Goal: Task Accomplishment & Management: Complete application form

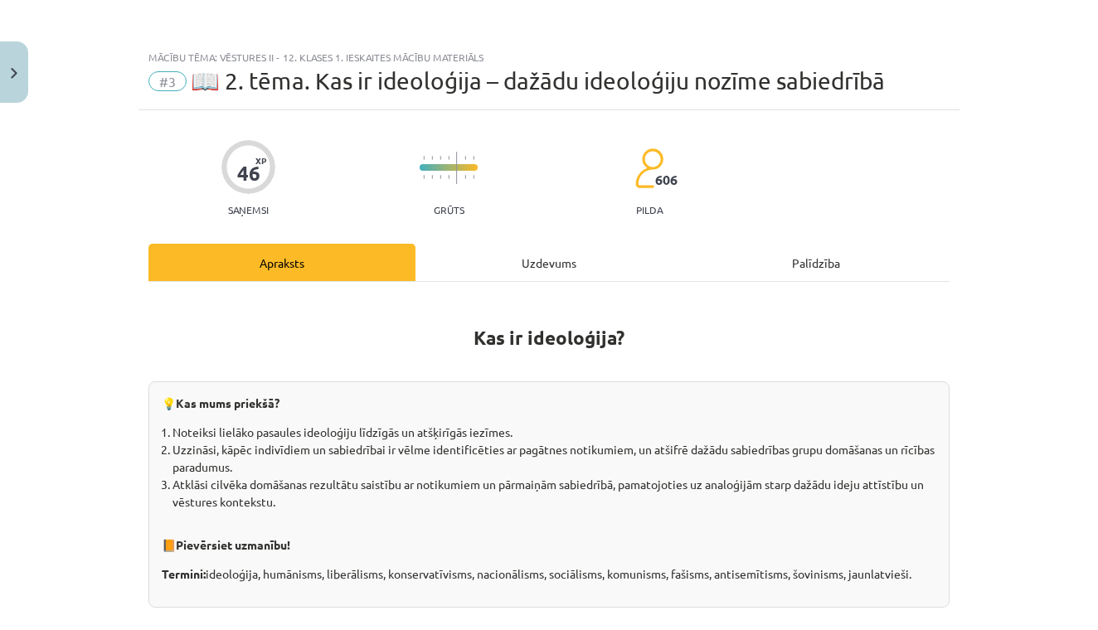
scroll to position [761, 0]
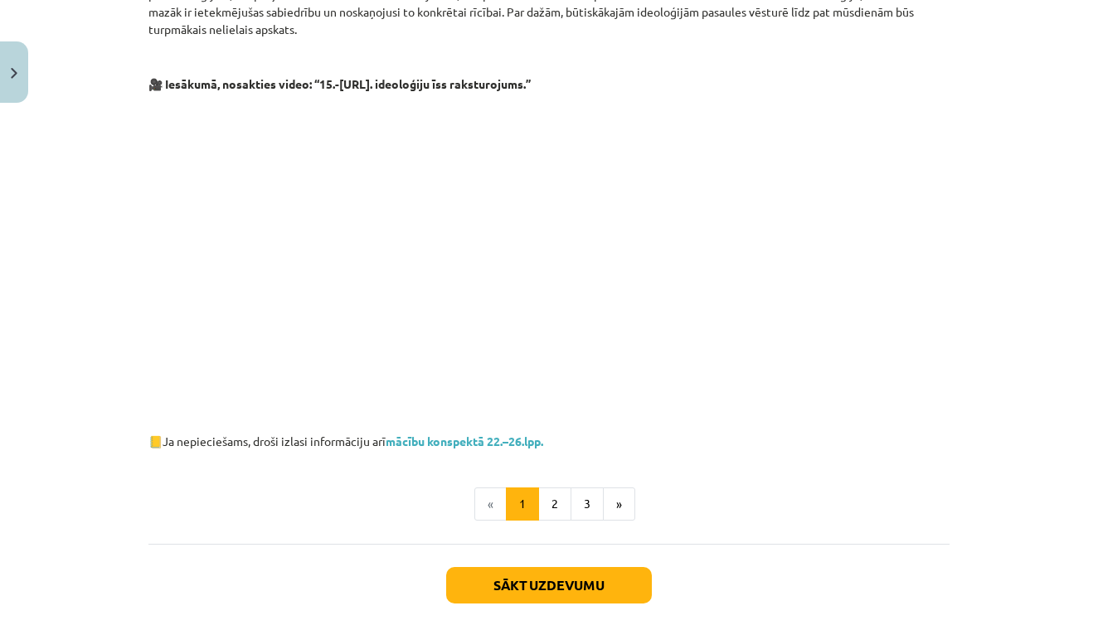
click at [587, 570] on button "Sākt uzdevumu" at bounding box center [549, 585] width 206 height 36
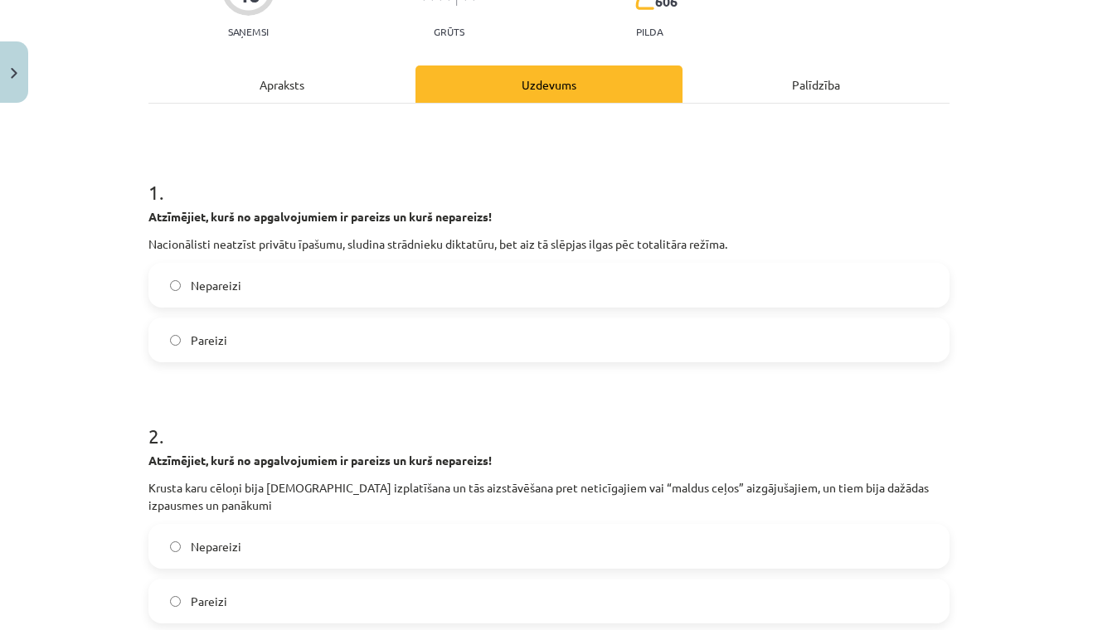
scroll to position [181, 0]
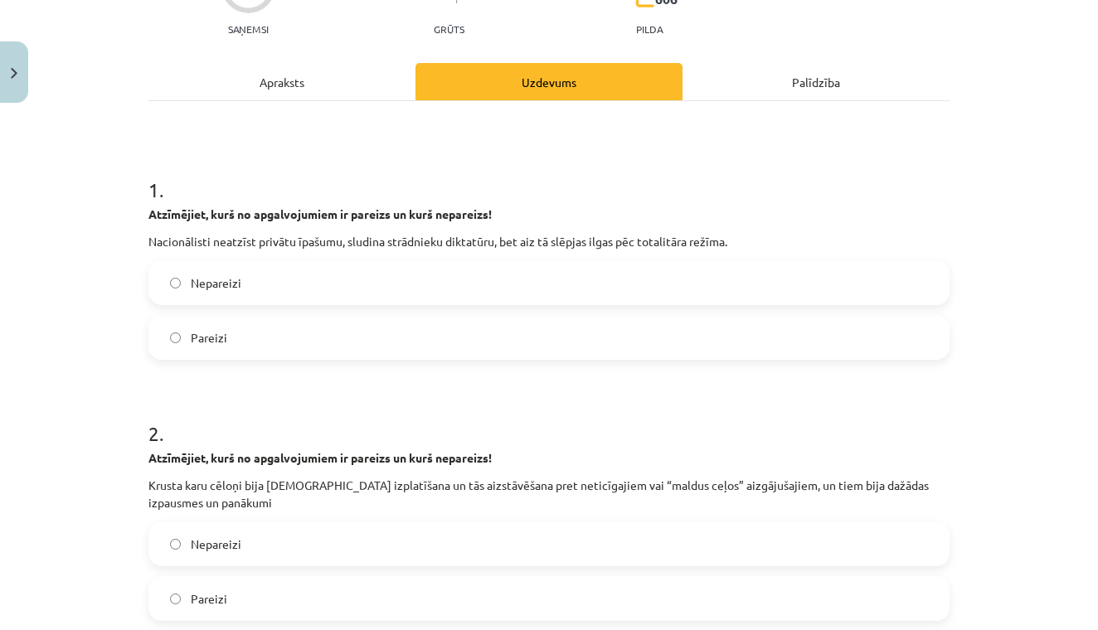
click at [282, 281] on label "Nepareizi" at bounding box center [549, 282] width 798 height 41
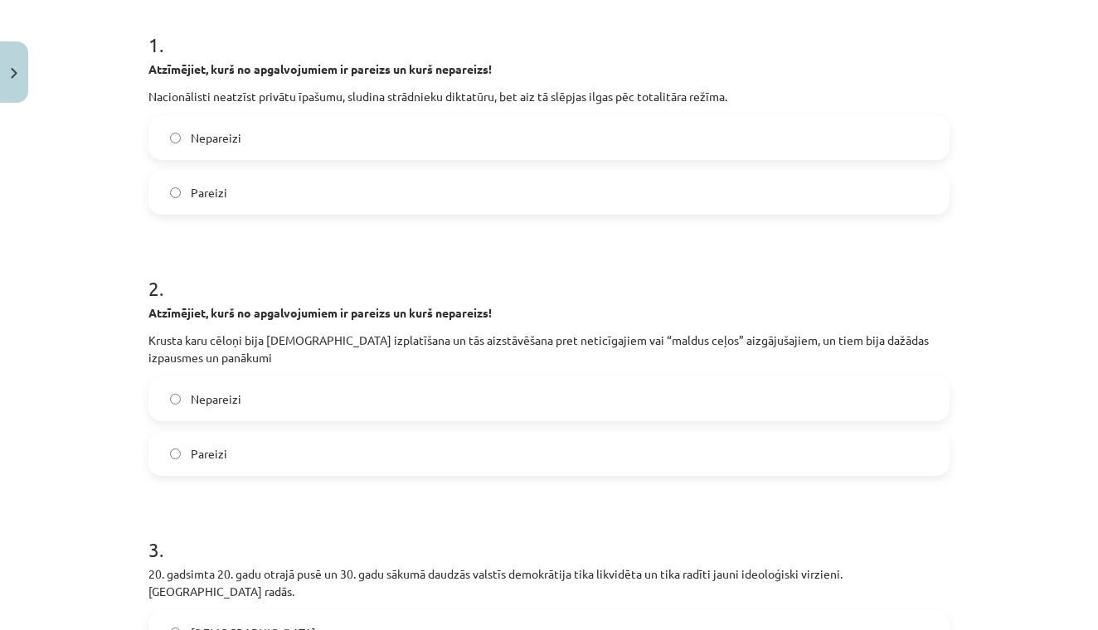
scroll to position [327, 0]
click at [236, 459] on label "Pareizi" at bounding box center [549, 452] width 798 height 41
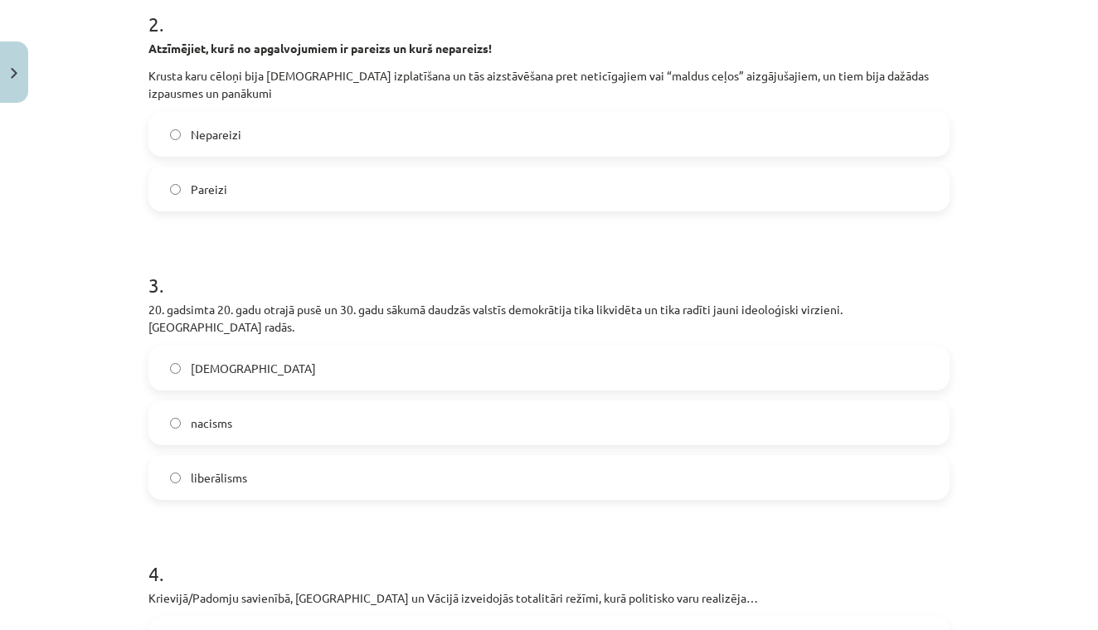
scroll to position [592, 0]
click at [461, 346] on label "imperiālisms" at bounding box center [549, 366] width 798 height 41
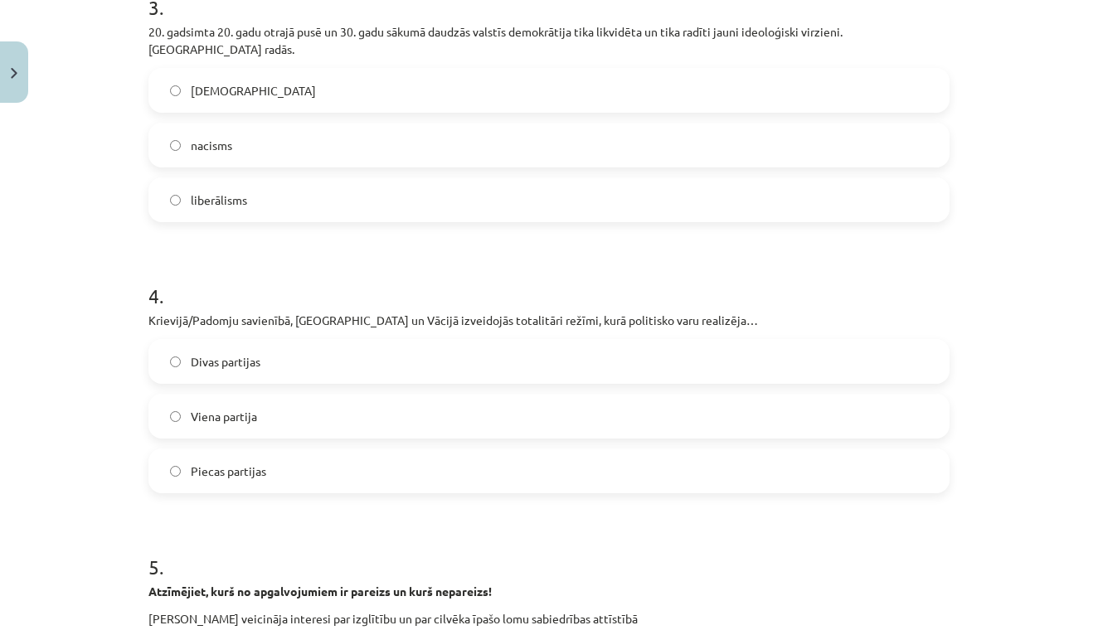
scroll to position [872, 0]
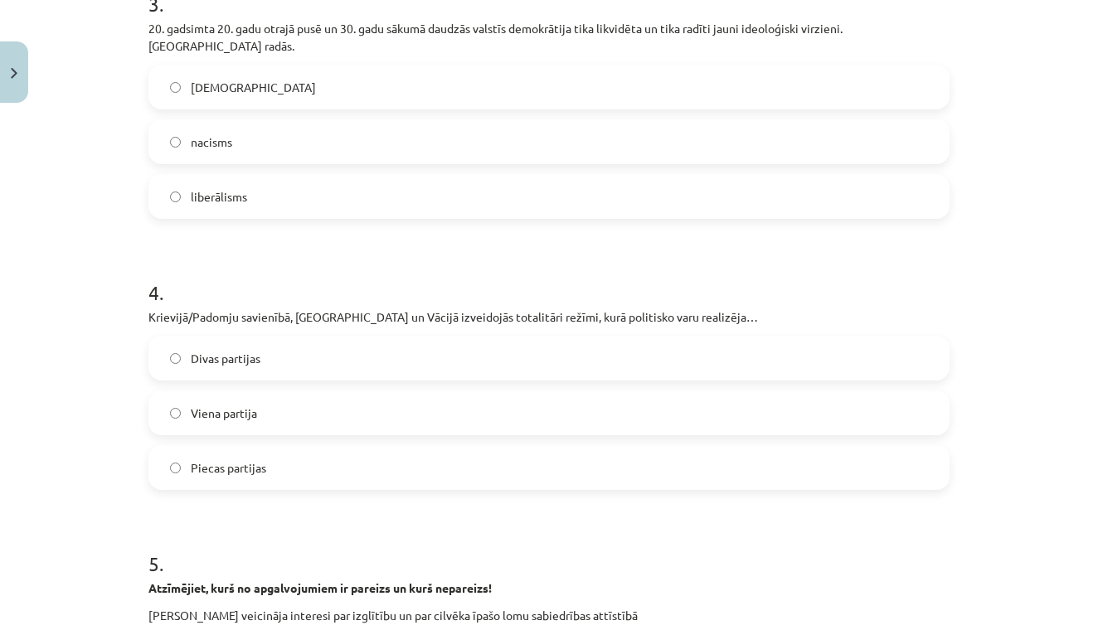
drag, startPoint x: 393, startPoint y: 393, endPoint x: 406, endPoint y: 337, distance: 57.8
click at [393, 392] on label "Viena partija" at bounding box center [549, 412] width 798 height 41
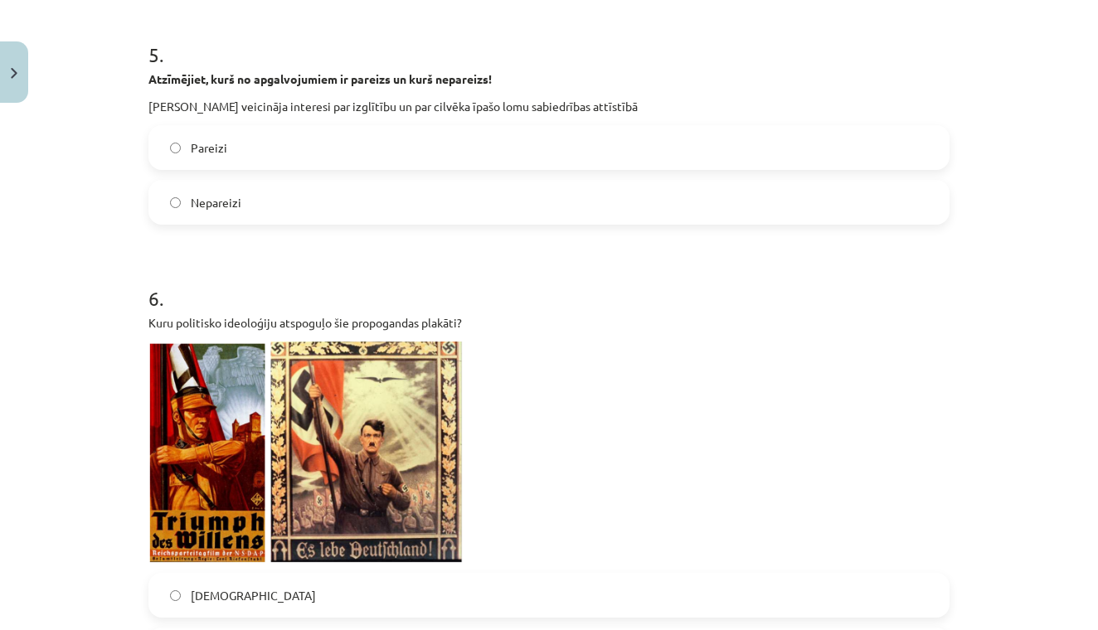
scroll to position [1380, 0]
drag, startPoint x: 269, startPoint y: 139, endPoint x: 264, endPoint y: 149, distance: 11.1
click at [268, 139] on label "Pareizi" at bounding box center [549, 148] width 798 height 41
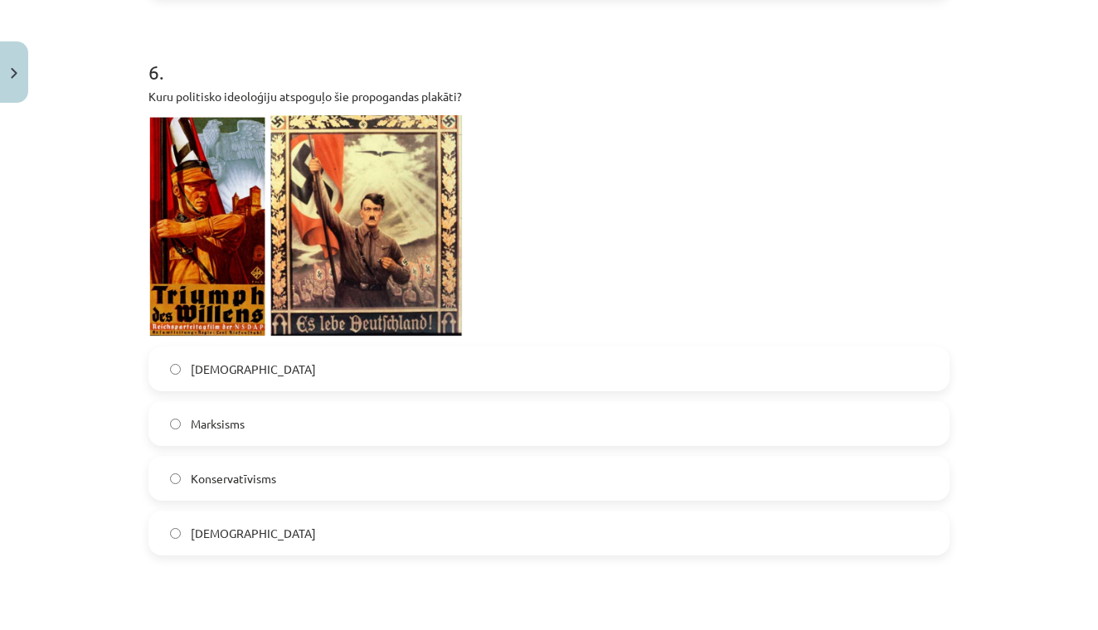
scroll to position [1625, 0]
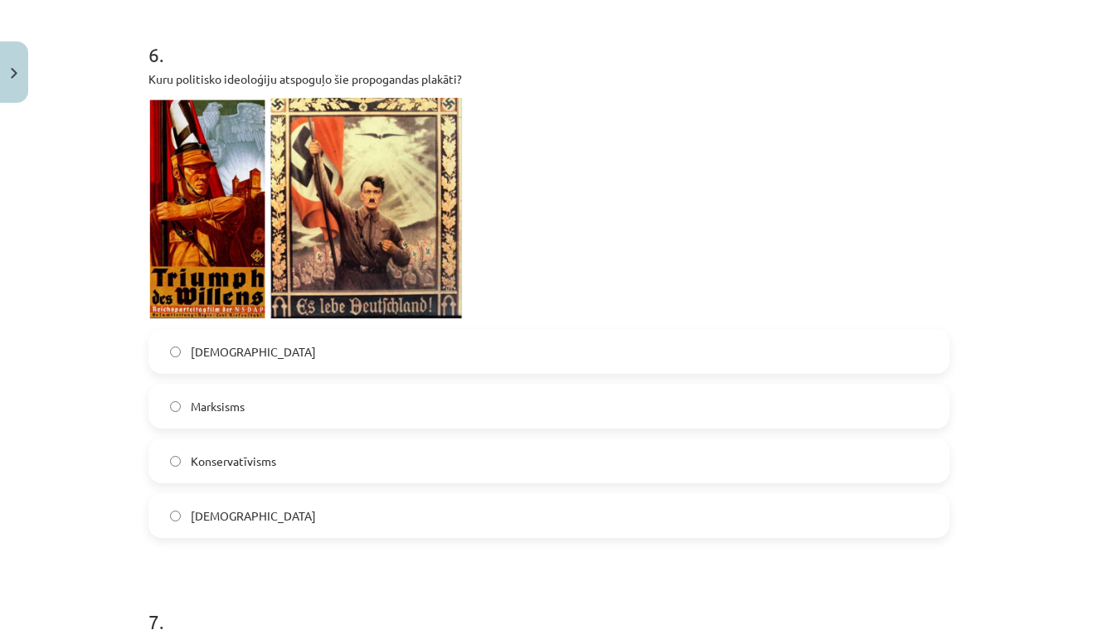
click at [270, 495] on label "Nacisms" at bounding box center [549, 515] width 798 height 41
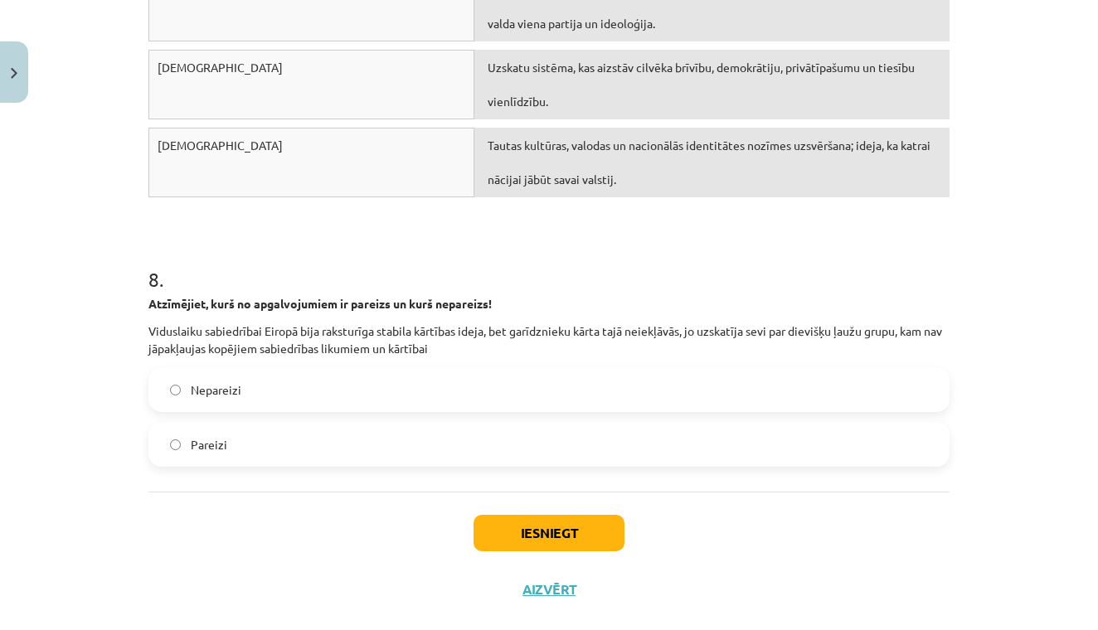
scroll to position [2403, 0]
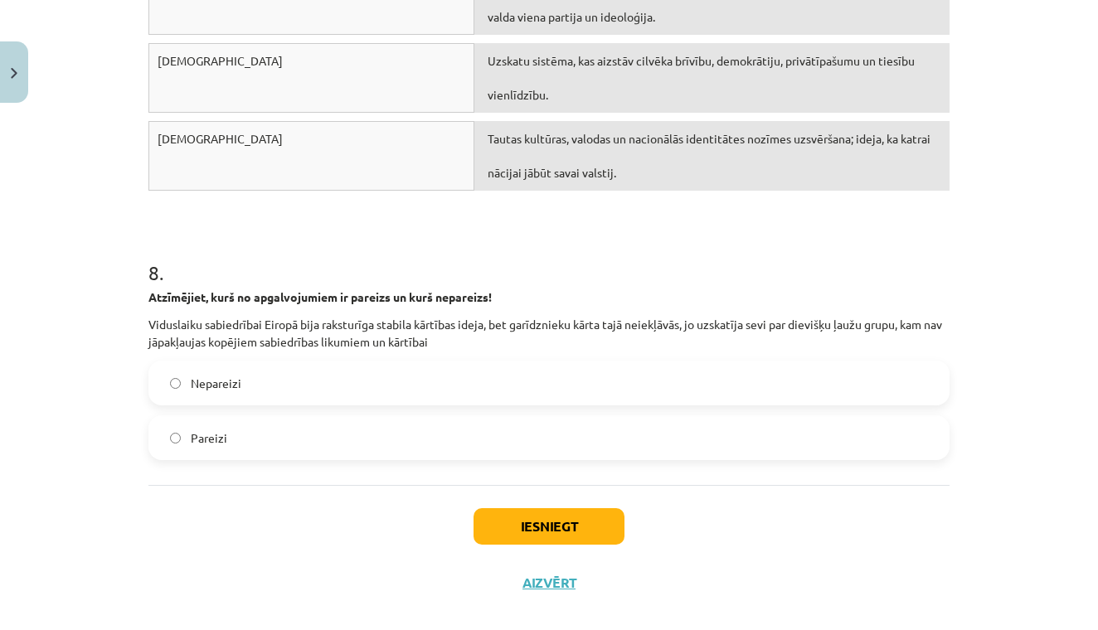
drag, startPoint x: 301, startPoint y: 427, endPoint x: 315, endPoint y: 423, distance: 14.7
click at [304, 426] on label "Pareizi" at bounding box center [549, 437] width 798 height 41
drag, startPoint x: 577, startPoint y: 521, endPoint x: 570, endPoint y: 513, distance: 10.6
click at [576, 519] on button "Iesniegt" at bounding box center [549, 526] width 151 height 36
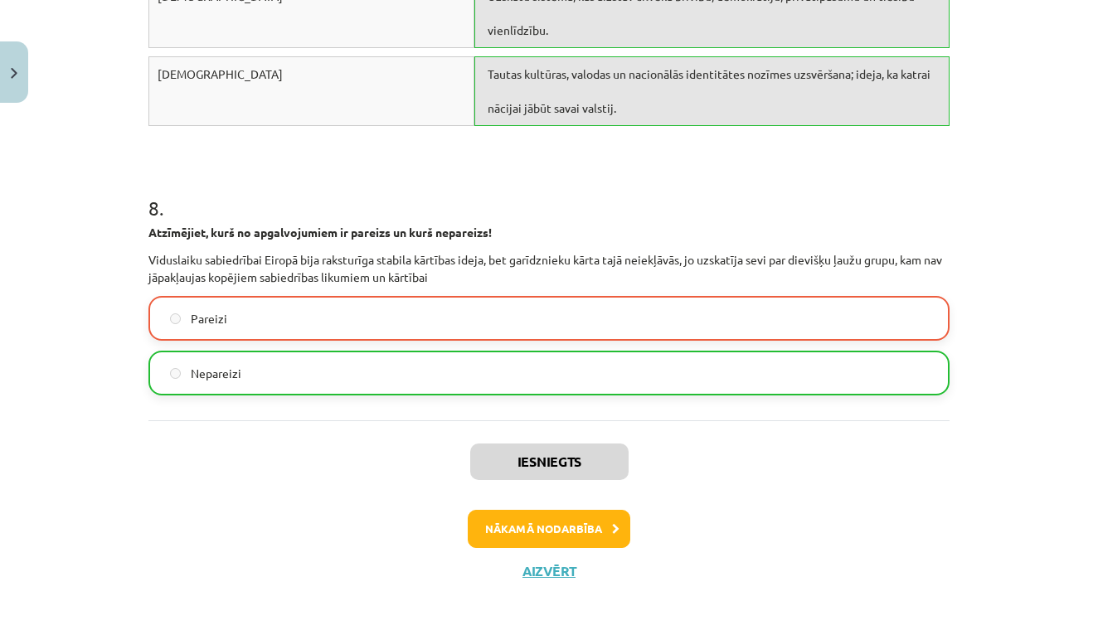
scroll to position [2463, 0]
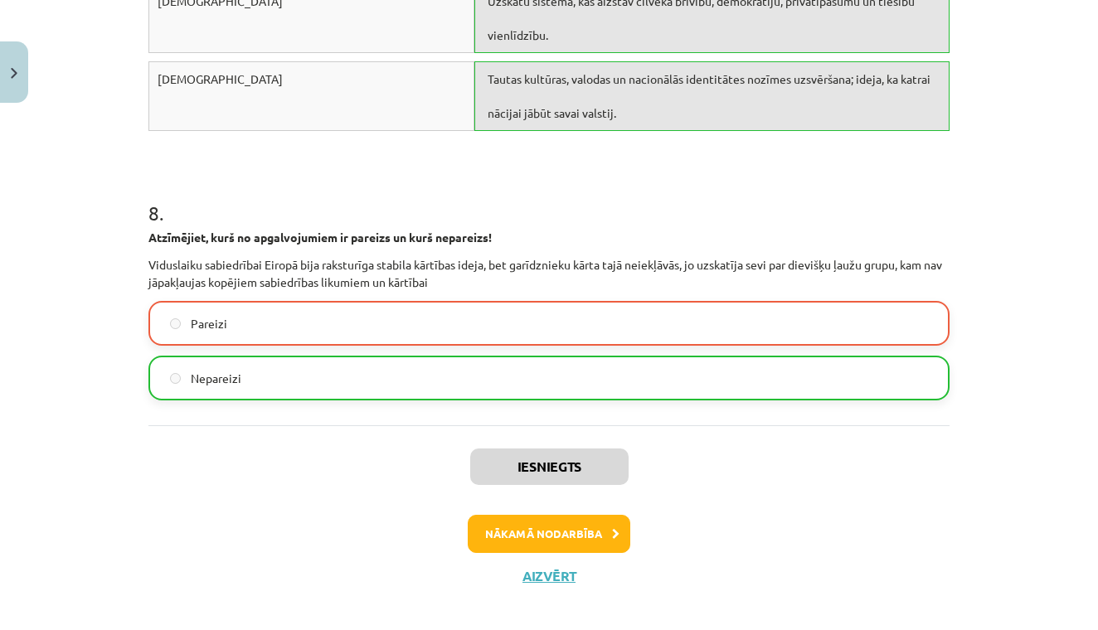
click at [567, 529] on button "Nākamā nodarbība" at bounding box center [549, 534] width 163 height 38
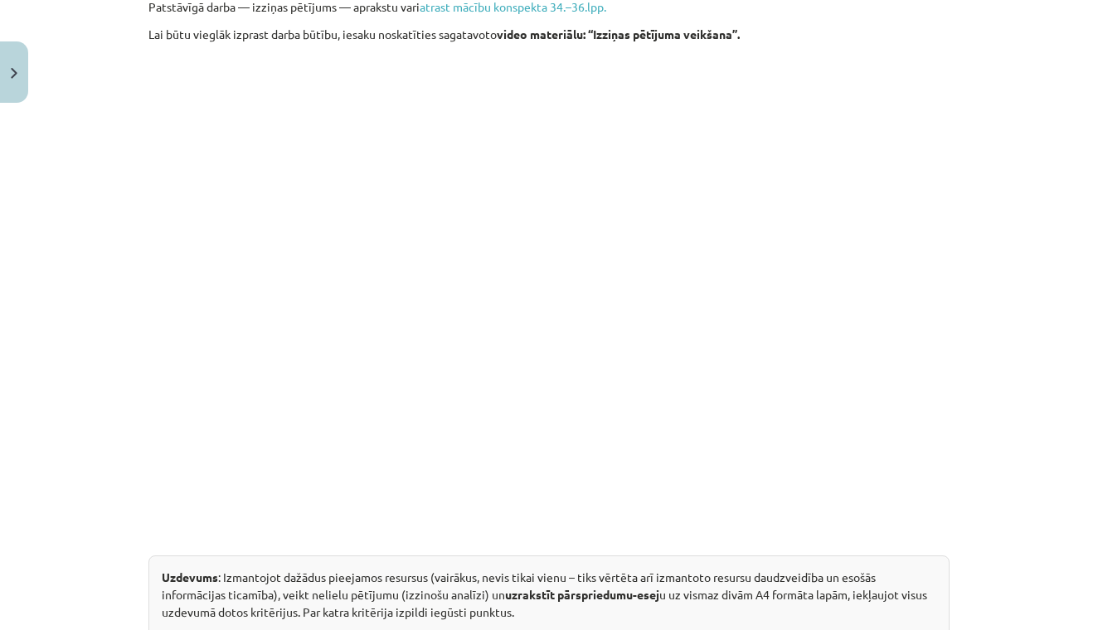
scroll to position [41, 0]
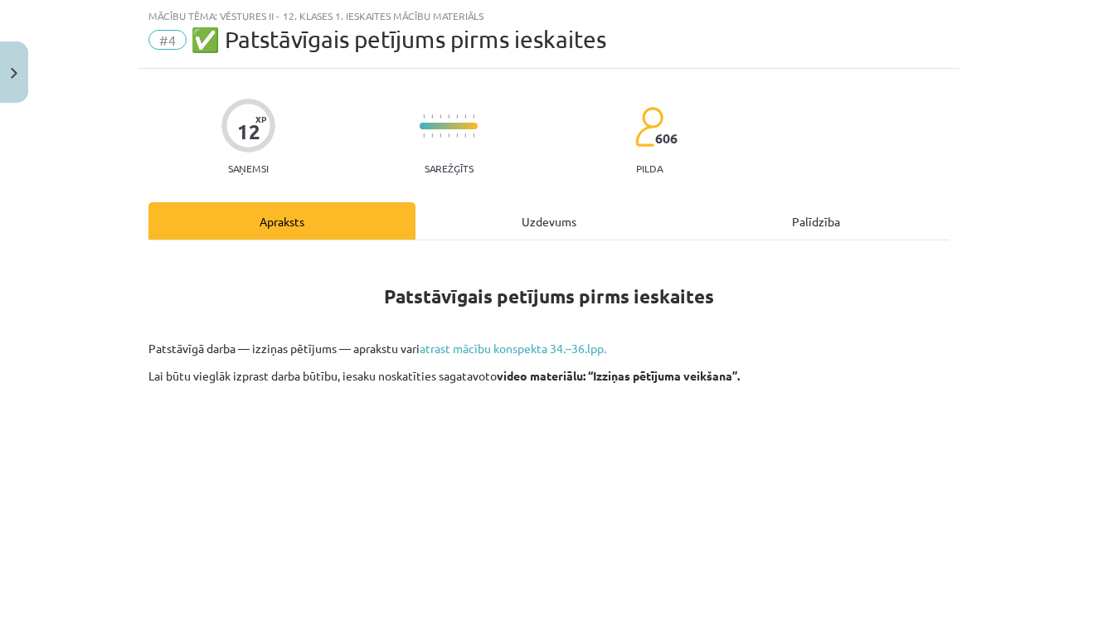
click at [11, 72] on img "Close" at bounding box center [14, 73] width 7 height 11
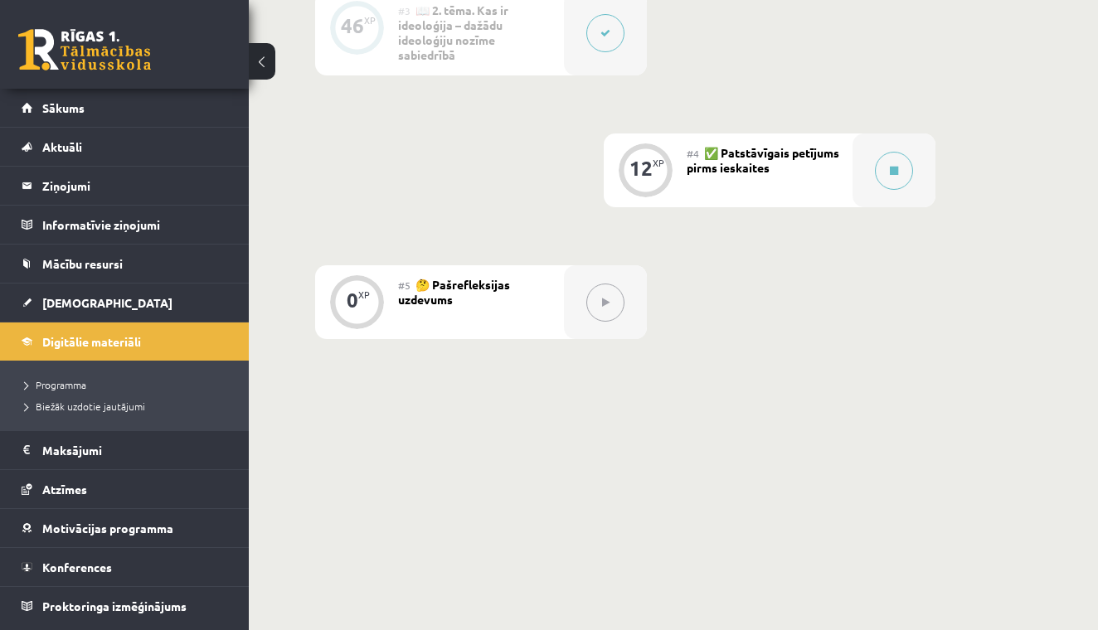
scroll to position [737, 0]
click at [905, 175] on button at bounding box center [894, 172] width 38 height 38
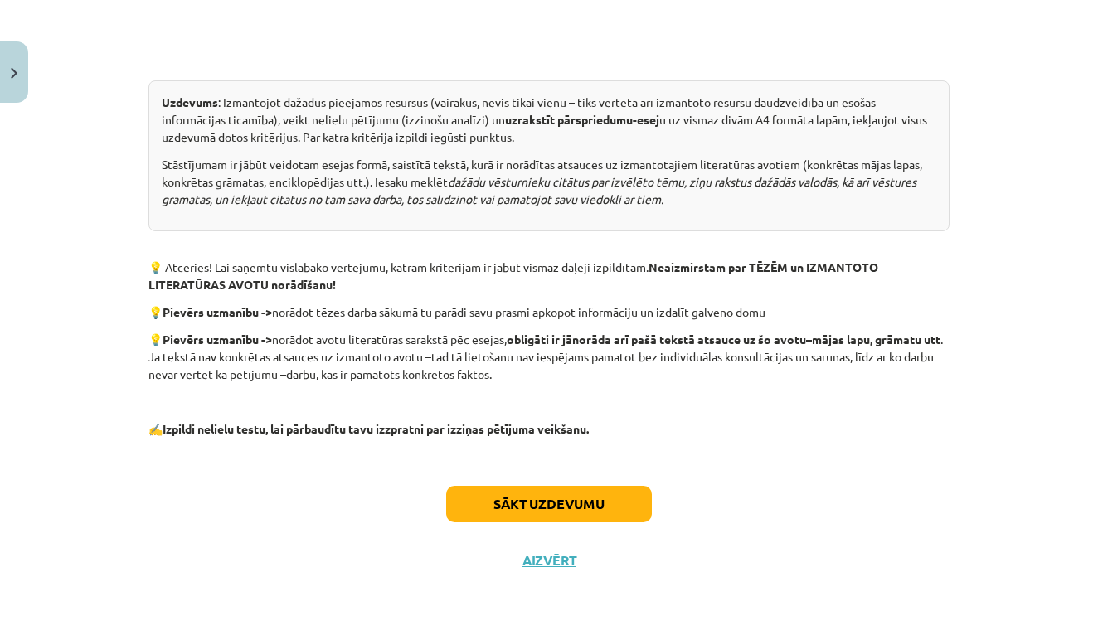
scroll to position [860, 0]
click at [518, 495] on button "Sākt uzdevumu" at bounding box center [549, 504] width 206 height 36
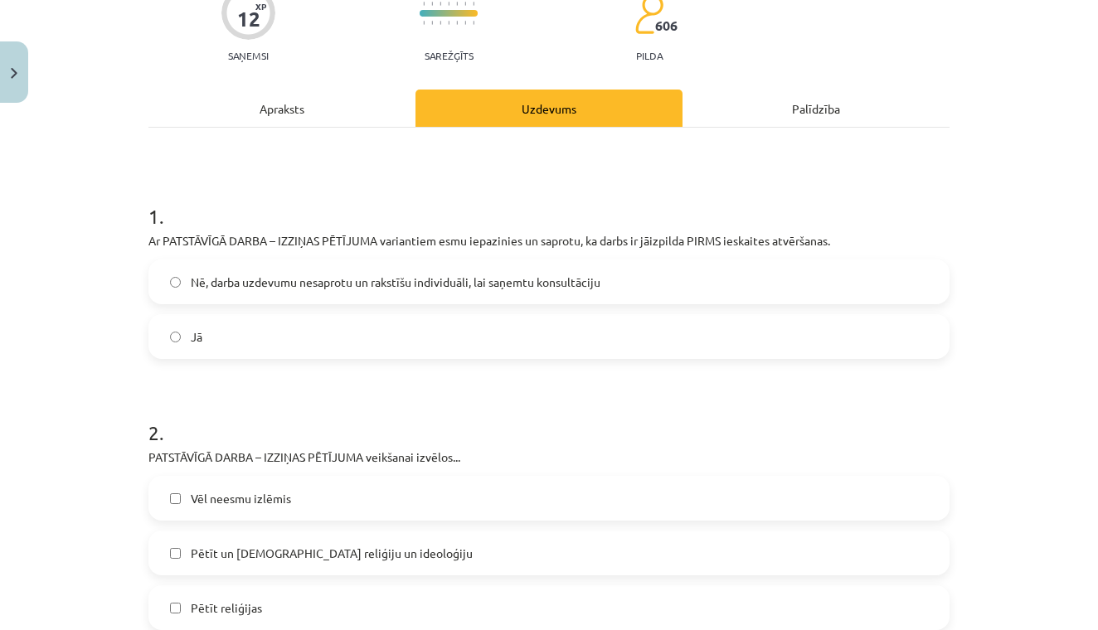
scroll to position [41, 0]
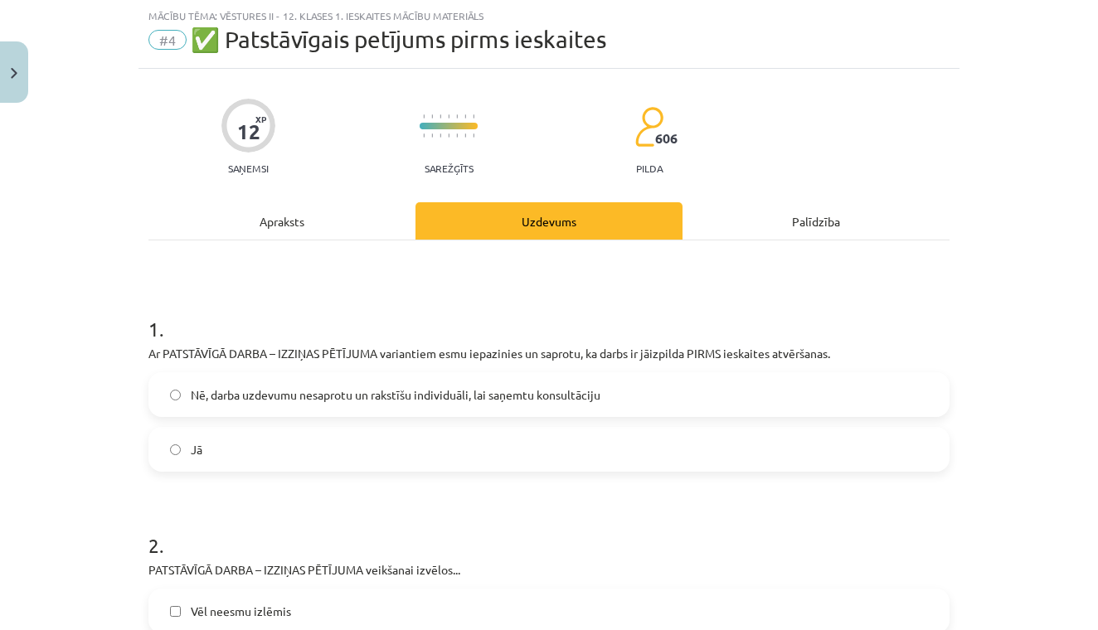
click at [241, 453] on label "Jā" at bounding box center [549, 449] width 798 height 41
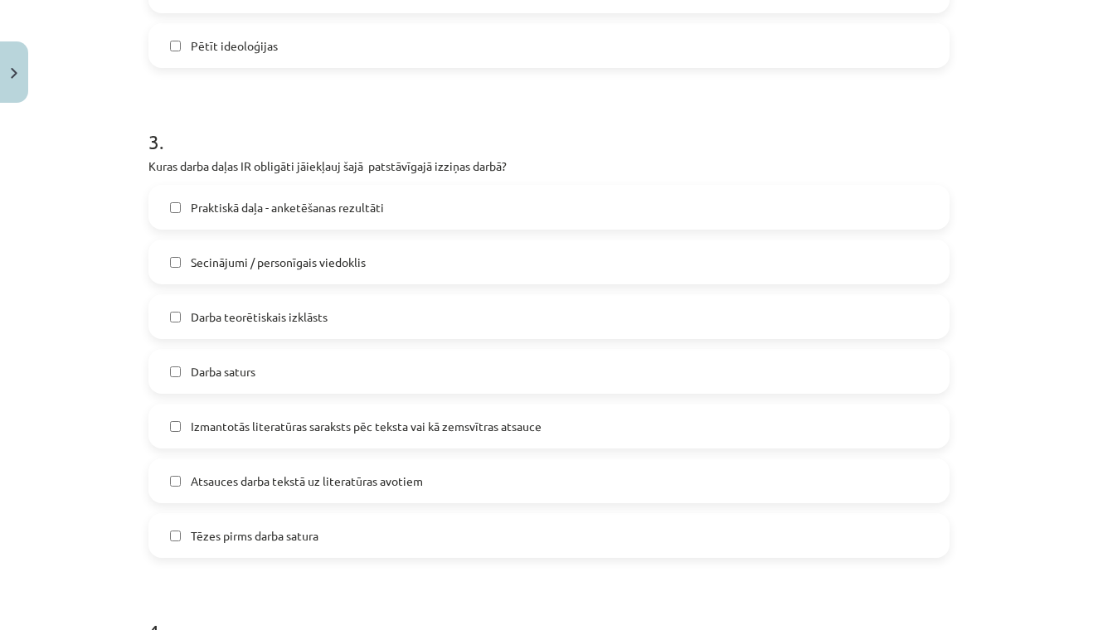
scroll to position [775, 0]
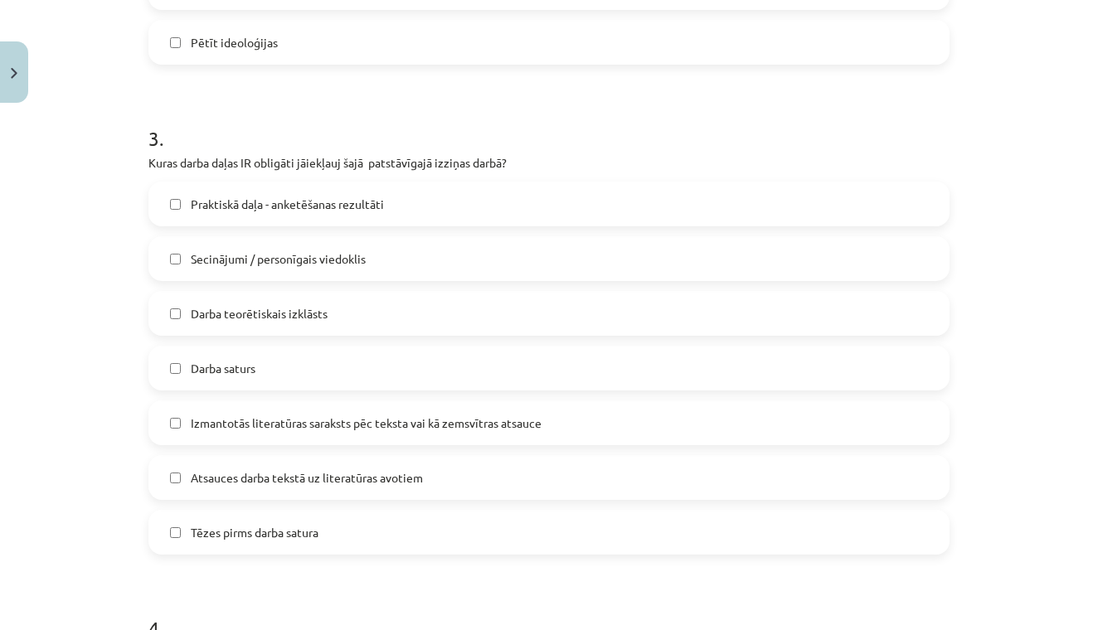
click at [182, 480] on label "Atsauces darba tekstā uz literatūras avotiem" at bounding box center [549, 477] width 798 height 41
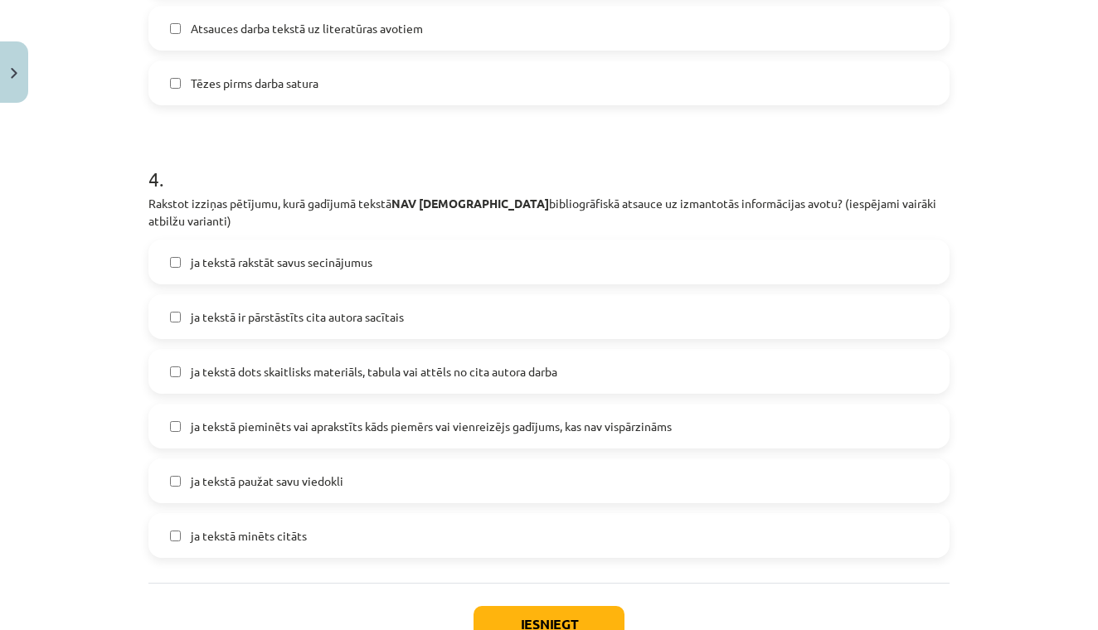
scroll to position [1232, 0]
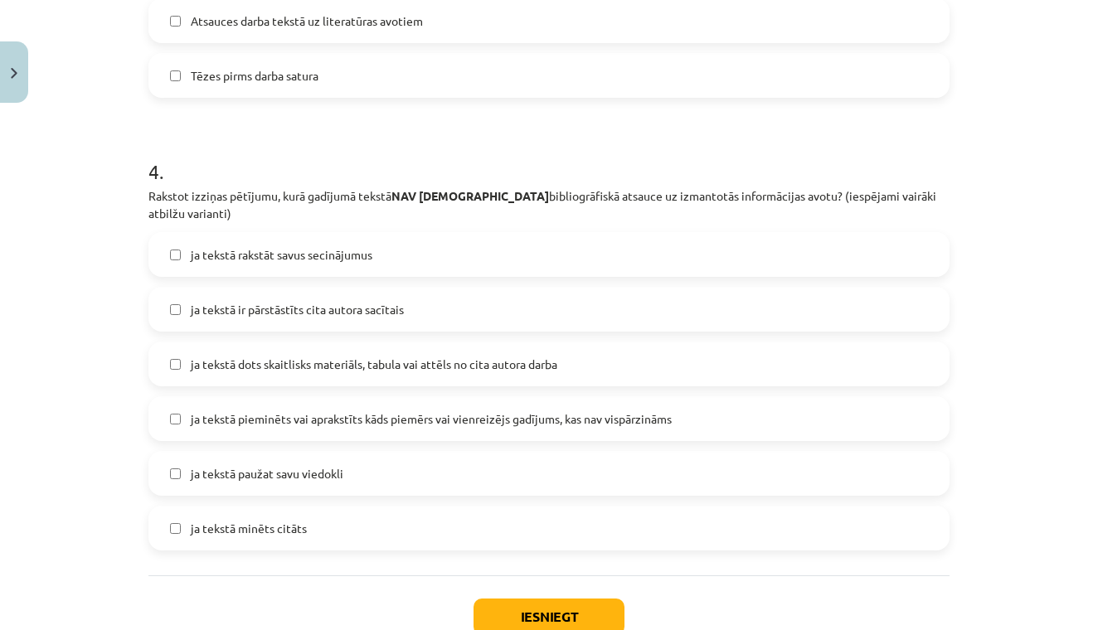
drag, startPoint x: 178, startPoint y: 393, endPoint x: 192, endPoint y: 384, distance: 16.8
click at [178, 398] on label "ja tekstā pieminēts vai aprakstīts kāds piemērs vai vienreizējs gadījums, kas n…" at bounding box center [549, 418] width 798 height 41
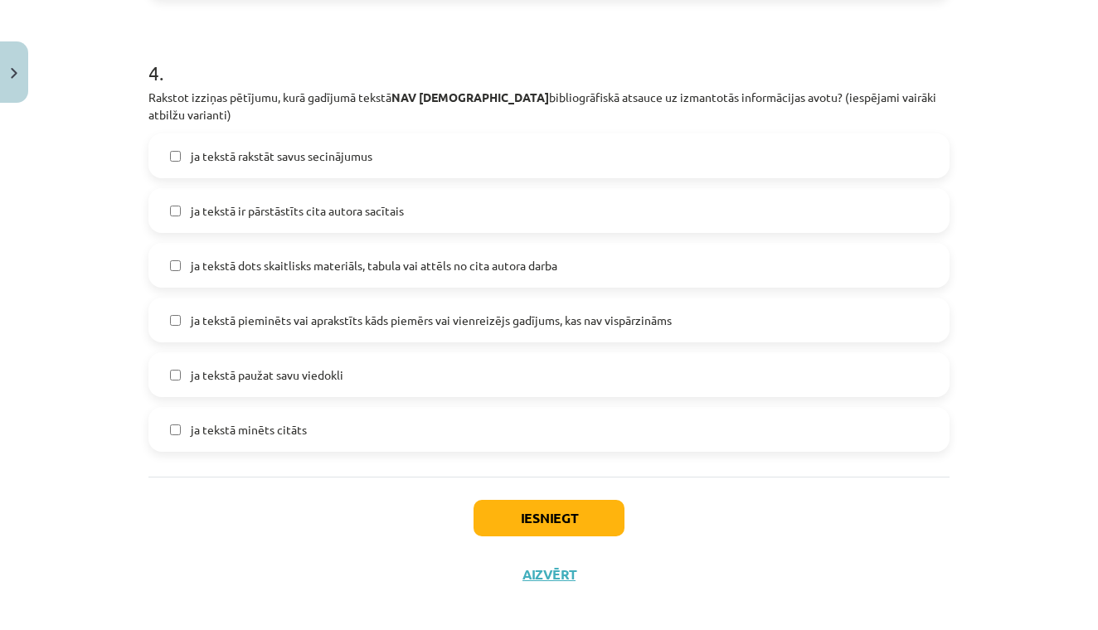
scroll to position [1330, 0]
click at [183, 355] on label "ja tekstā paužat savu viedokli" at bounding box center [549, 375] width 798 height 41
click at [552, 501] on button "Iesniegt" at bounding box center [549, 519] width 151 height 36
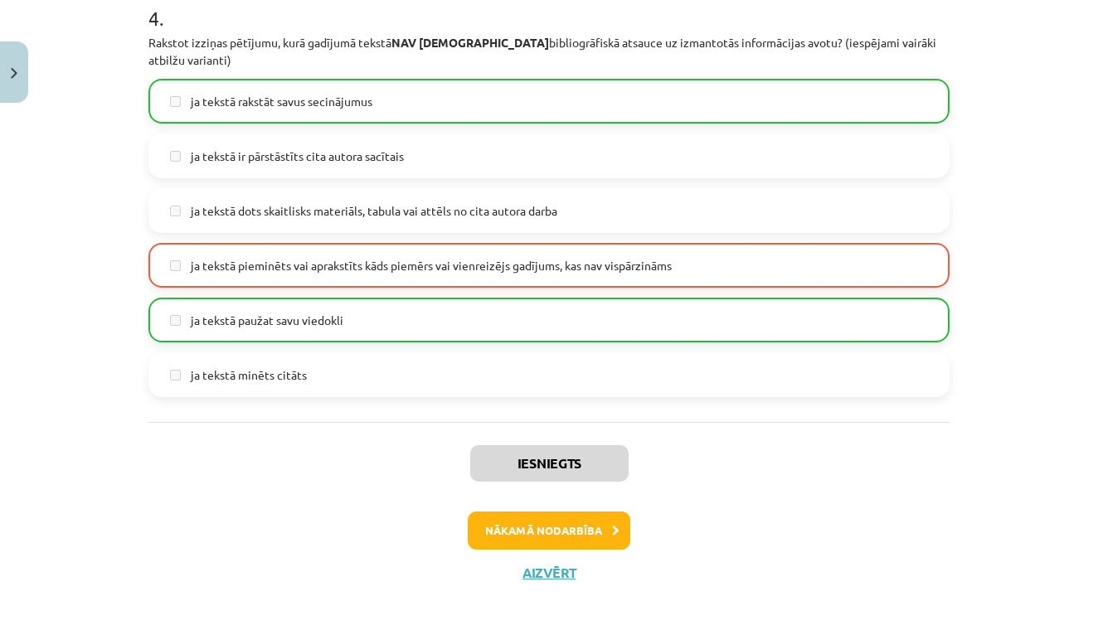
scroll to position [1382, 0]
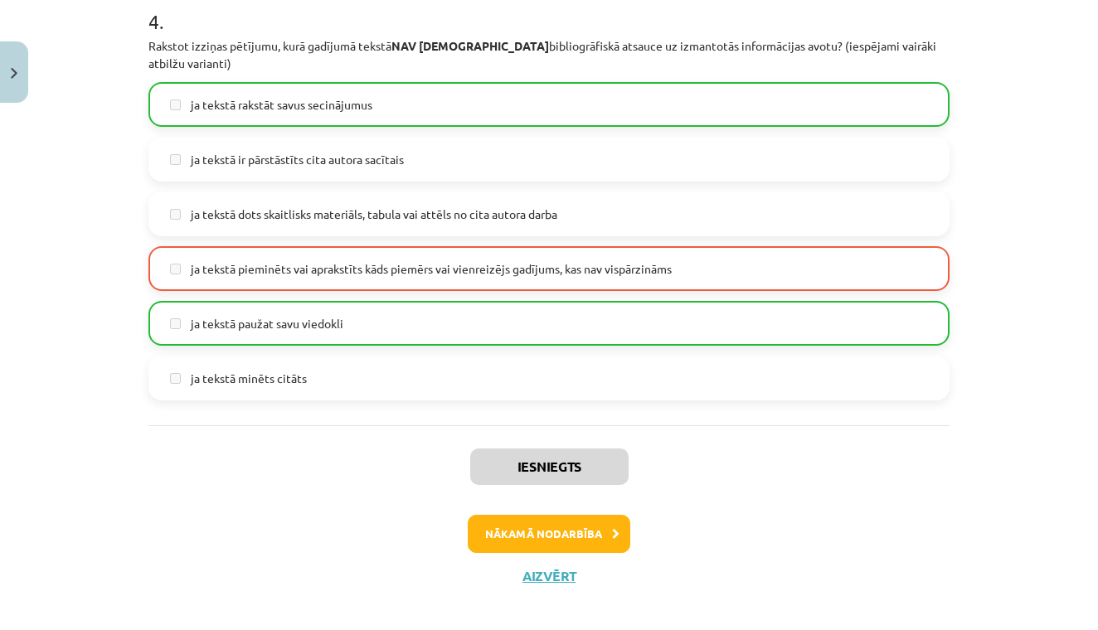
click at [576, 519] on button "Nākamā nodarbība" at bounding box center [549, 534] width 163 height 38
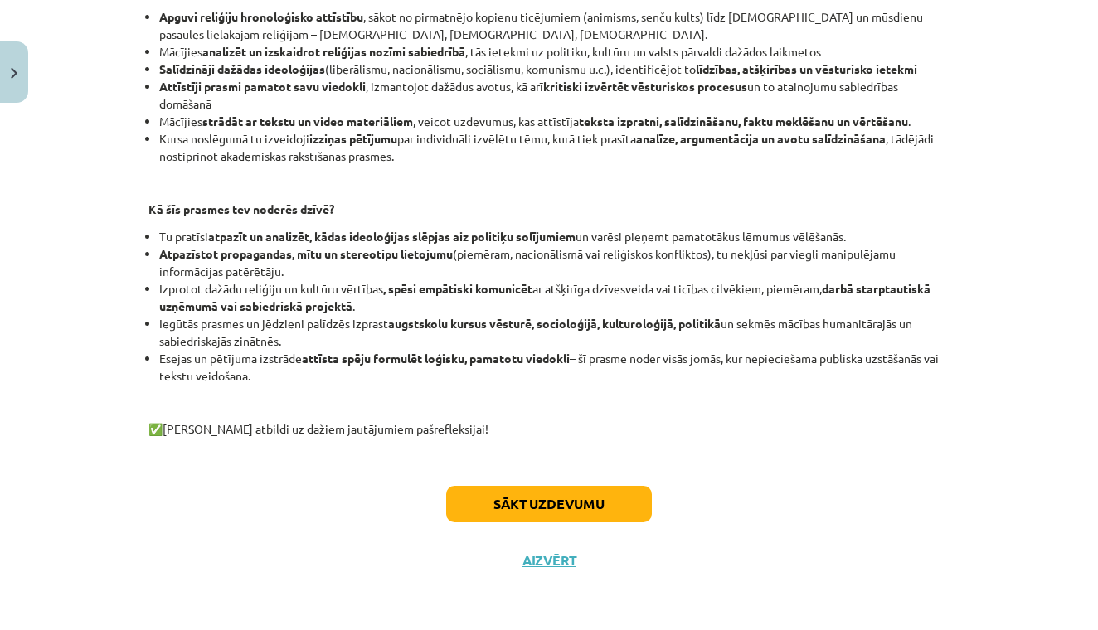
scroll to position [346, 0]
click at [556, 502] on button "Sākt uzdevumu" at bounding box center [549, 504] width 206 height 36
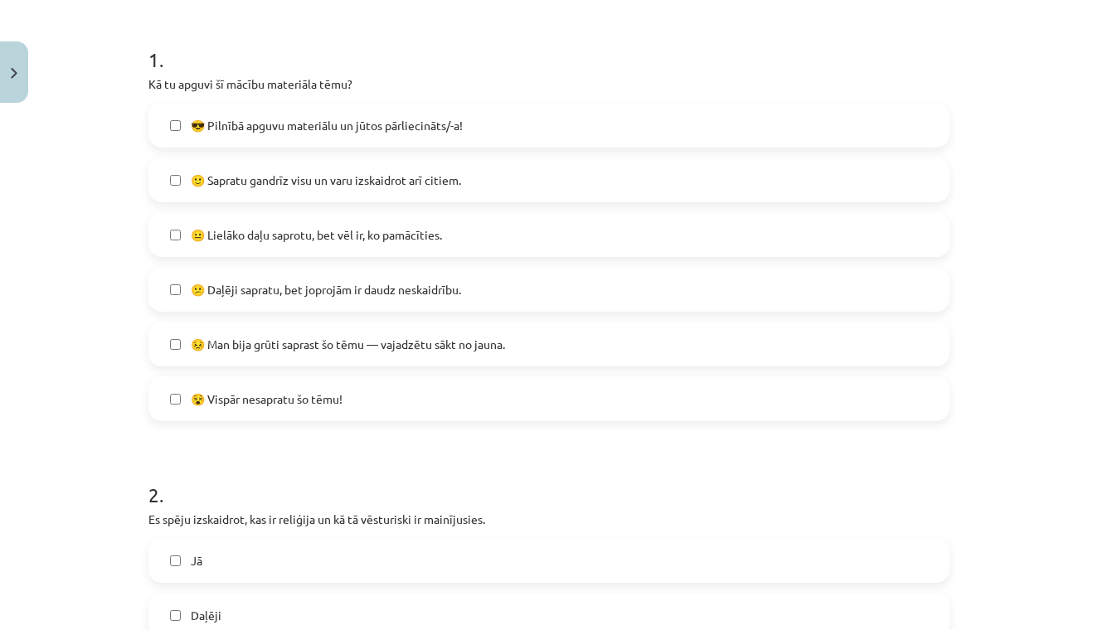
scroll to position [312, 0]
click at [419, 233] on span "😐 Lielāko daļu saprotu, bet vēl ir, ko pamācīties." at bounding box center [316, 234] width 251 height 17
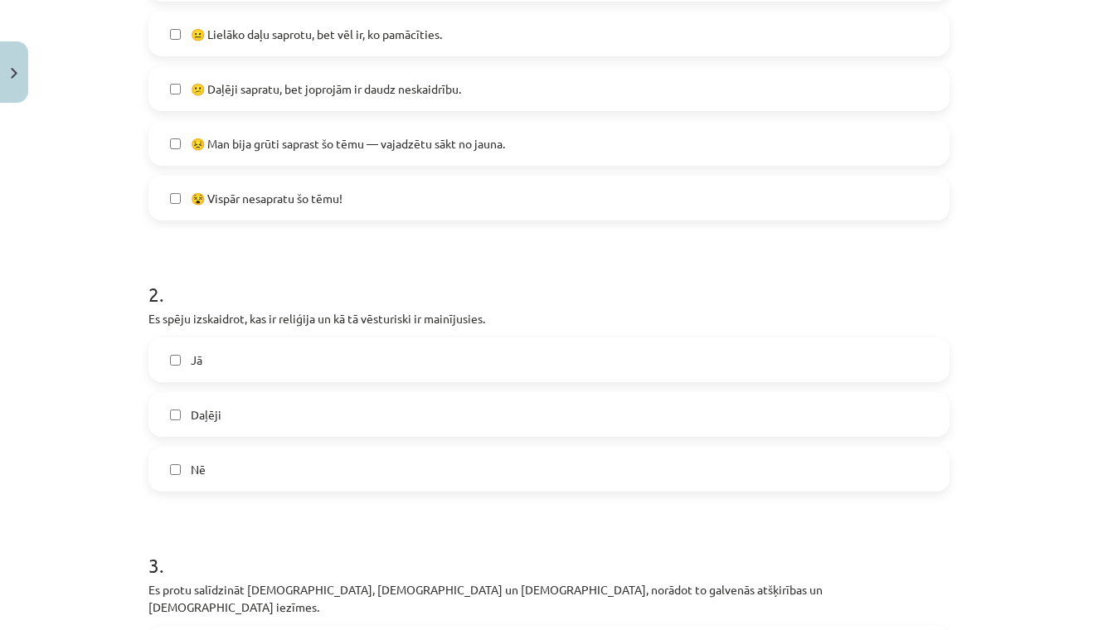
scroll to position [535, 0]
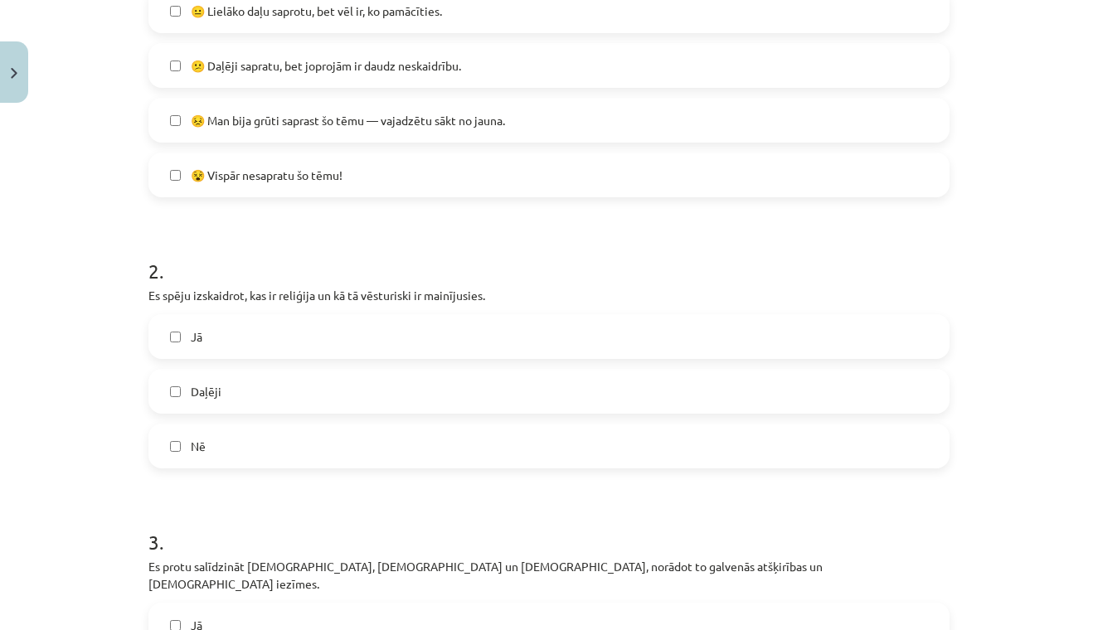
click at [375, 404] on label "Daļēji" at bounding box center [549, 391] width 798 height 41
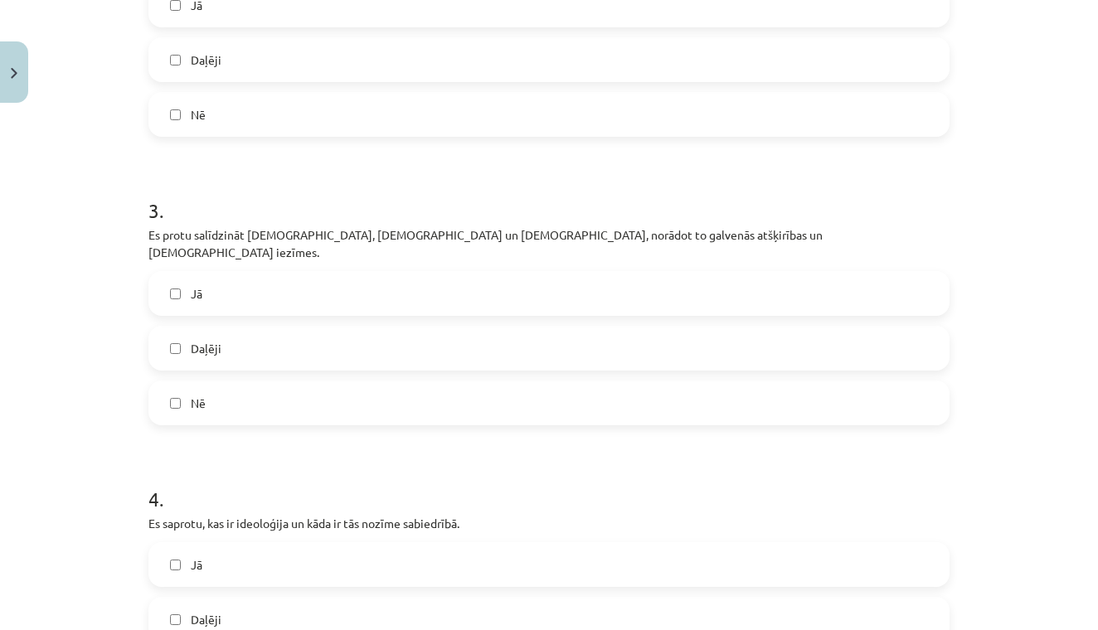
scroll to position [868, 0]
click at [573, 285] on label "Jā" at bounding box center [549, 292] width 798 height 41
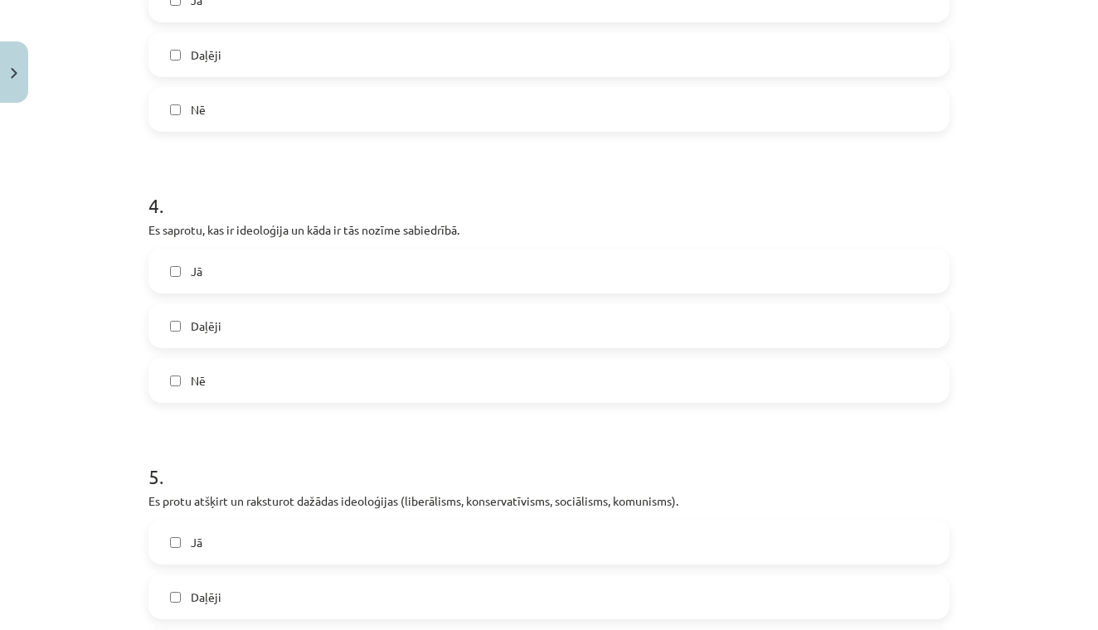
scroll to position [1162, 0]
click at [382, 310] on label "Daļēji" at bounding box center [549, 324] width 798 height 41
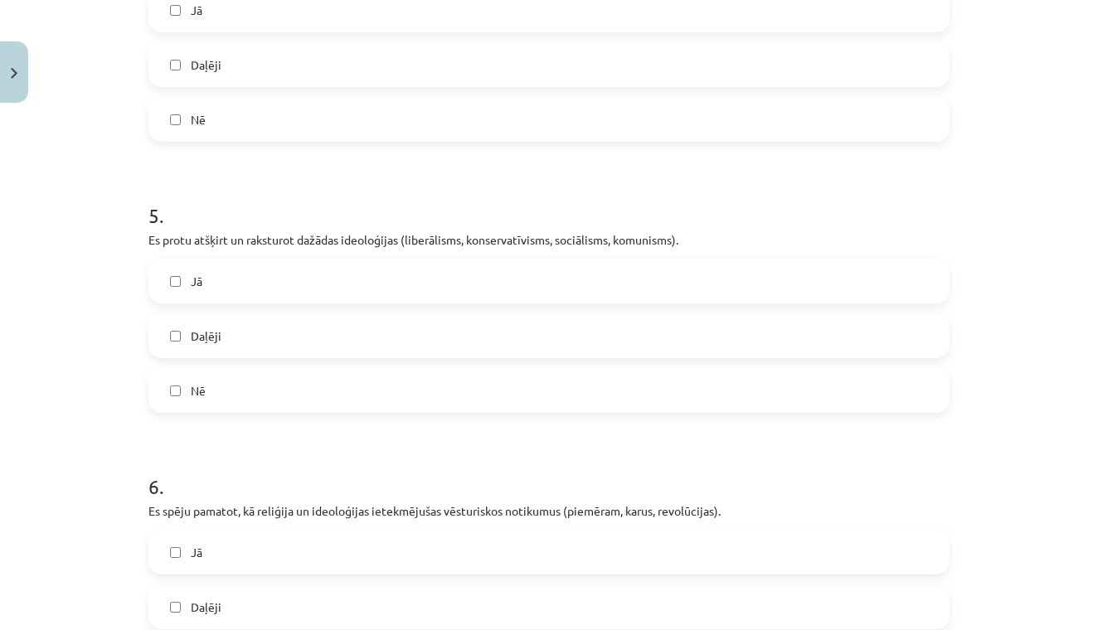
scroll to position [1423, 0]
click at [531, 326] on label "Daļēji" at bounding box center [549, 334] width 798 height 41
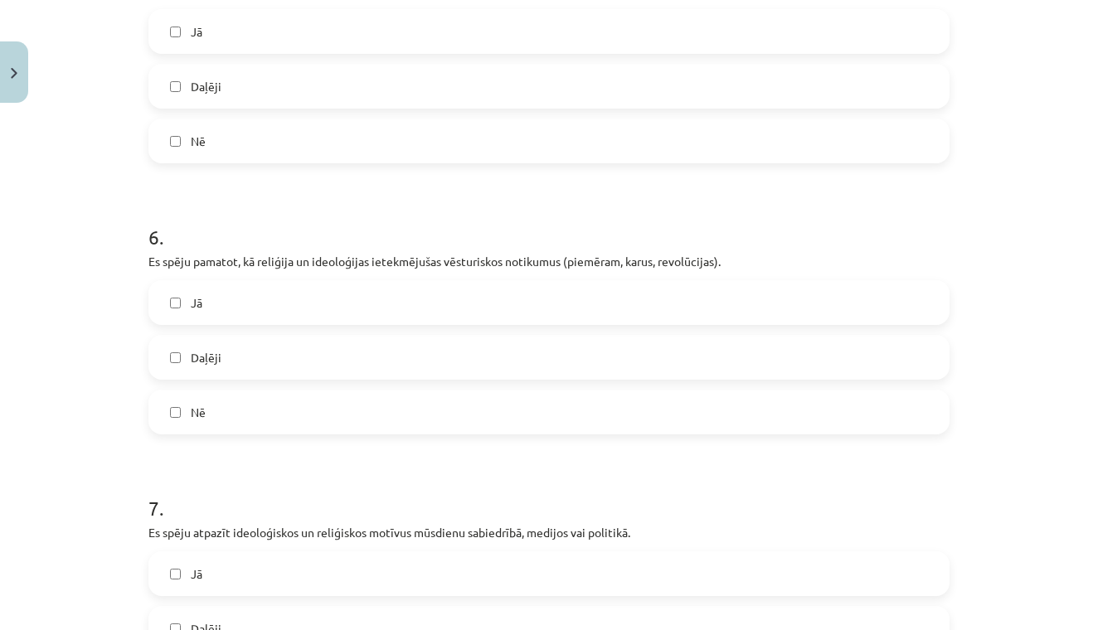
scroll to position [1673, 0]
drag, startPoint x: 200, startPoint y: 325, endPoint x: 301, endPoint y: 335, distance: 101.7
click at [200, 335] on label "Daļēji" at bounding box center [549, 355] width 798 height 41
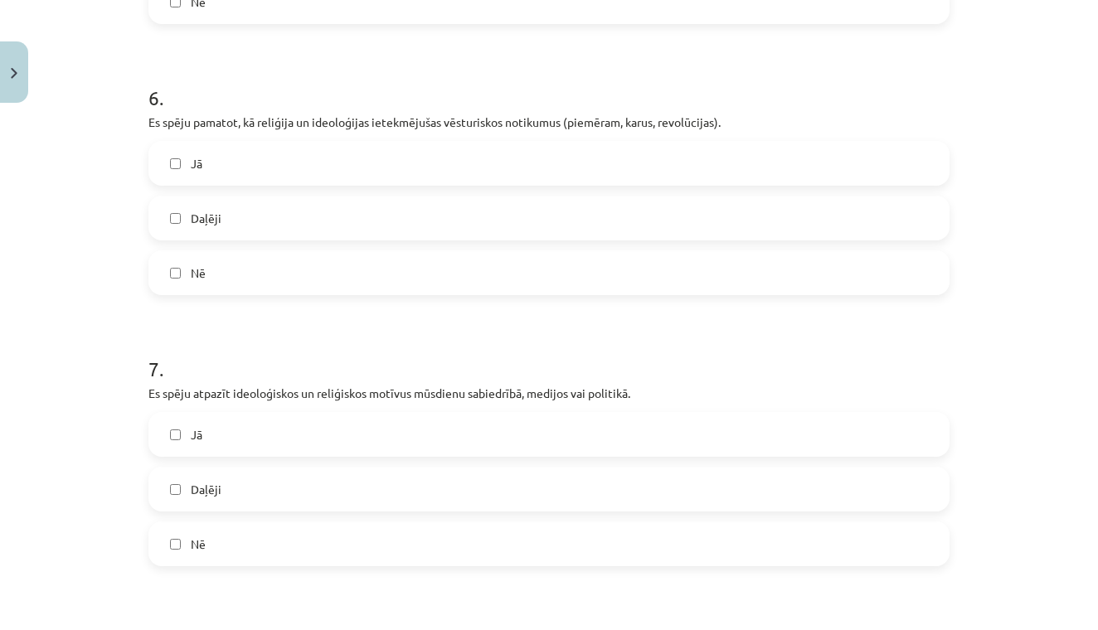
scroll to position [1840, 0]
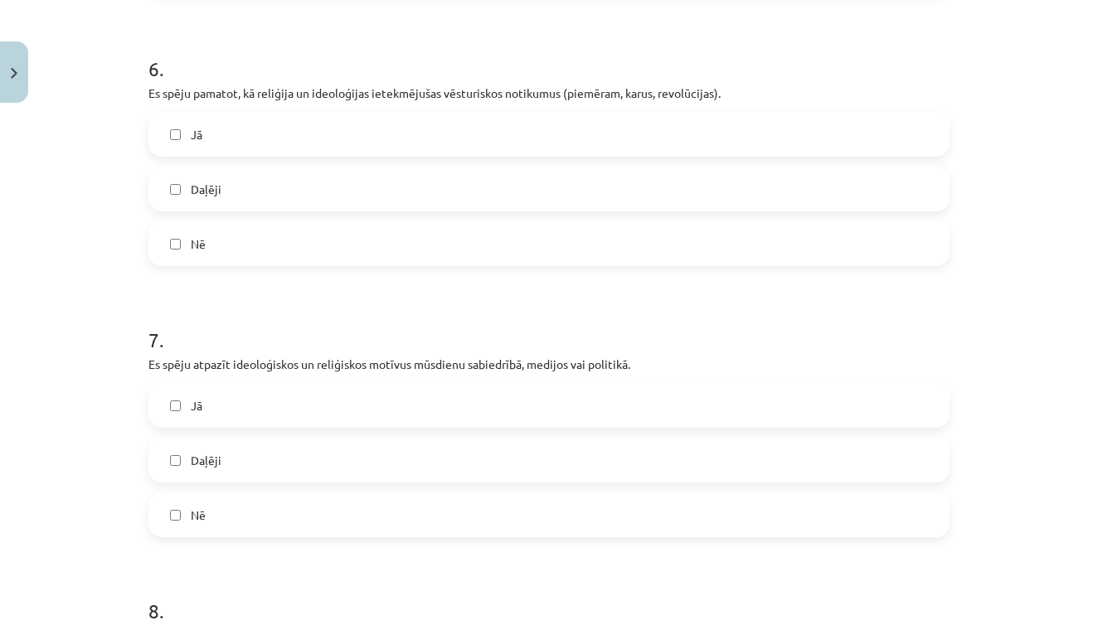
drag, startPoint x: 462, startPoint y: 440, endPoint x: 465, endPoint y: 449, distance: 8.7
click at [462, 440] on label "Daļēji" at bounding box center [549, 460] width 798 height 41
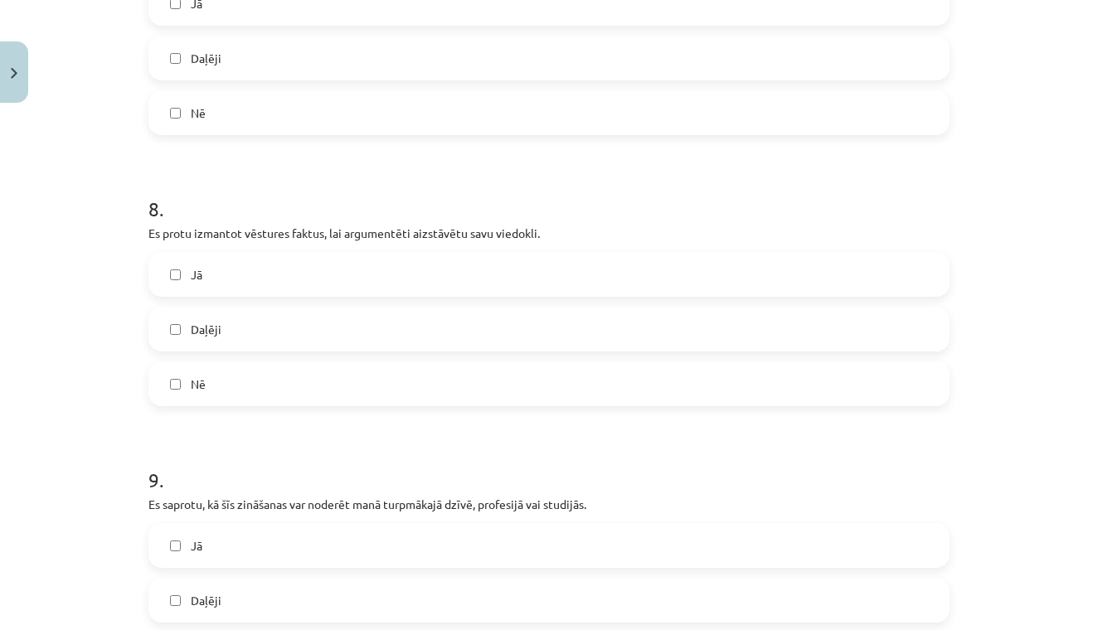
scroll to position [2243, 0]
click at [489, 309] on label "Daļēji" at bounding box center [549, 328] width 798 height 41
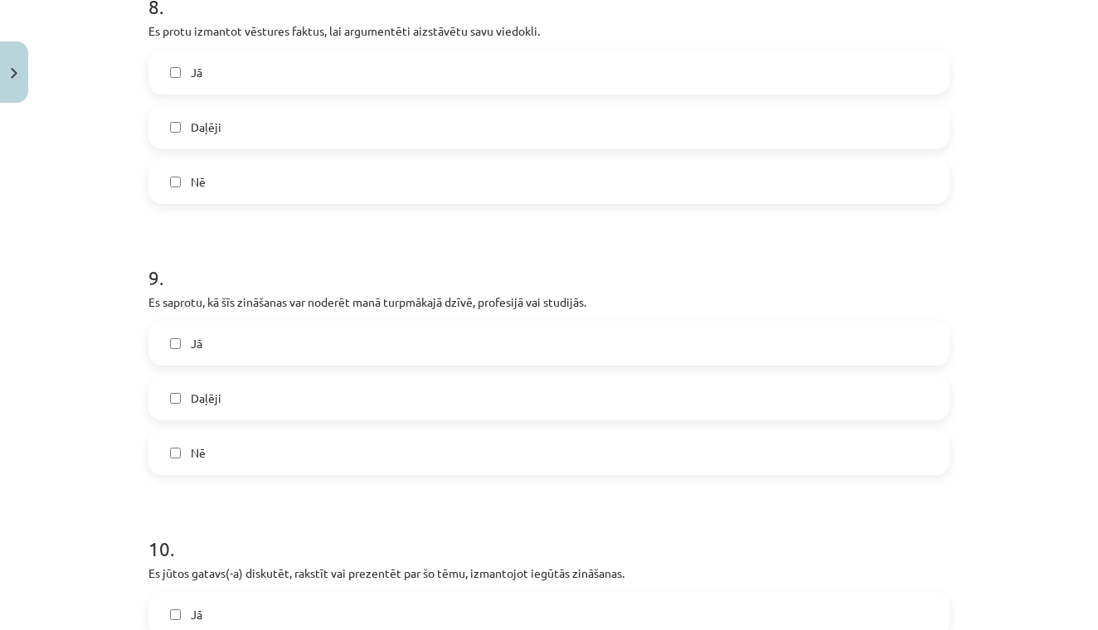
scroll to position [2447, 0]
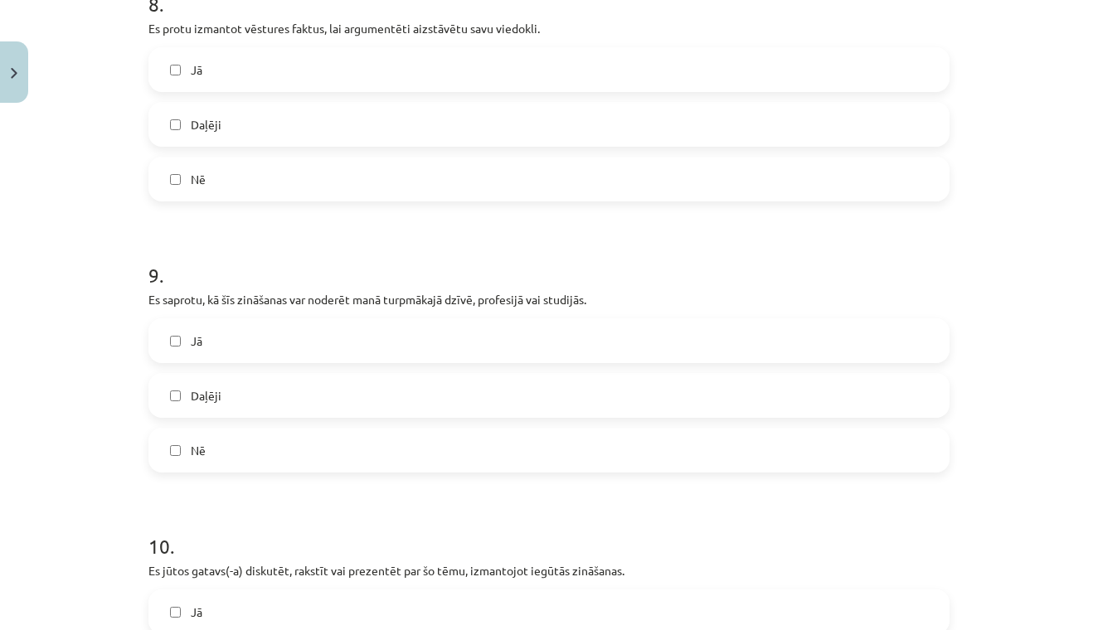
click at [523, 329] on label "Jā" at bounding box center [549, 340] width 798 height 41
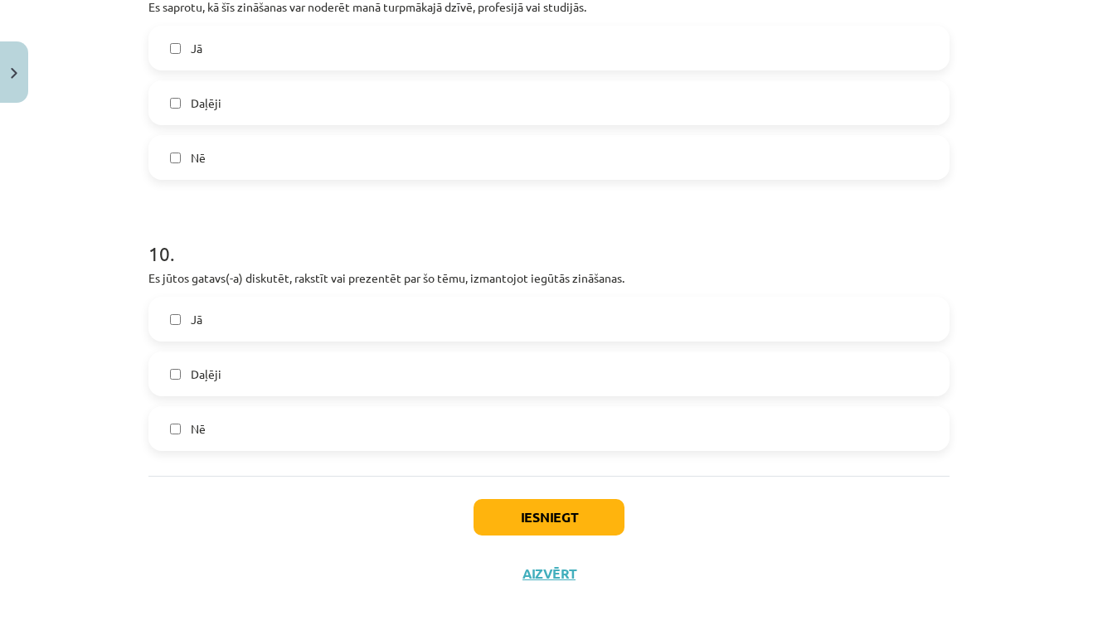
scroll to position [2738, 0]
click at [478, 302] on label "Jā" at bounding box center [549, 320] width 798 height 41
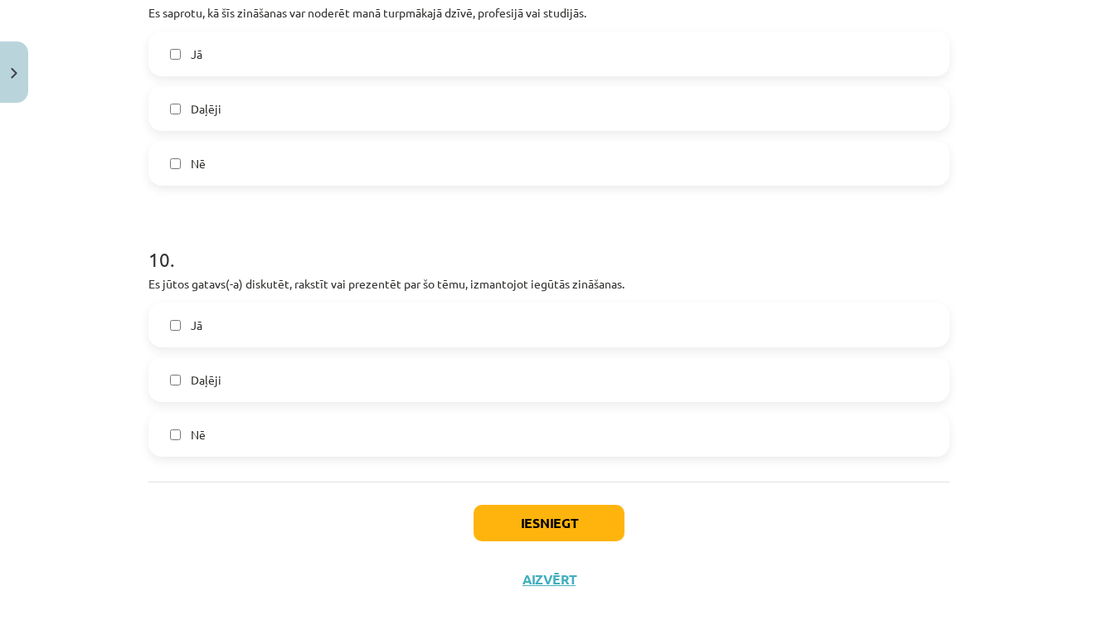
click at [533, 505] on button "Iesniegt" at bounding box center [549, 523] width 151 height 36
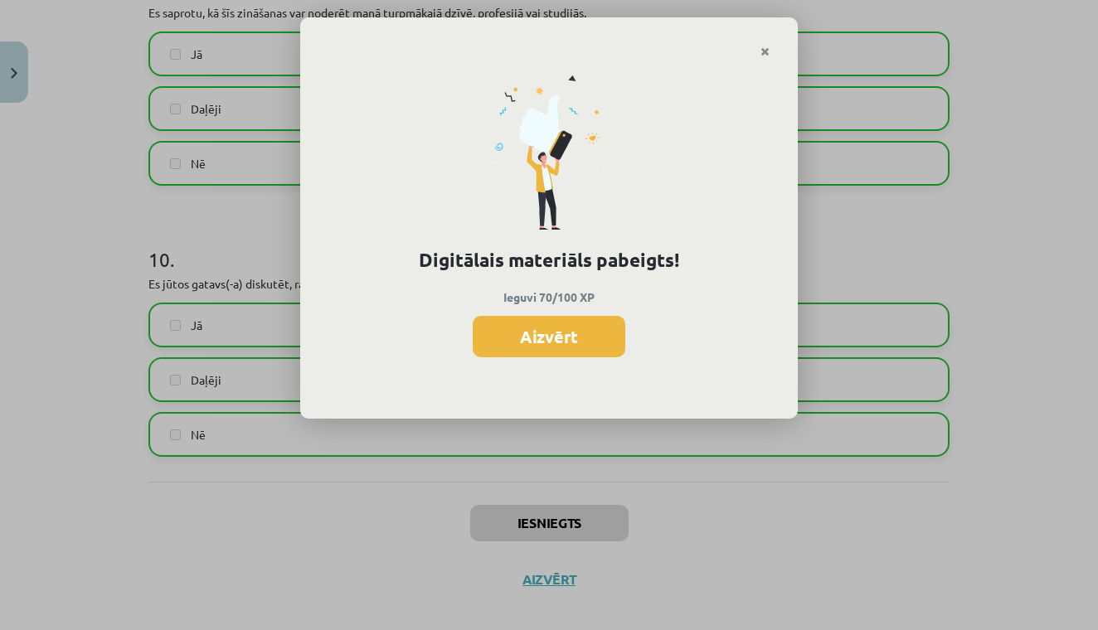
drag, startPoint x: 585, startPoint y: 293, endPoint x: 586, endPoint y: 304, distance: 10.8
click at [585, 294] on p "Ieguvi 70/100 XP" at bounding box center [548, 297] width 441 height 17
click at [588, 333] on button "Aizvērt" at bounding box center [549, 336] width 153 height 41
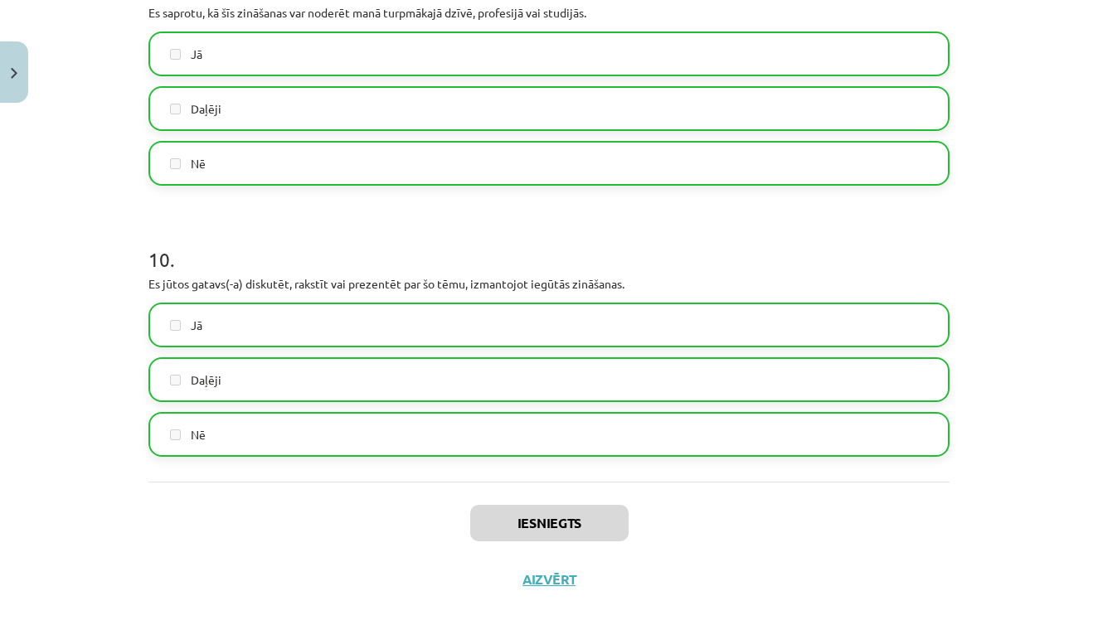
click at [555, 572] on button "Aizvērt" at bounding box center [549, 580] width 63 height 17
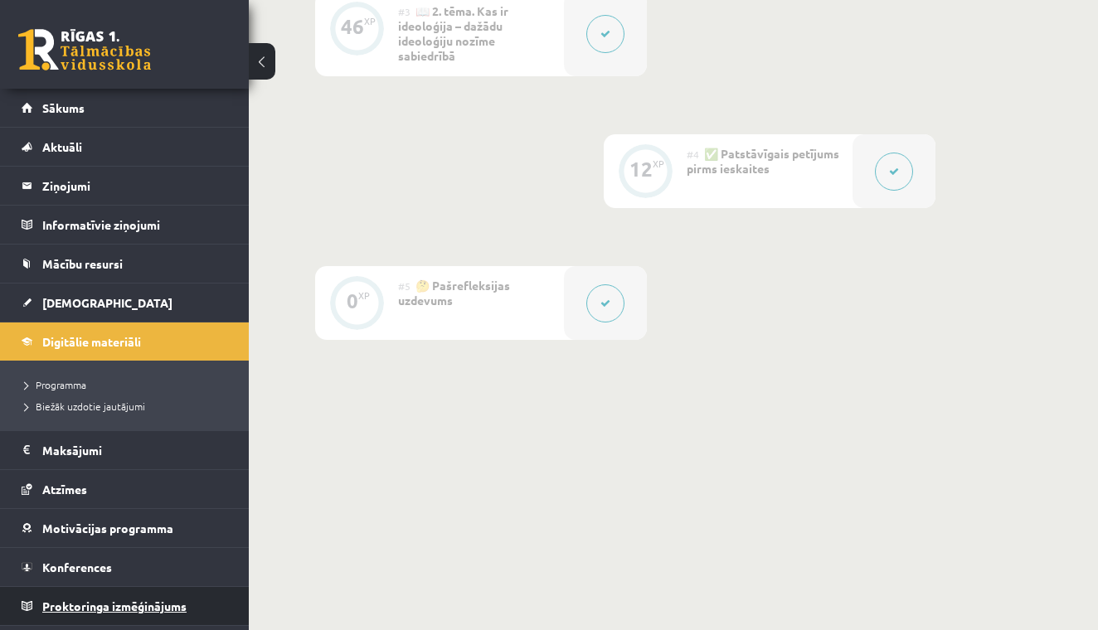
click at [138, 611] on span "Proktoringa izmēģinājums" at bounding box center [114, 606] width 144 height 15
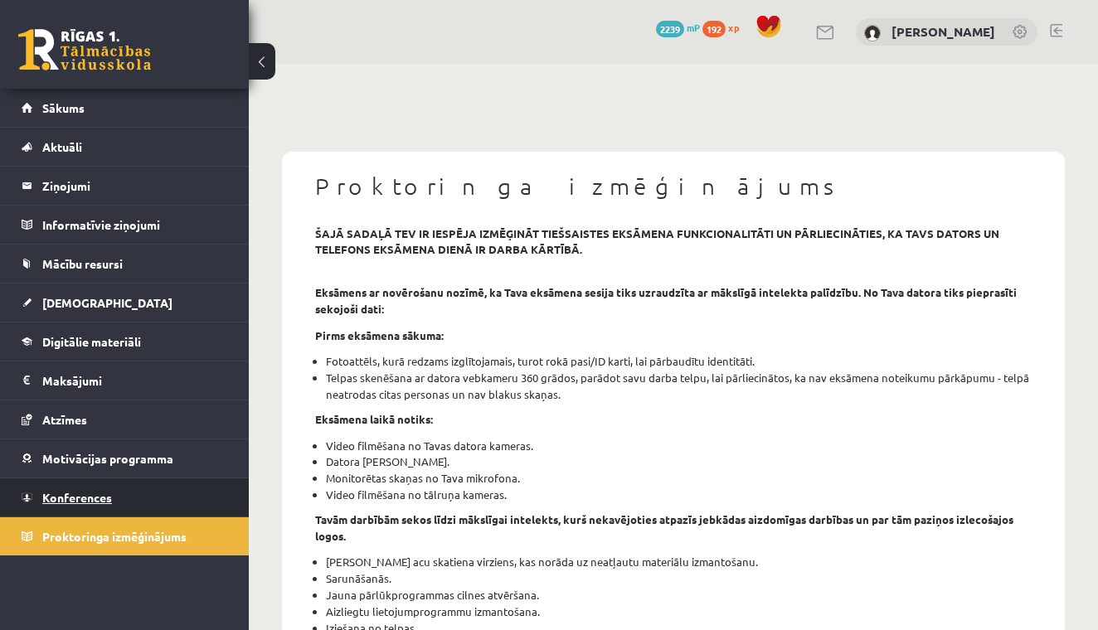
click at [70, 503] on span "Konferences" at bounding box center [77, 497] width 70 height 15
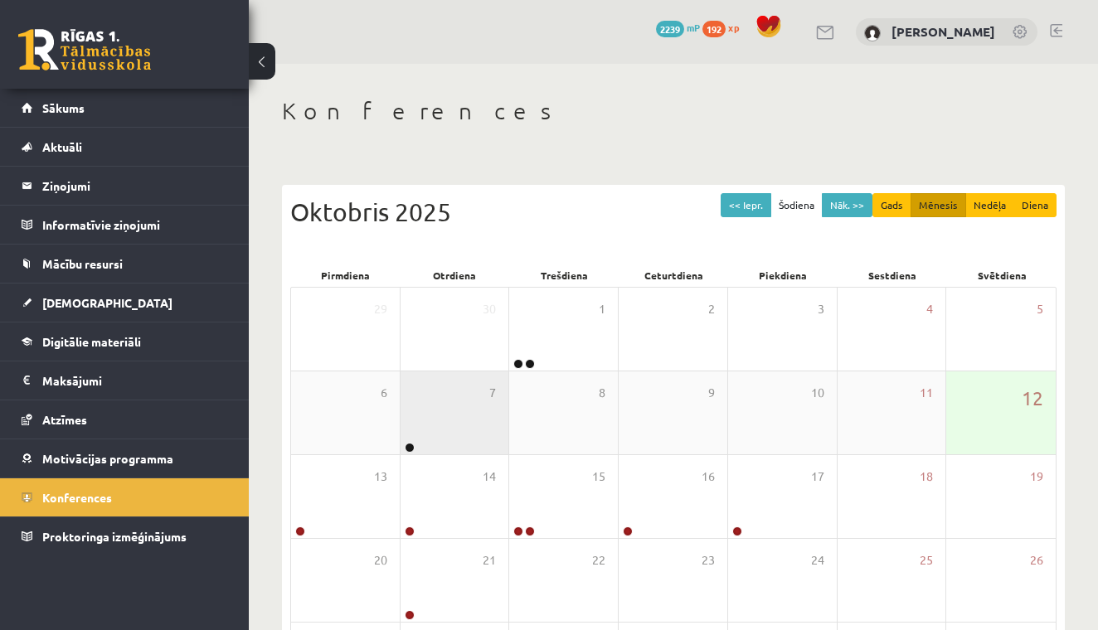
click at [508, 401] on div "6 7 8 9 10 11 12" at bounding box center [673, 414] width 765 height 84
click at [455, 405] on div "7" at bounding box center [455, 413] width 109 height 83
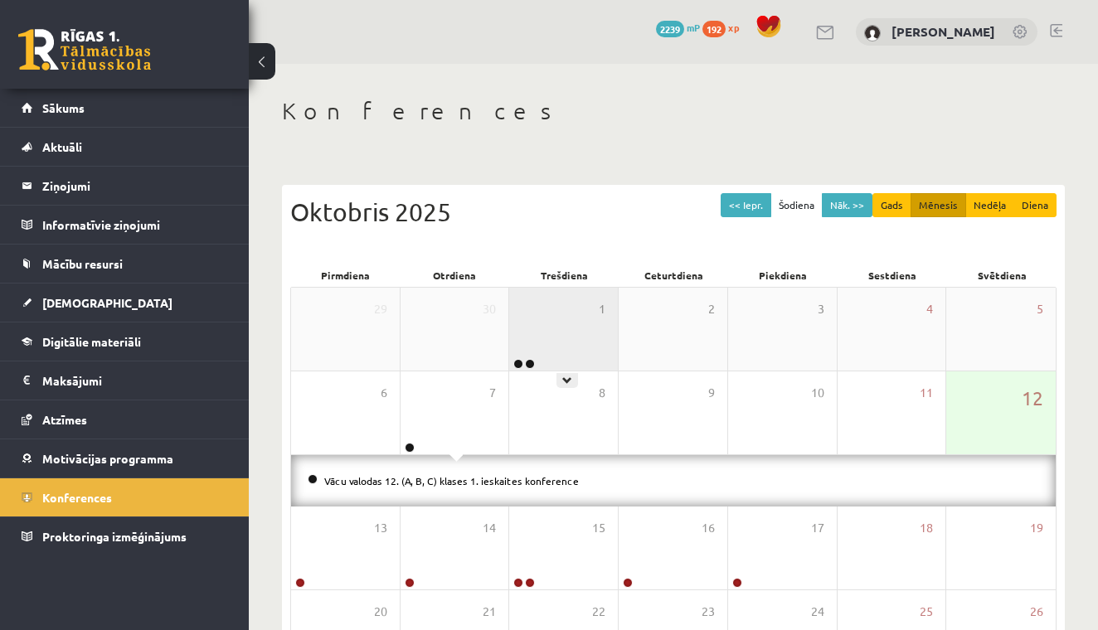
click at [539, 338] on div "1" at bounding box center [563, 329] width 109 height 83
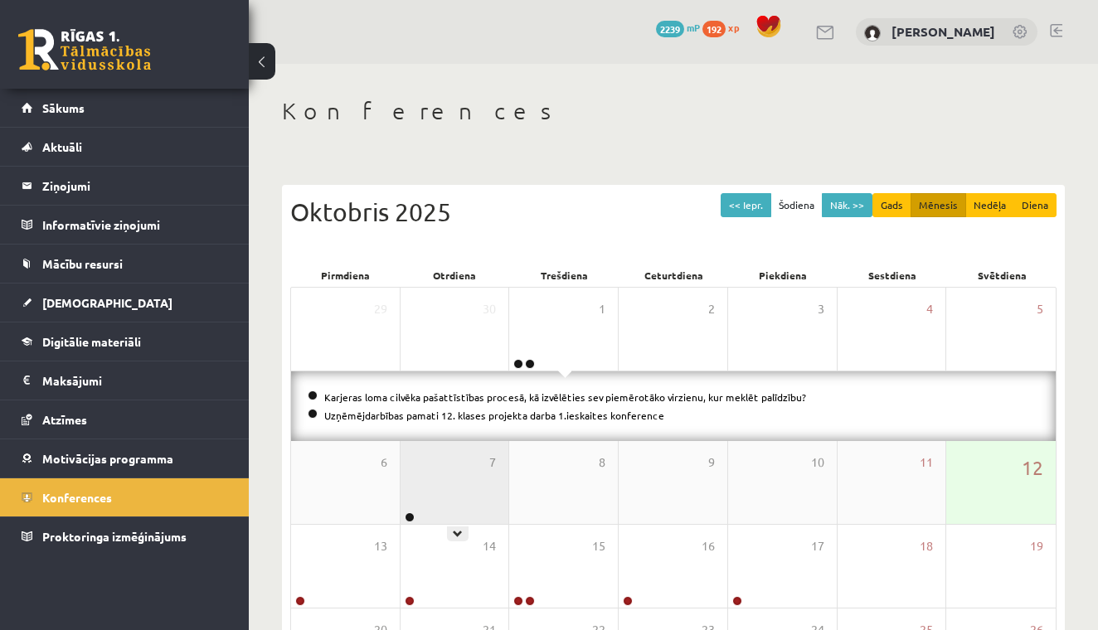
click at [450, 480] on div "7" at bounding box center [455, 482] width 109 height 83
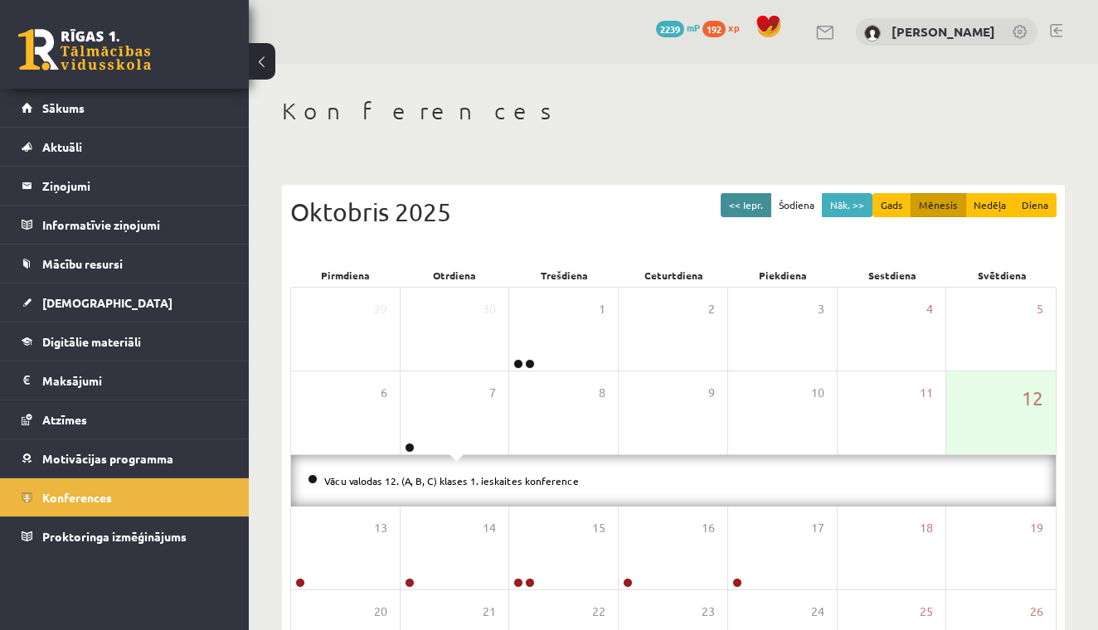
click at [761, 211] on button "<< Iepr." at bounding box center [746, 205] width 51 height 24
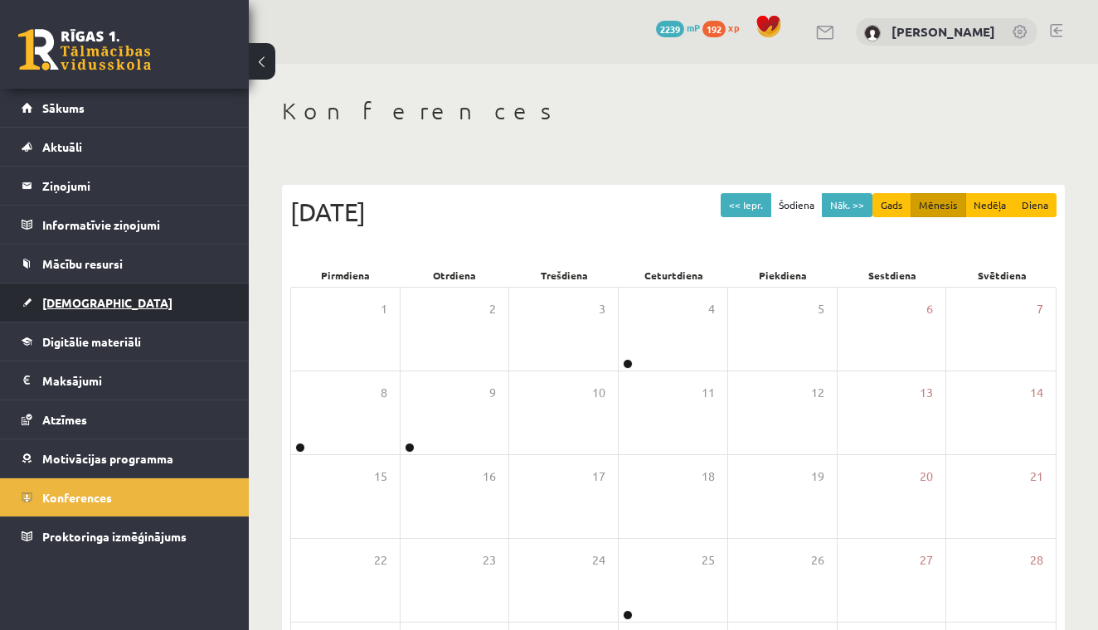
click at [69, 306] on span "[DEMOGRAPHIC_DATA]" at bounding box center [107, 302] width 130 height 15
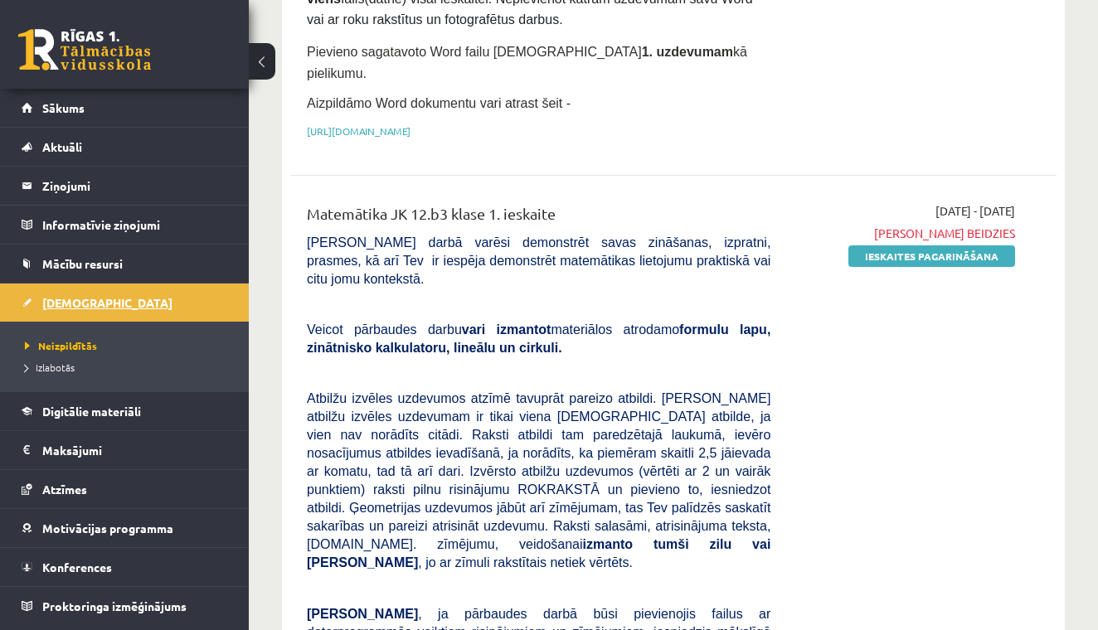
scroll to position [344, 0]
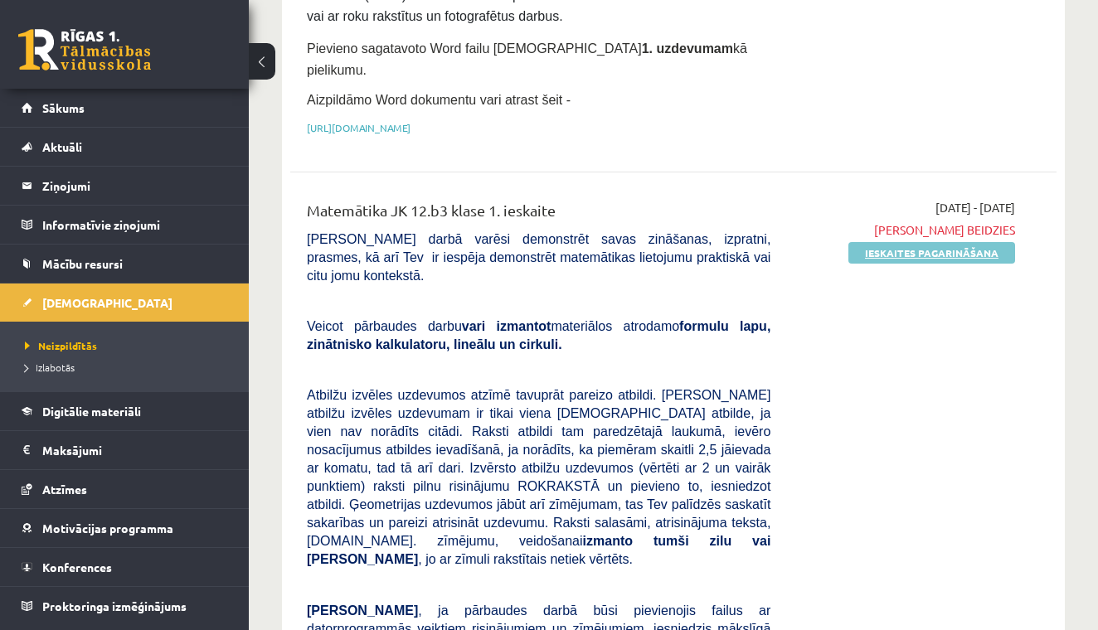
click at [886, 242] on link "Ieskaites pagarināšana" at bounding box center [932, 253] width 167 height 22
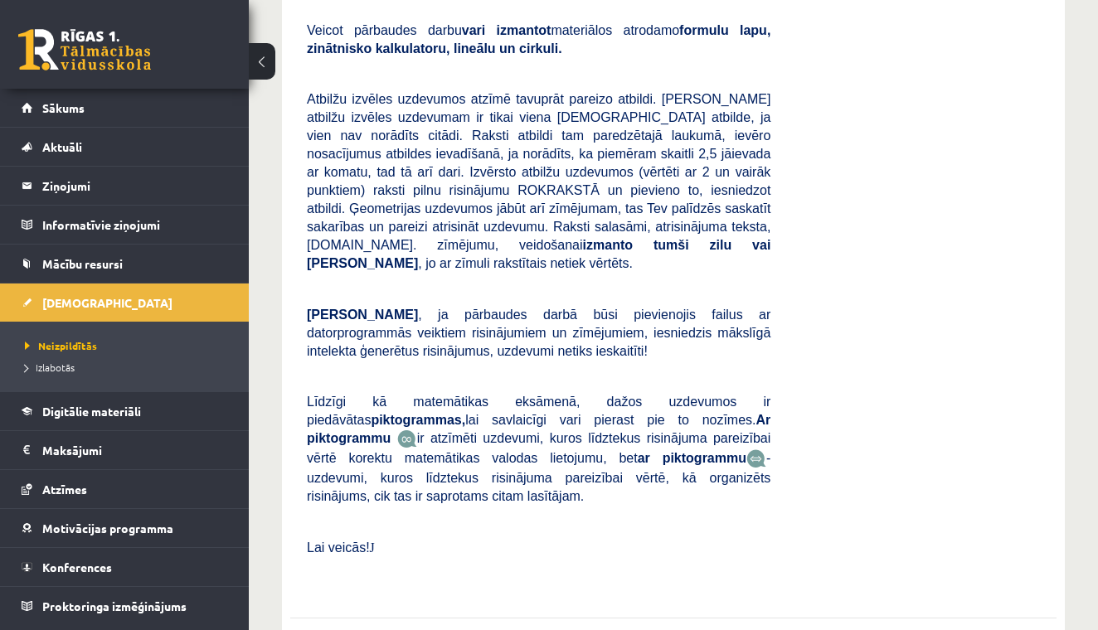
scroll to position [1084, 0]
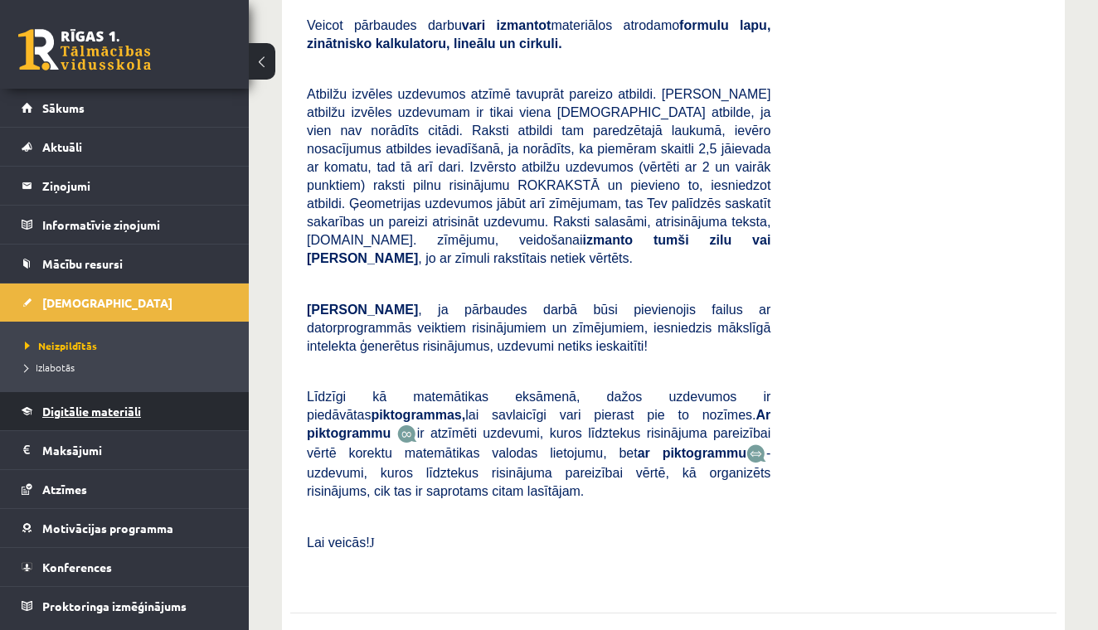
click at [88, 416] on span "Digitālie materiāli" at bounding box center [91, 411] width 99 height 15
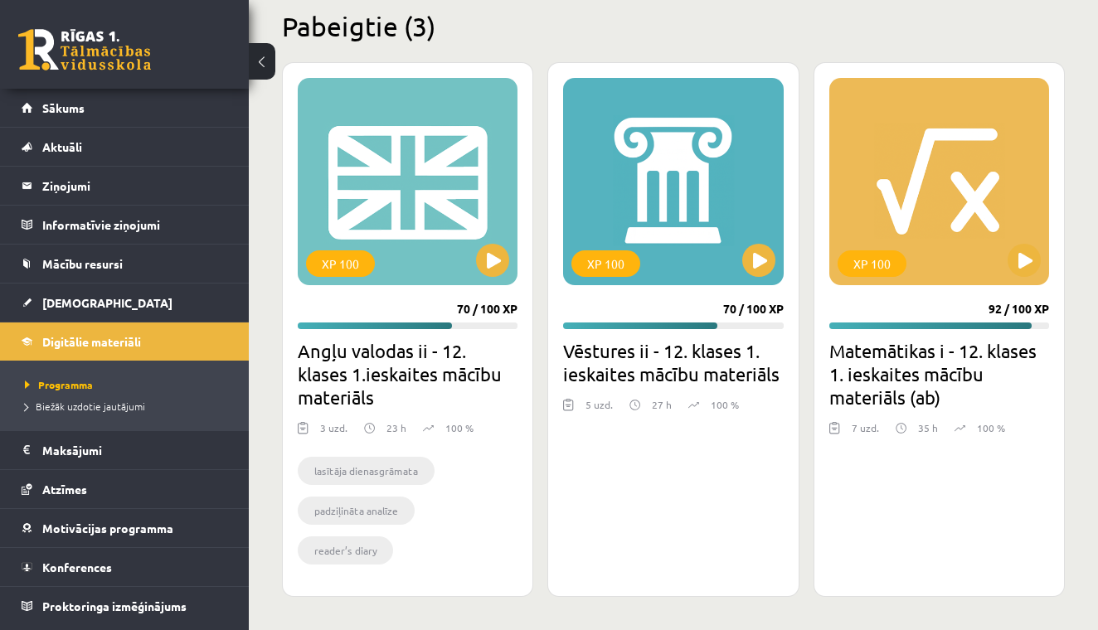
scroll to position [2511, 0]
click at [1024, 261] on button at bounding box center [1024, 260] width 33 height 33
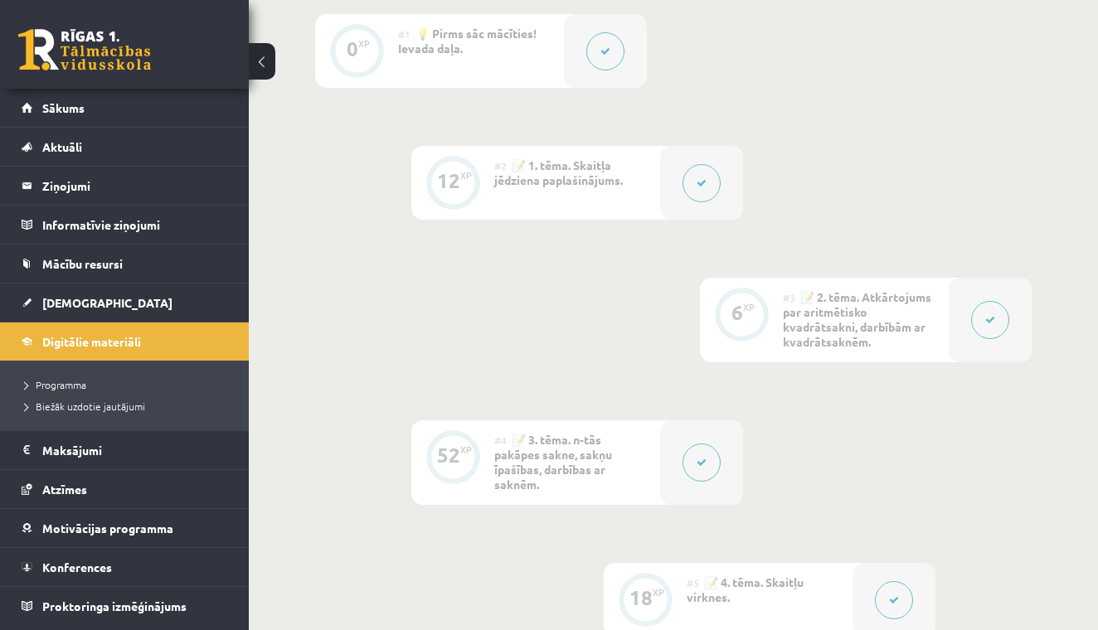
scroll to position [435, 0]
click at [779, 583] on span "📝 4. tēma. Skaitļu virknes." at bounding box center [745, 588] width 117 height 30
click at [893, 592] on button at bounding box center [894, 599] width 38 height 38
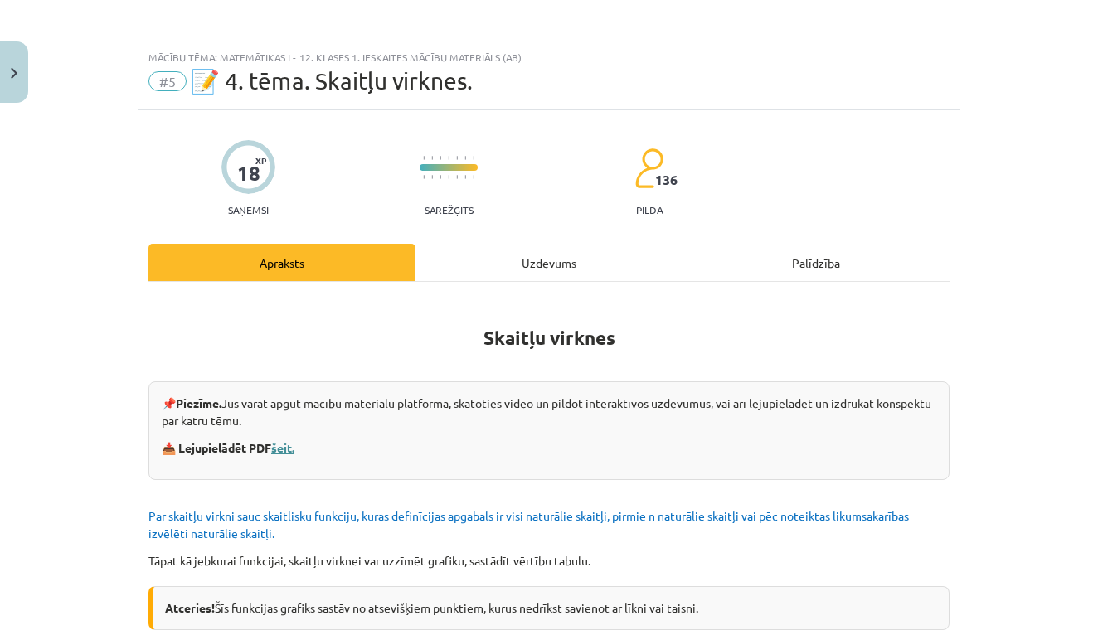
click at [290, 444] on link "šeit." at bounding box center [282, 447] width 23 height 15
click at [22, 80] on button "Close" at bounding box center [14, 71] width 28 height 61
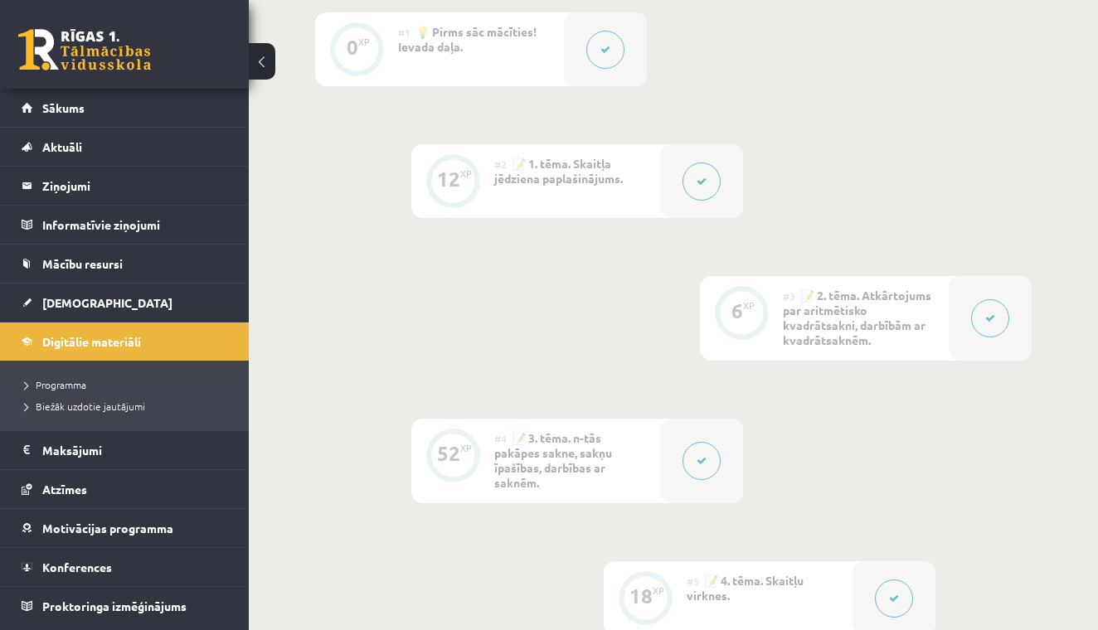
click at [710, 461] on button at bounding box center [702, 461] width 38 height 38
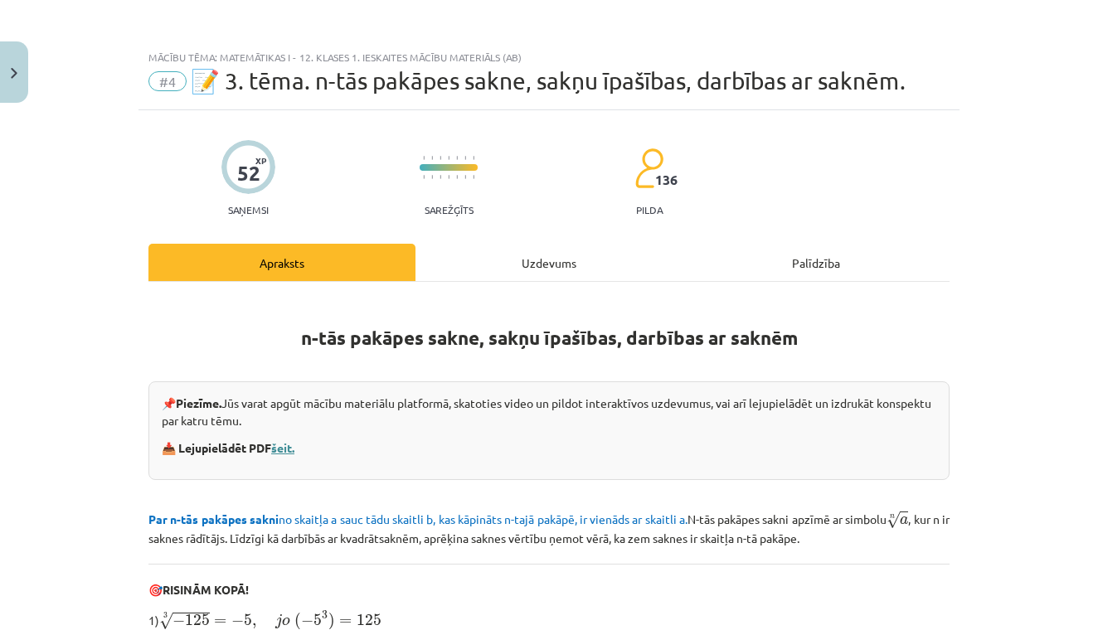
click at [284, 450] on link "šeit." at bounding box center [282, 447] width 23 height 15
click at [3, 80] on button "Close" at bounding box center [14, 71] width 28 height 61
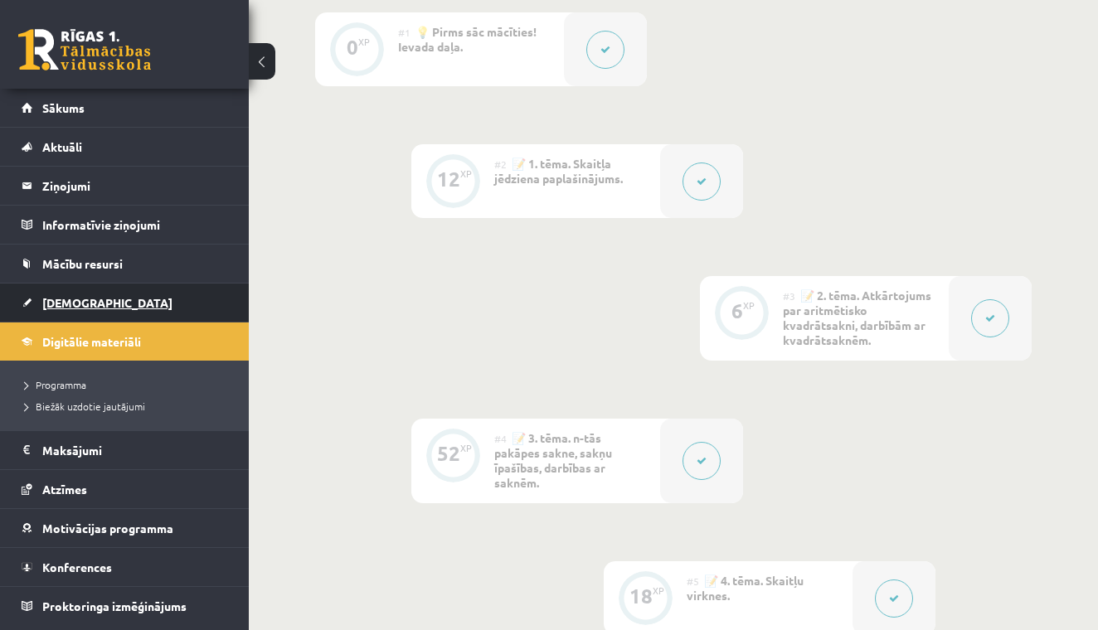
click at [60, 309] on link "[DEMOGRAPHIC_DATA]" at bounding box center [125, 303] width 207 height 38
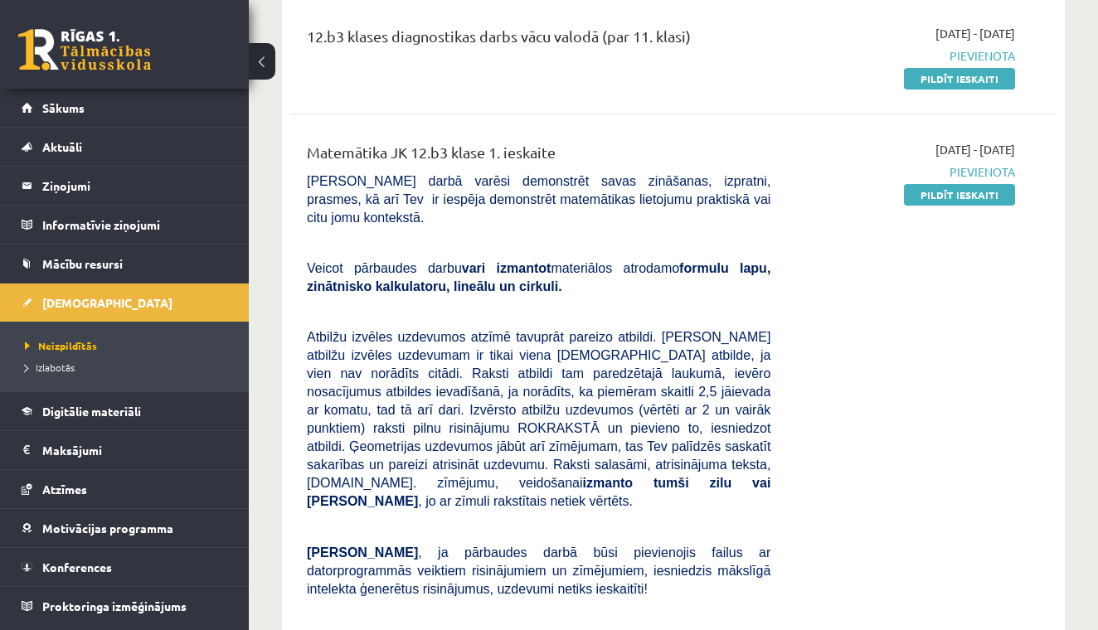
scroll to position [884, 0]
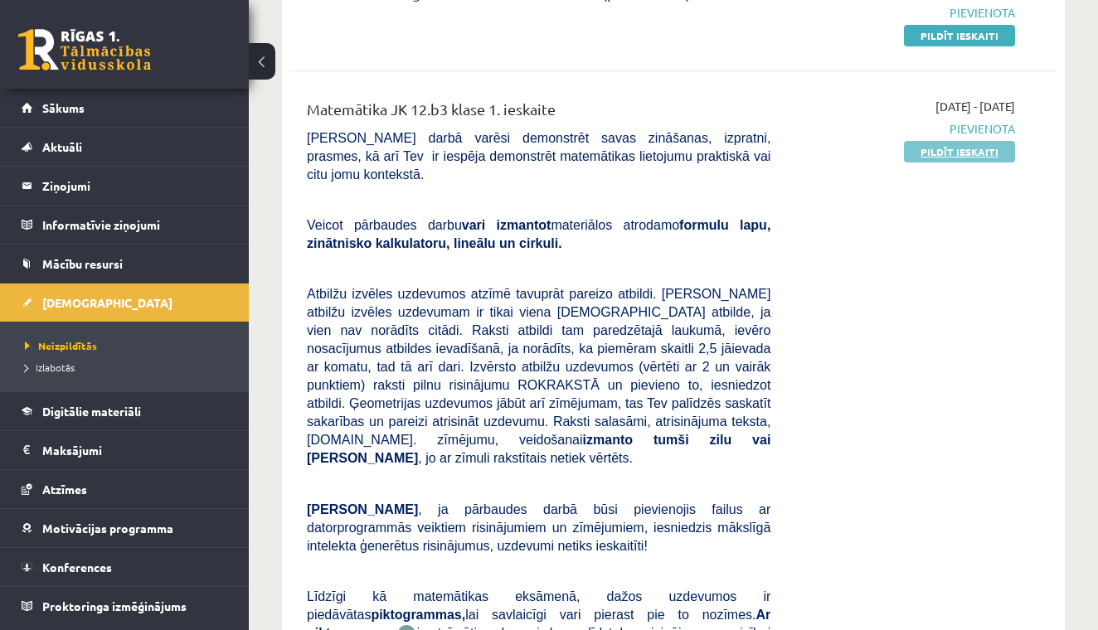
click at [937, 141] on link "Pildīt ieskaiti" at bounding box center [959, 152] width 111 height 22
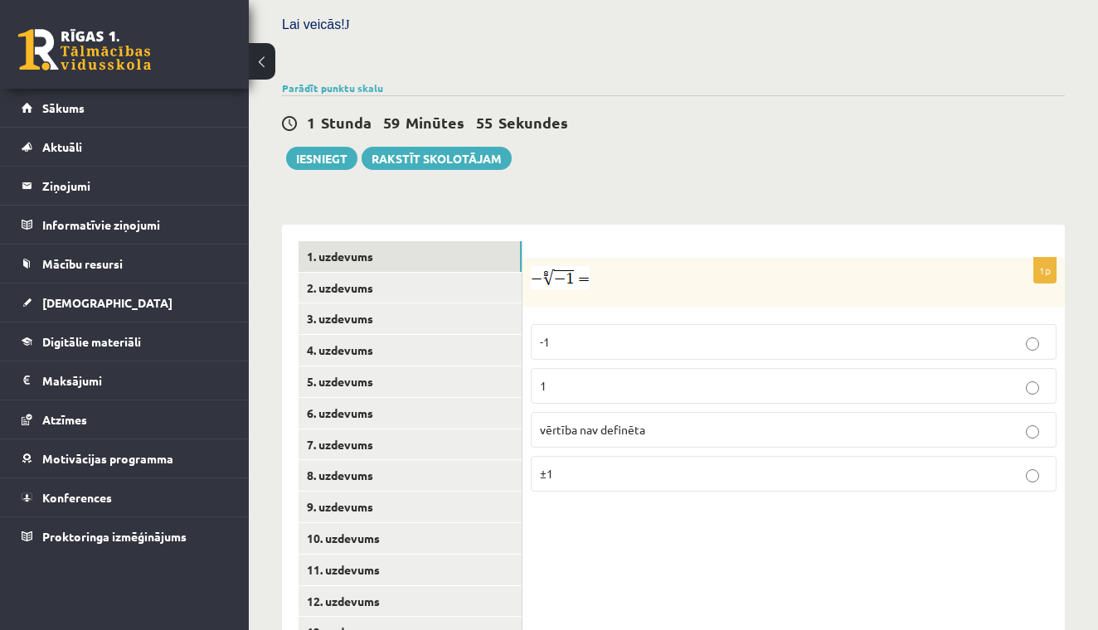
scroll to position [554, 0]
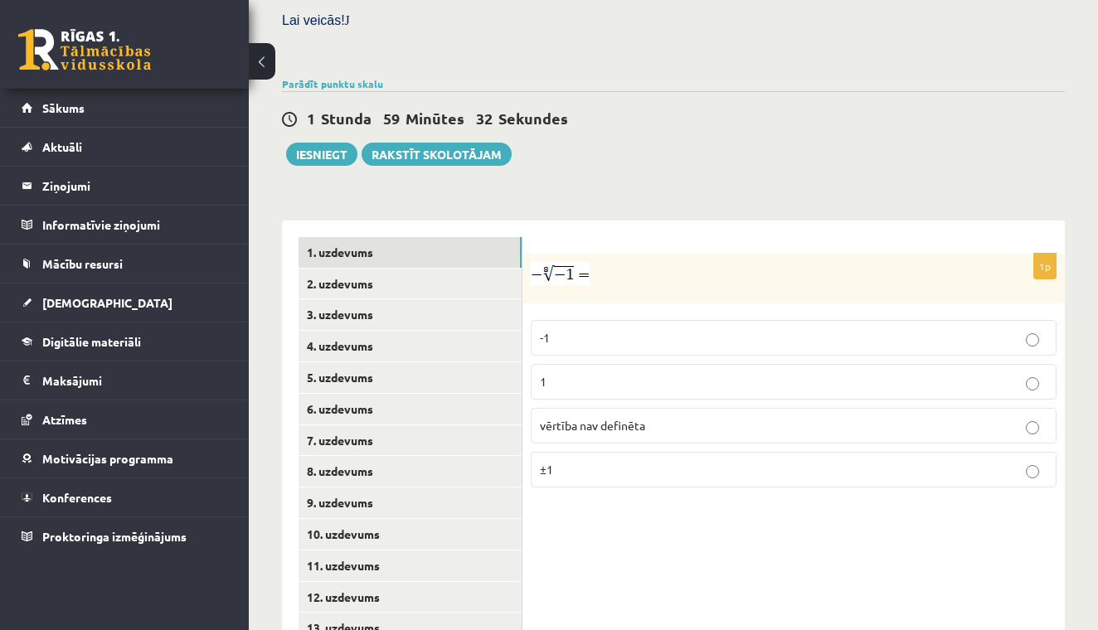
click at [739, 373] on p "1" at bounding box center [794, 381] width 508 height 17
click at [743, 393] on fieldset "-1 1 vērtība nav definēta ±1" at bounding box center [794, 402] width 526 height 181
click at [743, 417] on p "vērtība nav definēta" at bounding box center [794, 425] width 508 height 17
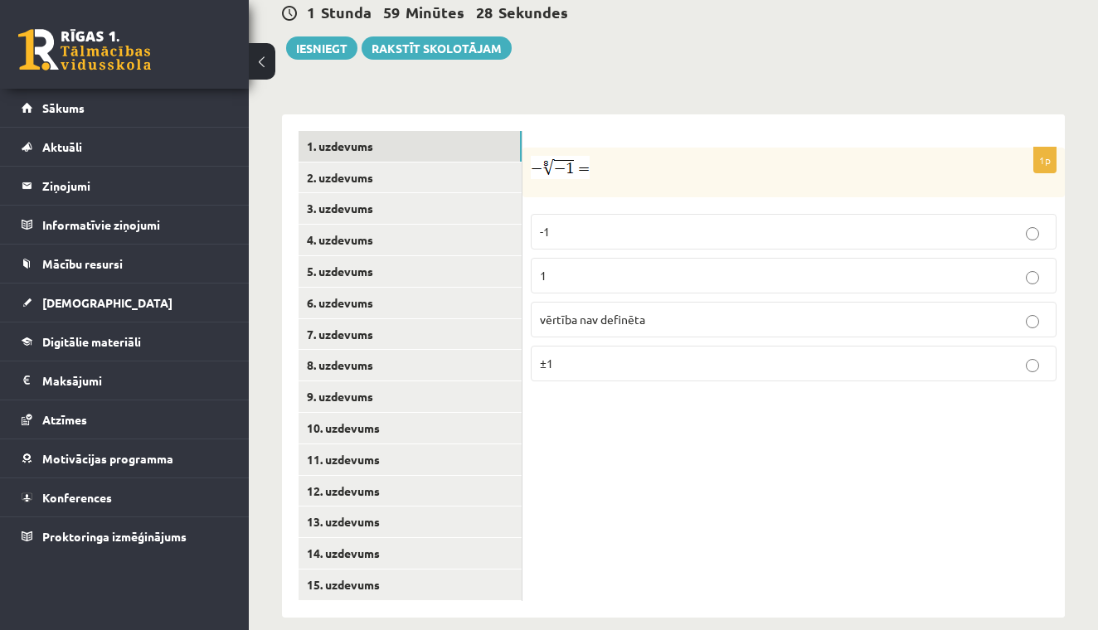
scroll to position [658, 0]
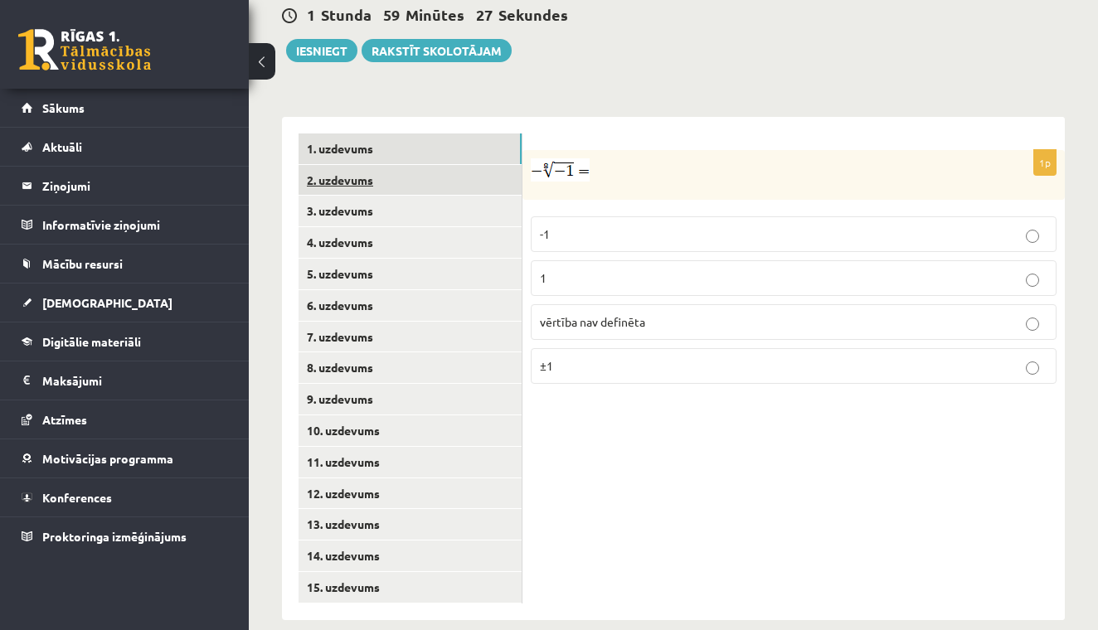
click at [360, 173] on link "2. uzdevums" at bounding box center [410, 180] width 223 height 31
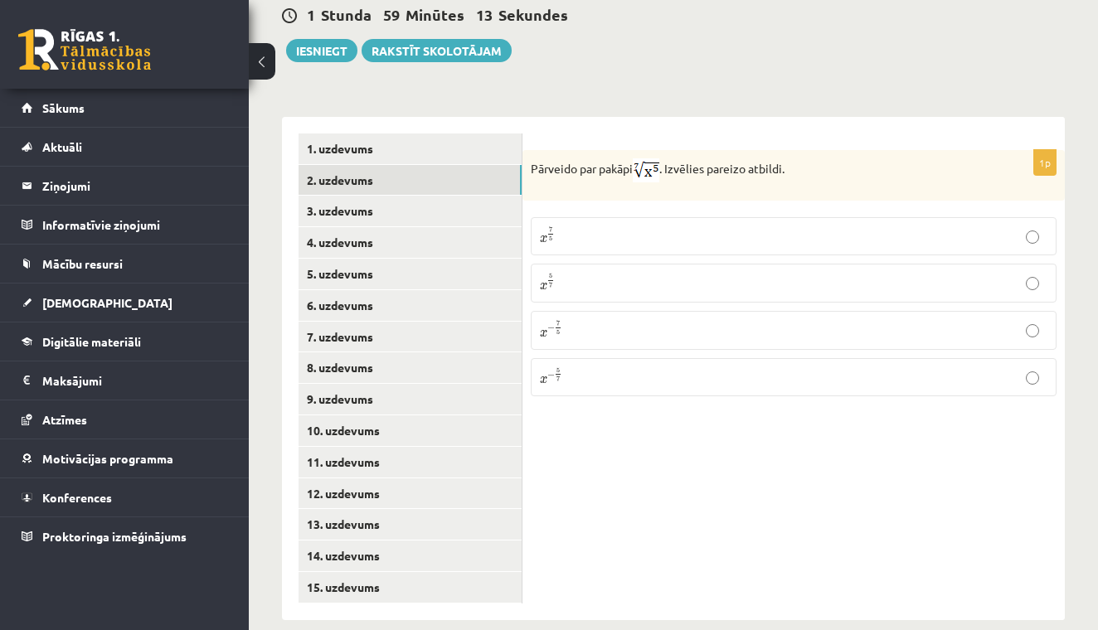
click at [580, 273] on p "x 5 7 x 5 7" at bounding box center [794, 283] width 508 height 21
click at [428, 197] on link "3. uzdevums" at bounding box center [410, 211] width 223 height 31
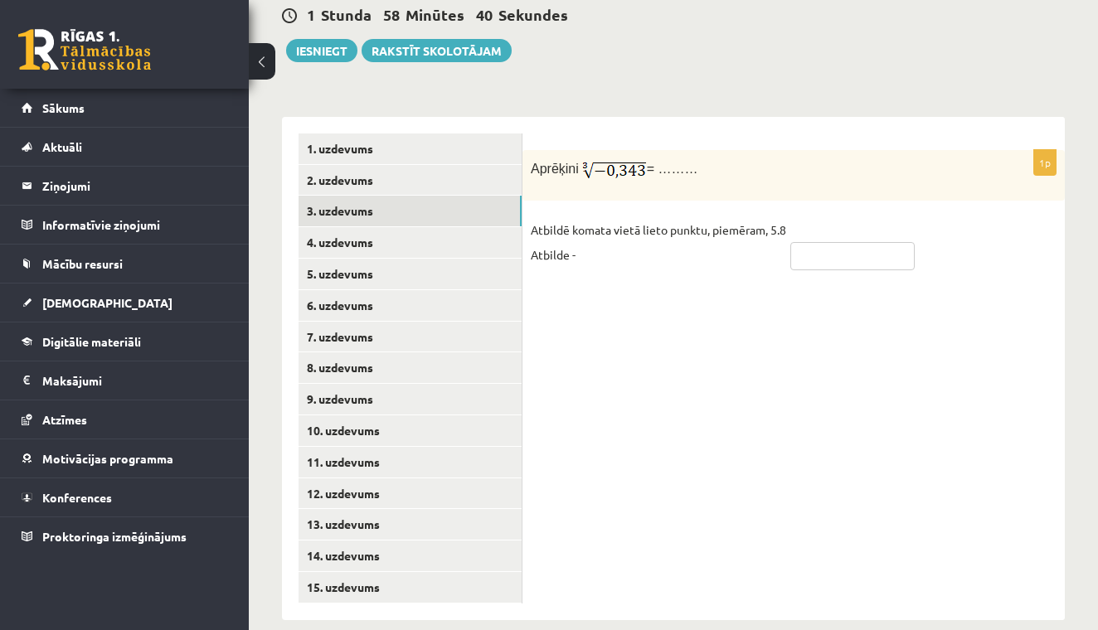
click at [817, 242] on input "text" at bounding box center [852, 256] width 124 height 28
type input "****"
click at [426, 227] on link "4. uzdevums" at bounding box center [410, 242] width 223 height 31
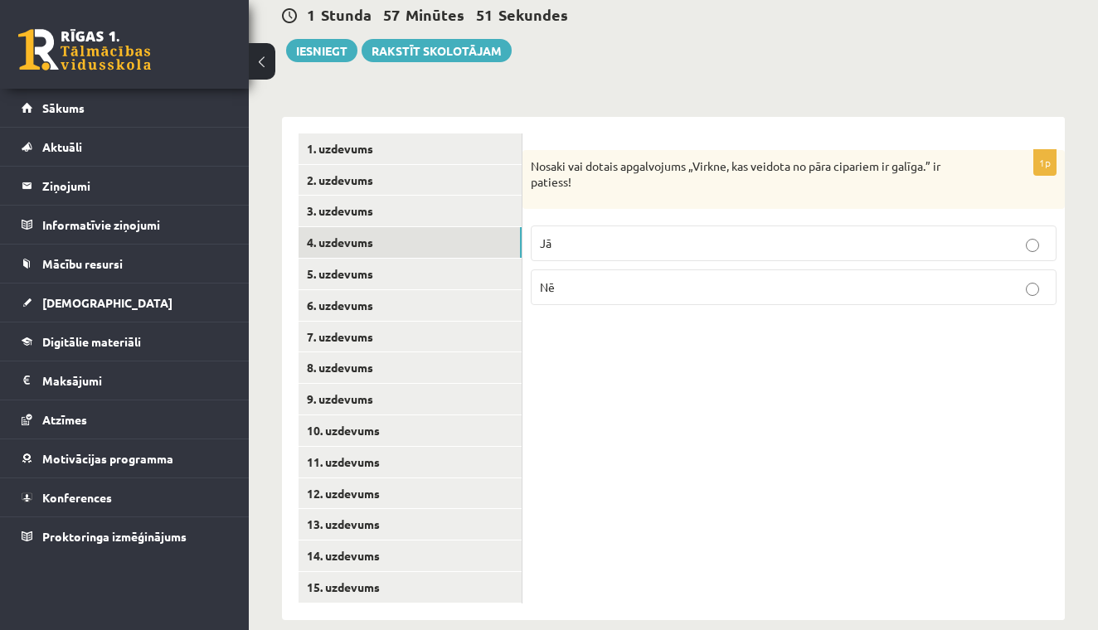
click at [569, 235] on p "Jā" at bounding box center [794, 243] width 508 height 17
click at [592, 279] on p "Nē" at bounding box center [794, 287] width 508 height 17
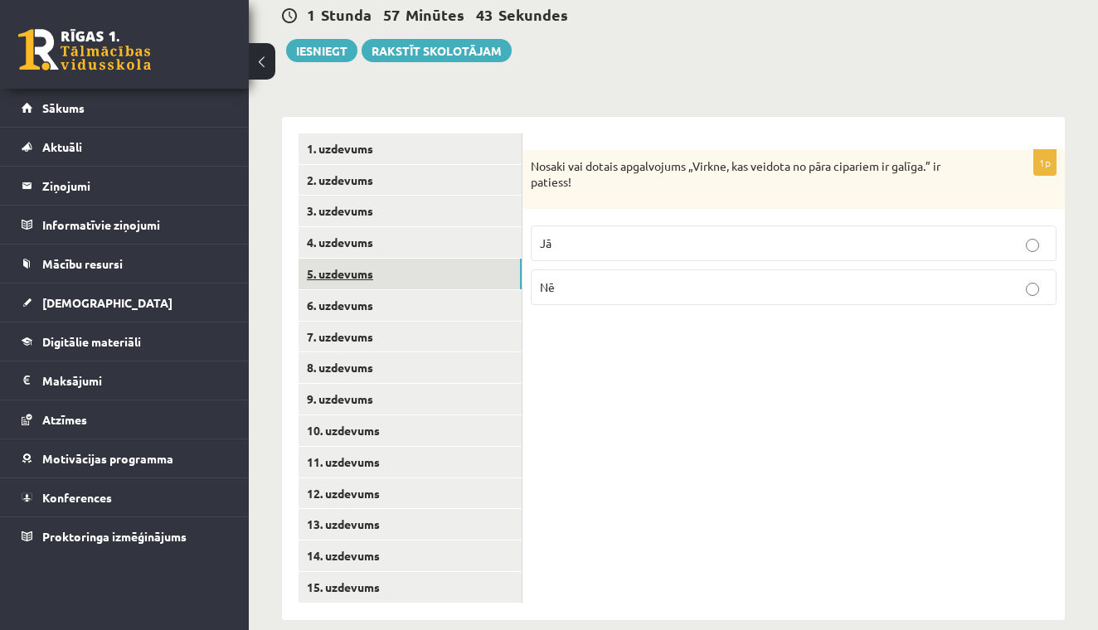
click at [391, 259] on link "5. uzdevums" at bounding box center [410, 274] width 223 height 31
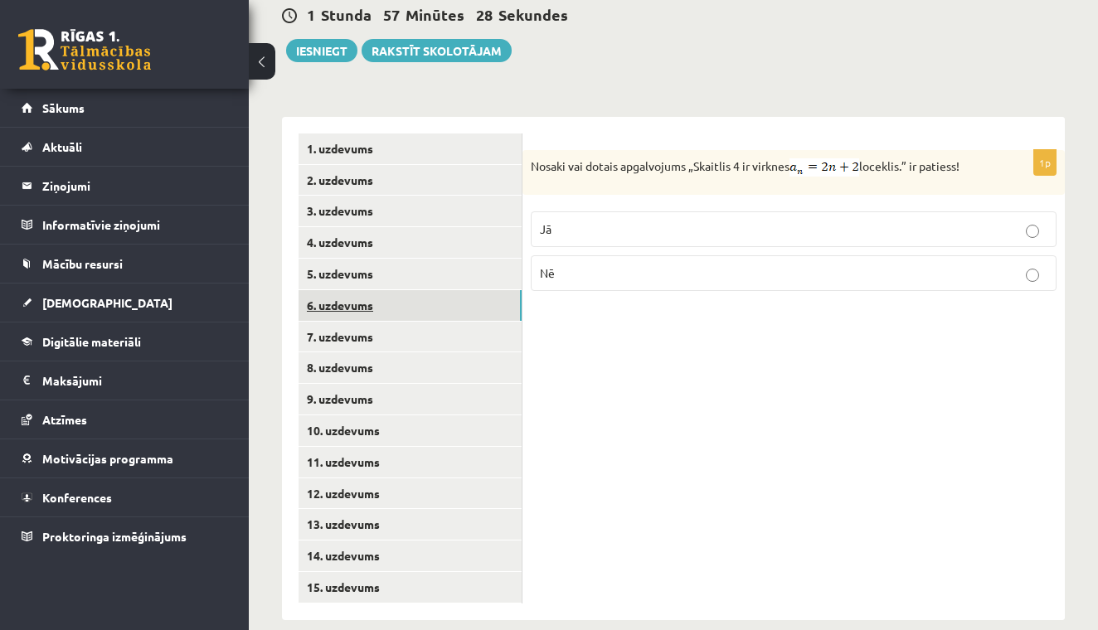
click at [379, 290] on link "6. uzdevums" at bounding box center [410, 305] width 223 height 31
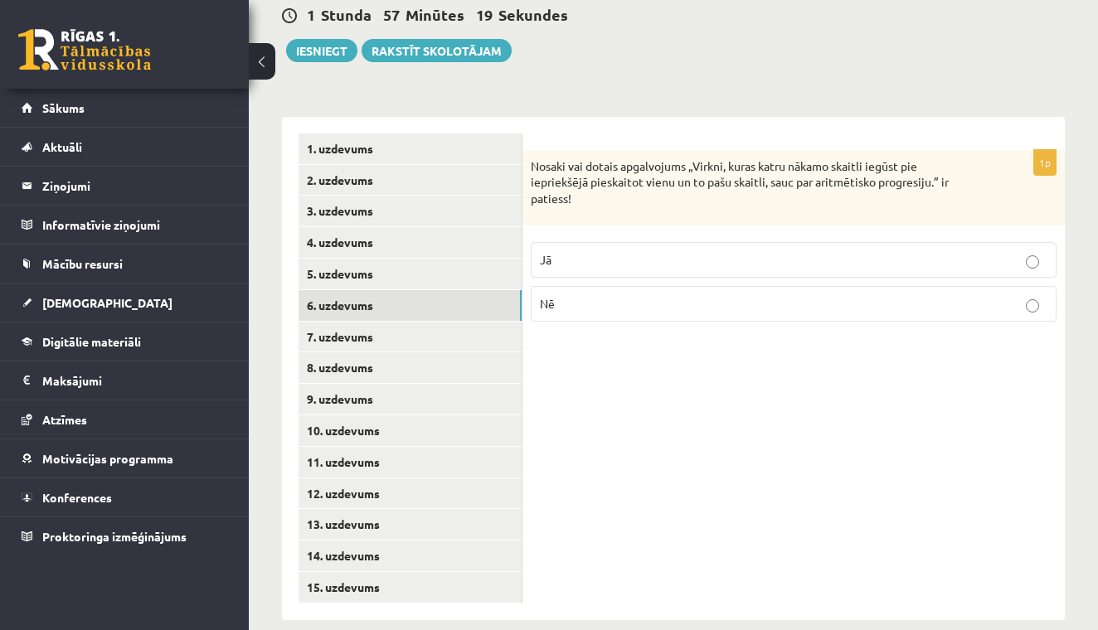
click at [557, 251] on p "Jā" at bounding box center [794, 259] width 508 height 17
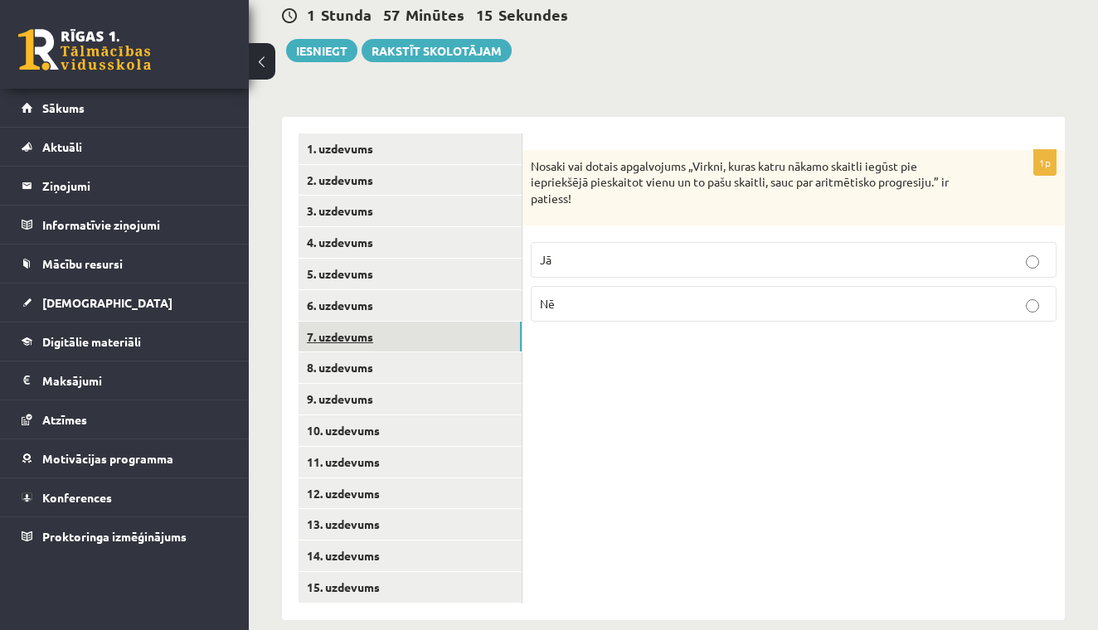
click at [438, 322] on link "7. uzdevums" at bounding box center [410, 337] width 223 height 31
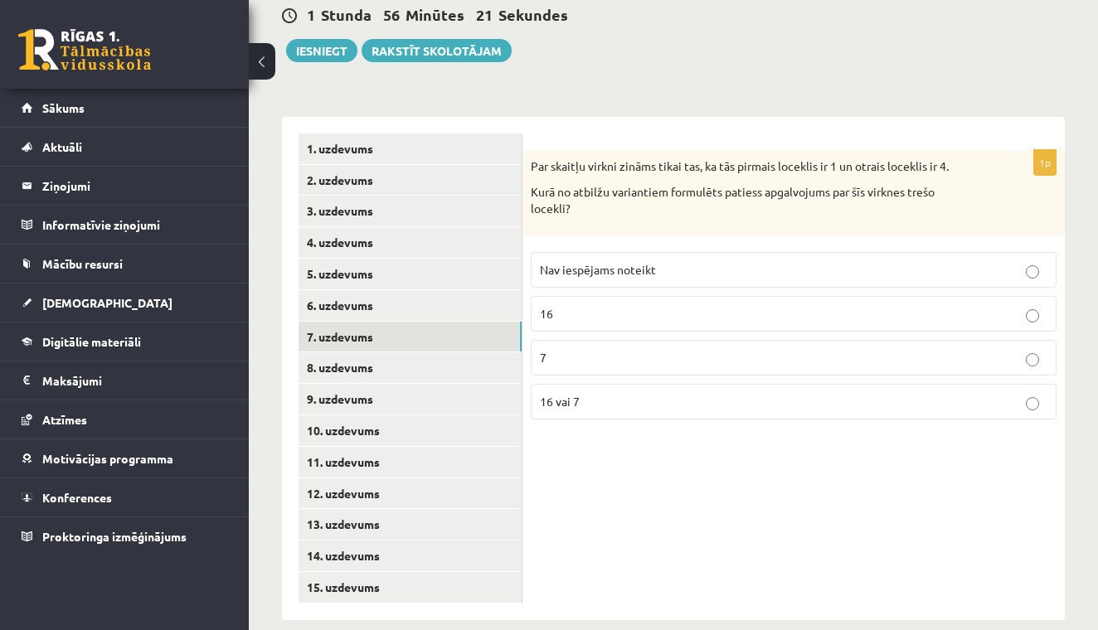
click at [566, 394] on span "16 vai 7" at bounding box center [560, 401] width 40 height 15
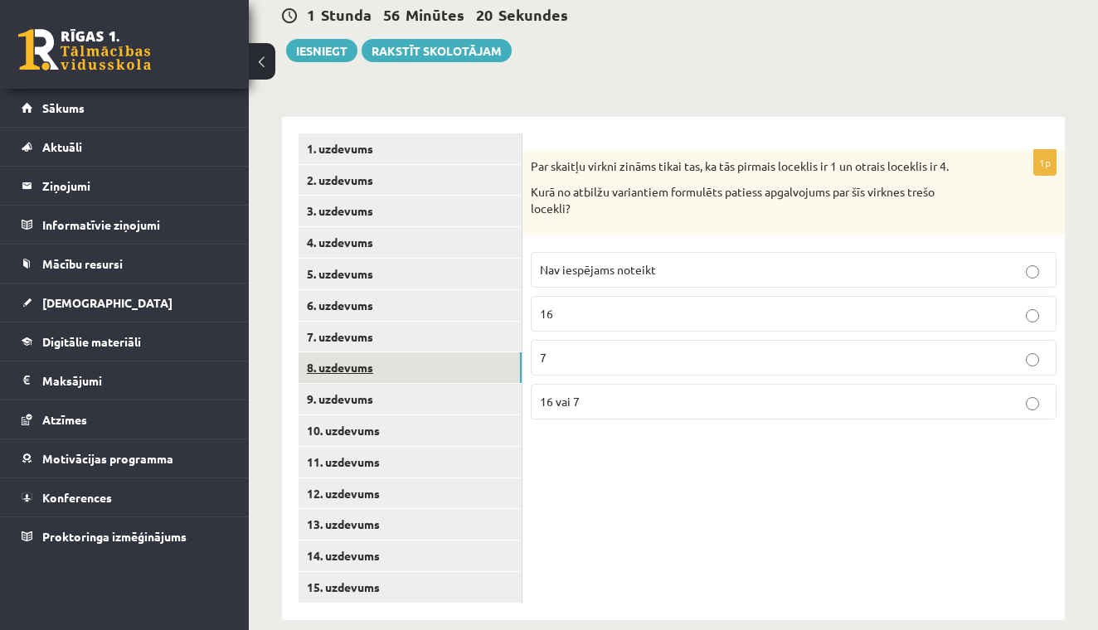
click at [411, 353] on link "8. uzdevums" at bounding box center [410, 368] width 223 height 31
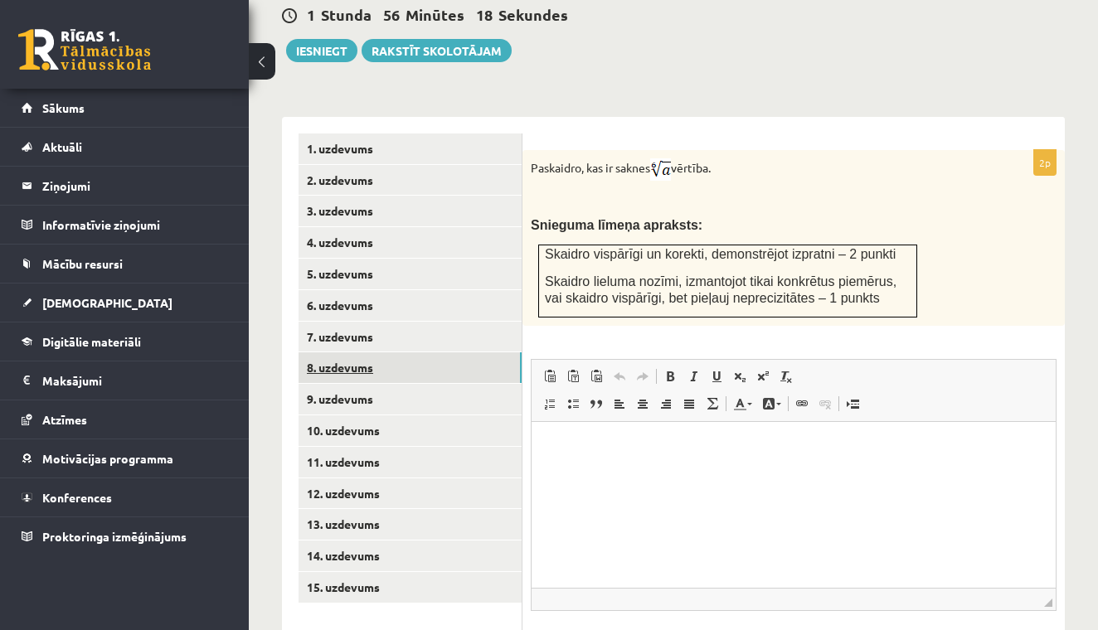
scroll to position [0, 0]
click at [382, 384] on link "9. uzdevums" at bounding box center [410, 399] width 223 height 31
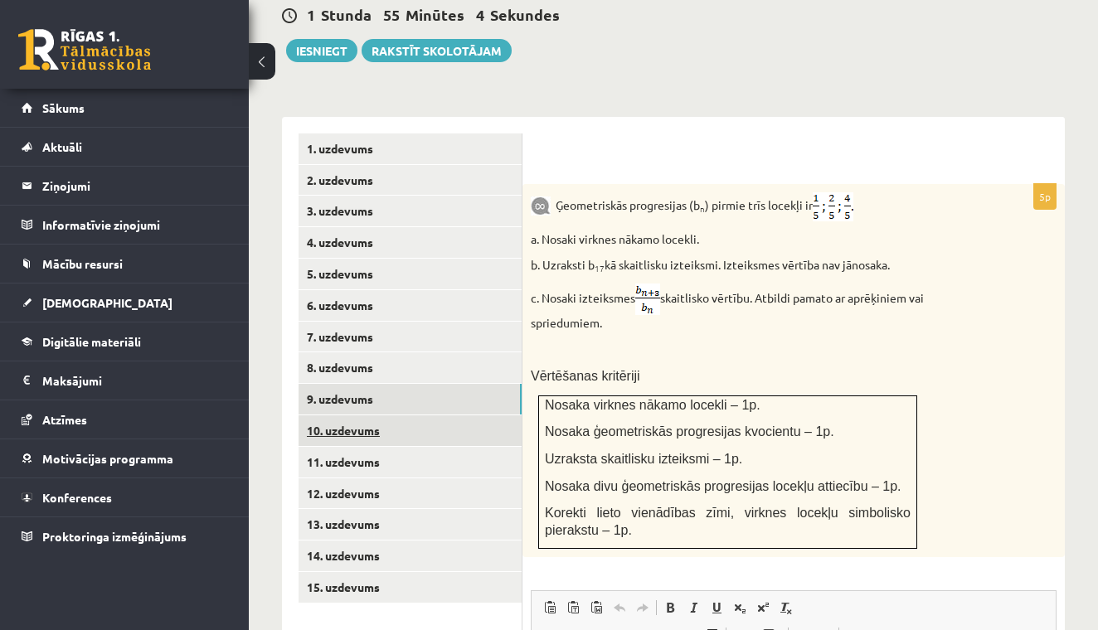
click at [388, 416] on link "10. uzdevums" at bounding box center [410, 431] width 223 height 31
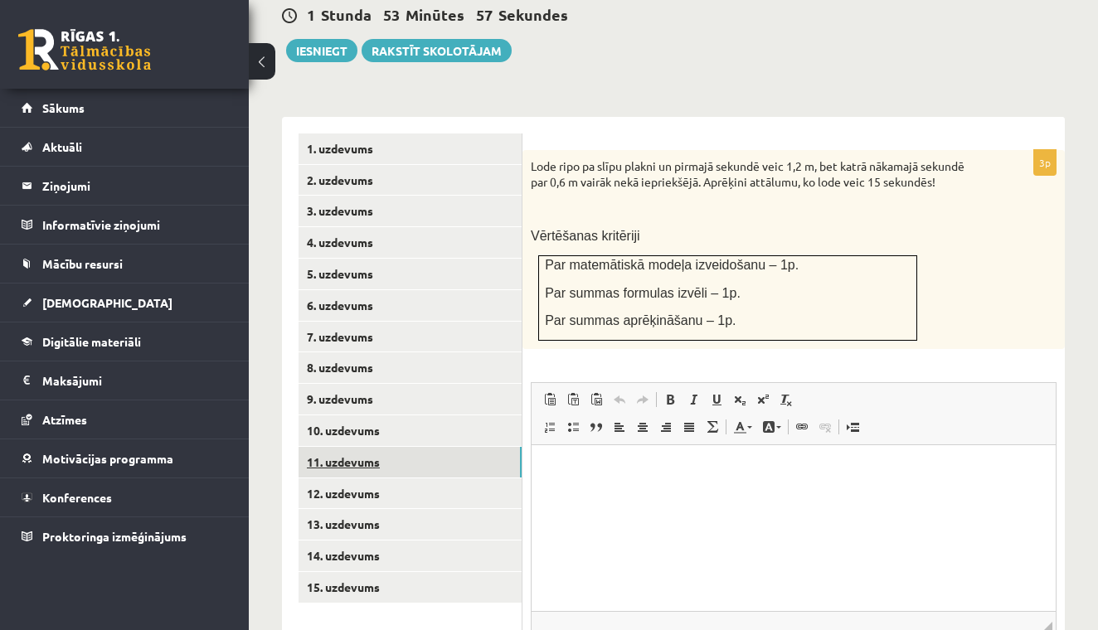
click at [372, 447] on link "11. uzdevums" at bounding box center [410, 462] width 223 height 31
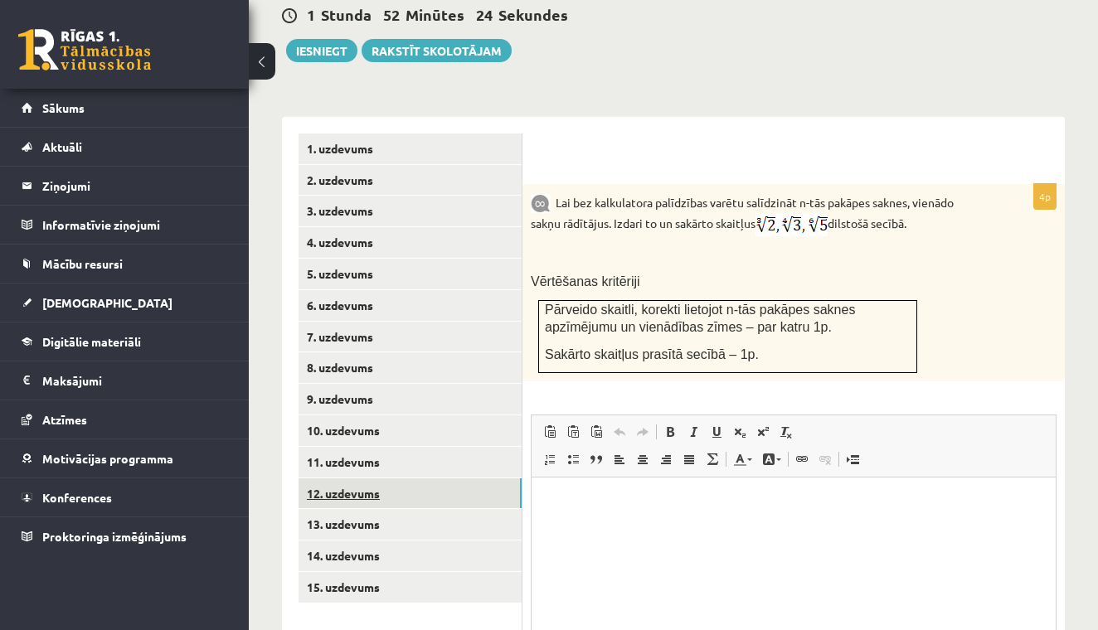
click at [338, 479] on link "12. uzdevums" at bounding box center [410, 494] width 223 height 31
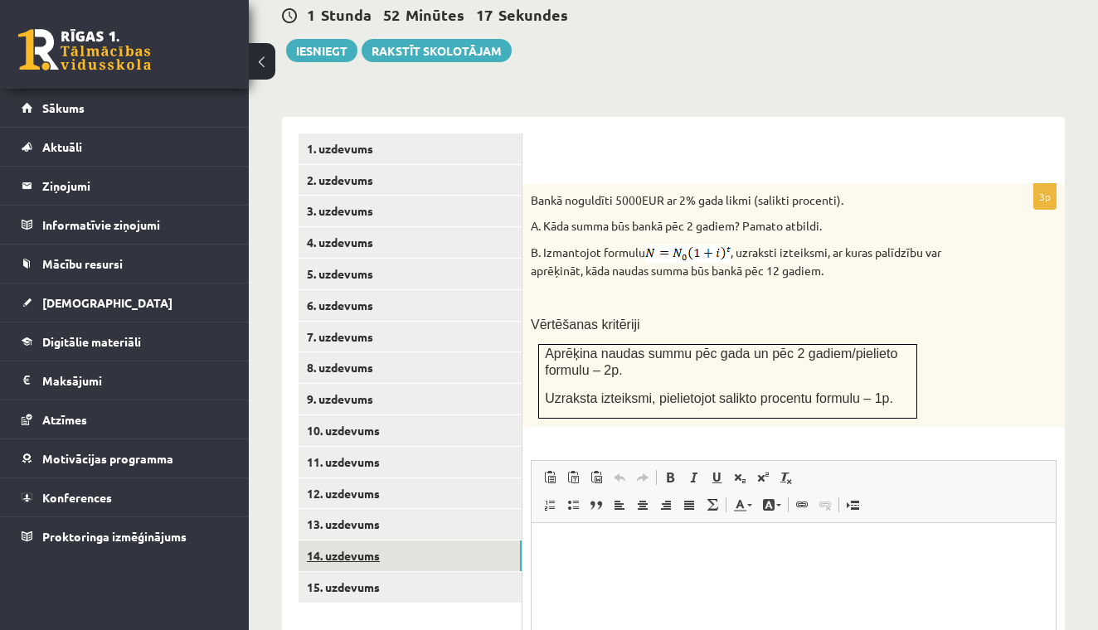
click at [353, 547] on link "14. uzdevums" at bounding box center [410, 556] width 223 height 31
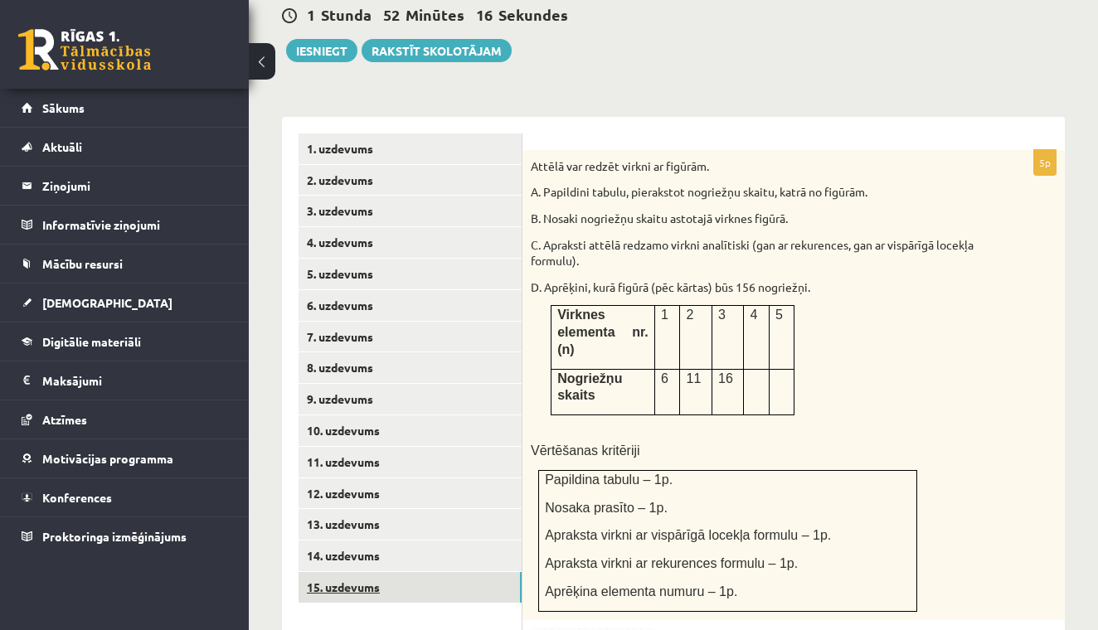
click at [353, 572] on link "15. uzdevums" at bounding box center [410, 587] width 223 height 31
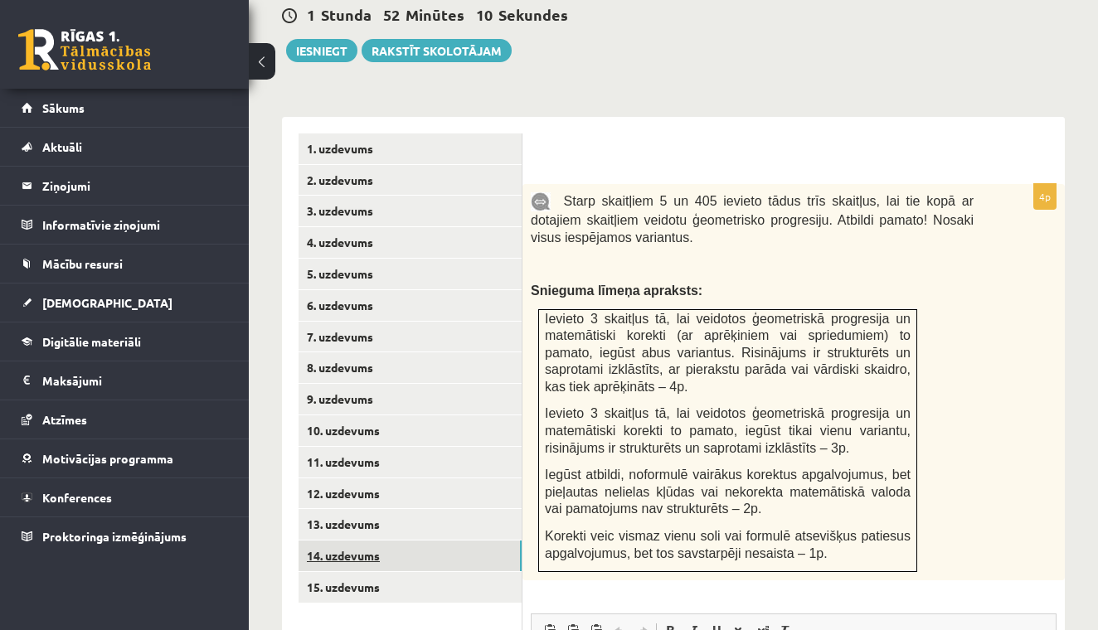
click at [340, 541] on link "14. uzdevums" at bounding box center [410, 556] width 223 height 31
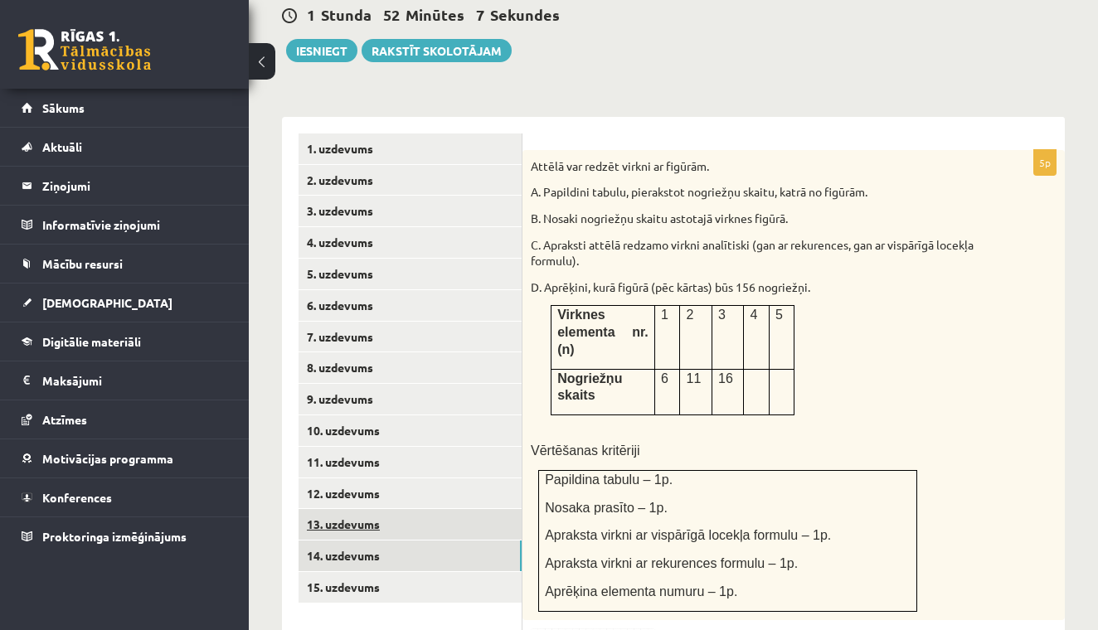
click at [351, 509] on link "13. uzdevums" at bounding box center [410, 524] width 223 height 31
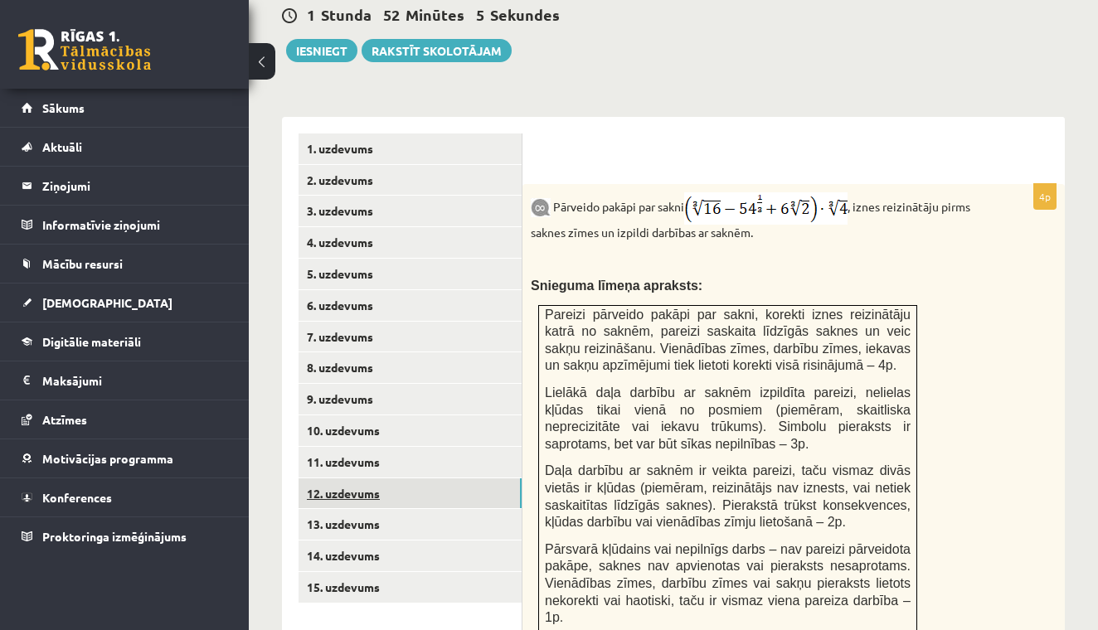
click at [356, 484] on link "12. uzdevums" at bounding box center [410, 494] width 223 height 31
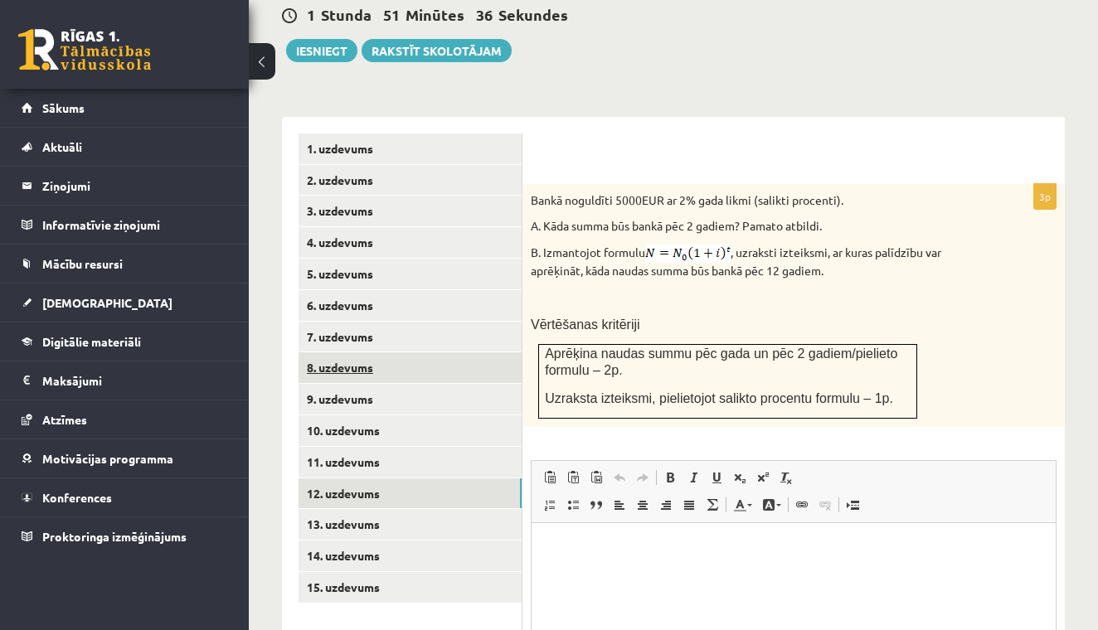
click at [330, 354] on link "8. uzdevums" at bounding box center [410, 368] width 223 height 31
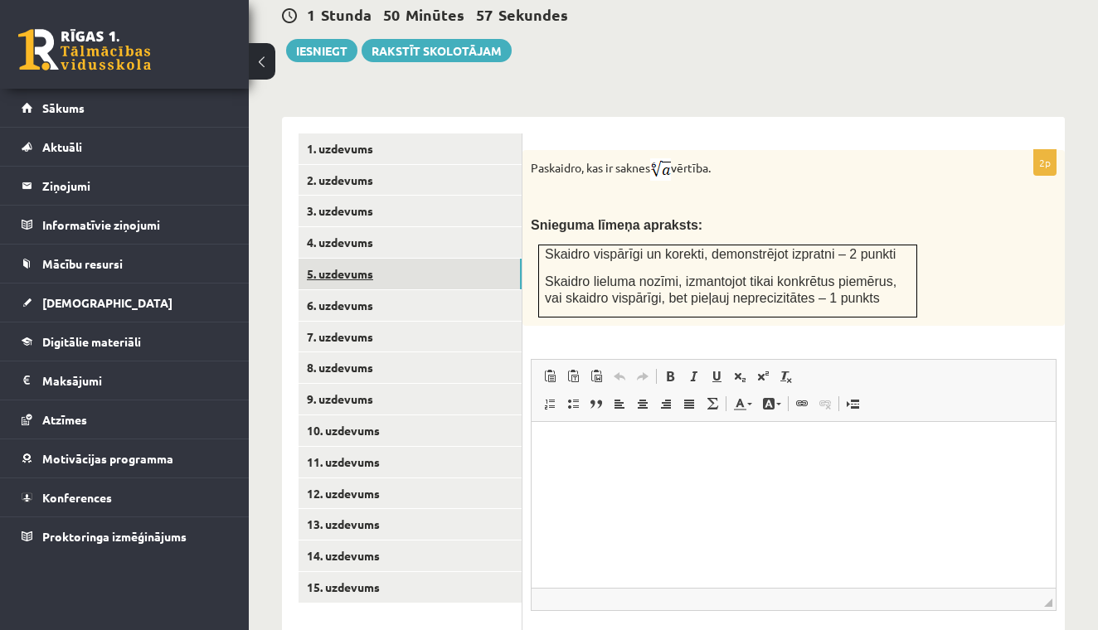
click at [349, 259] on link "5. uzdevums" at bounding box center [410, 274] width 223 height 31
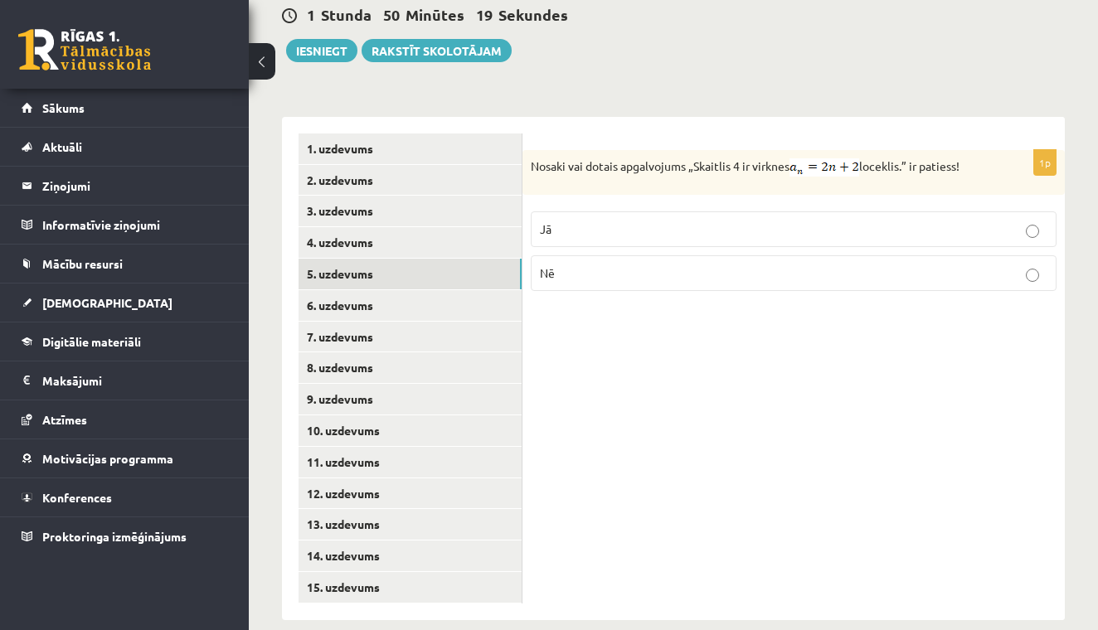
click at [713, 222] on p "Jā" at bounding box center [794, 229] width 508 height 17
click at [411, 353] on link "8. uzdevums" at bounding box center [410, 368] width 223 height 31
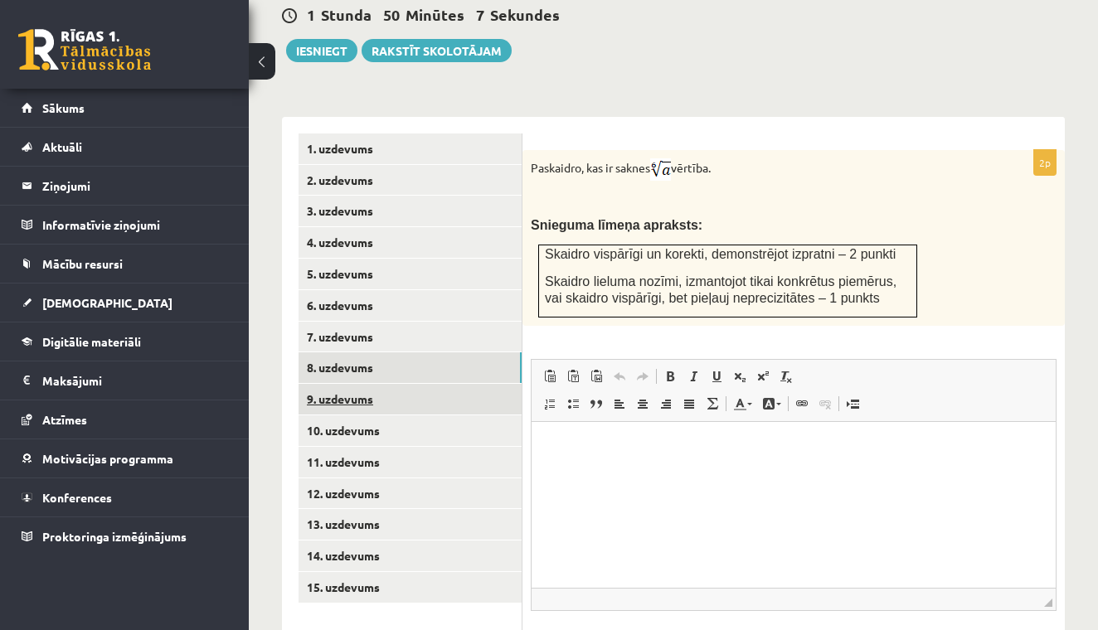
click at [408, 384] on link "9. uzdevums" at bounding box center [410, 399] width 223 height 31
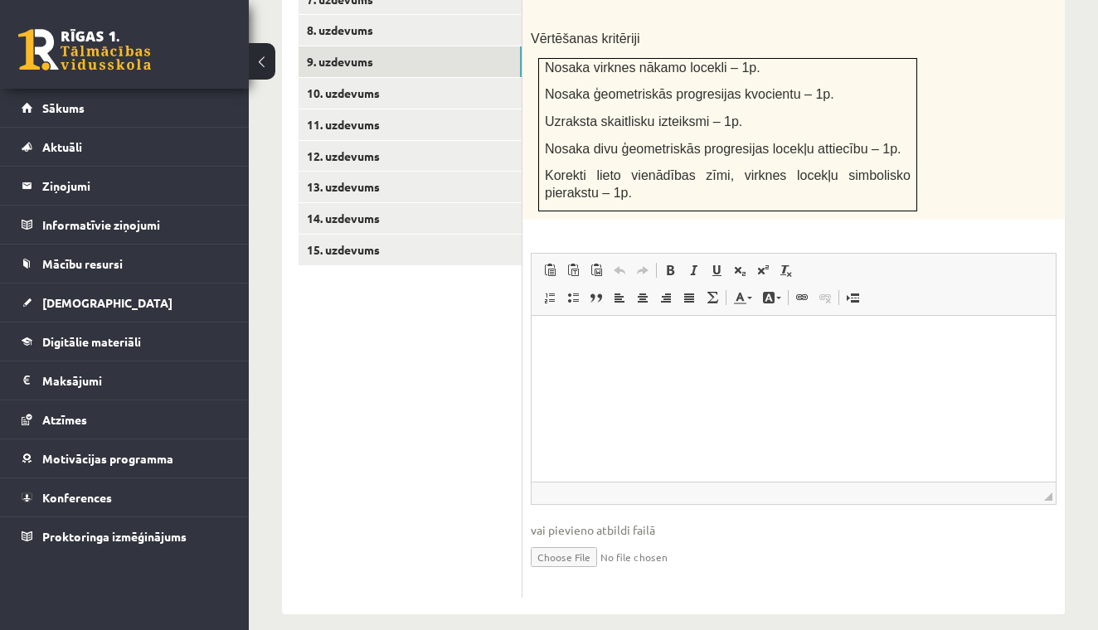
scroll to position [995, 0]
click at [562, 542] on input "file" at bounding box center [794, 557] width 526 height 34
type input "**********"
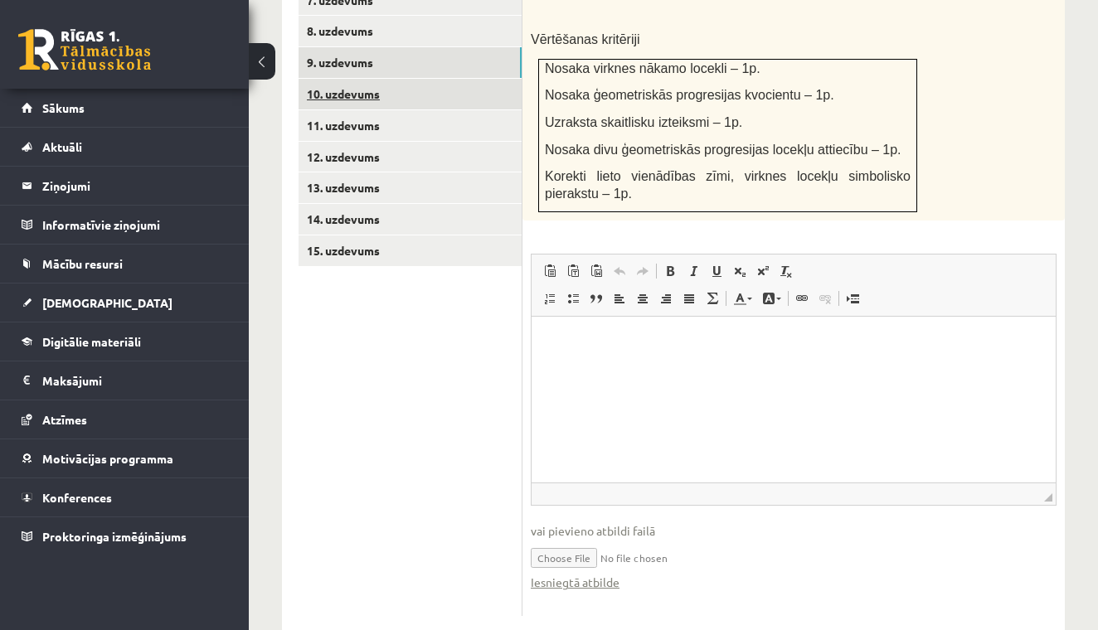
click at [394, 79] on link "10. uzdevums" at bounding box center [410, 94] width 223 height 31
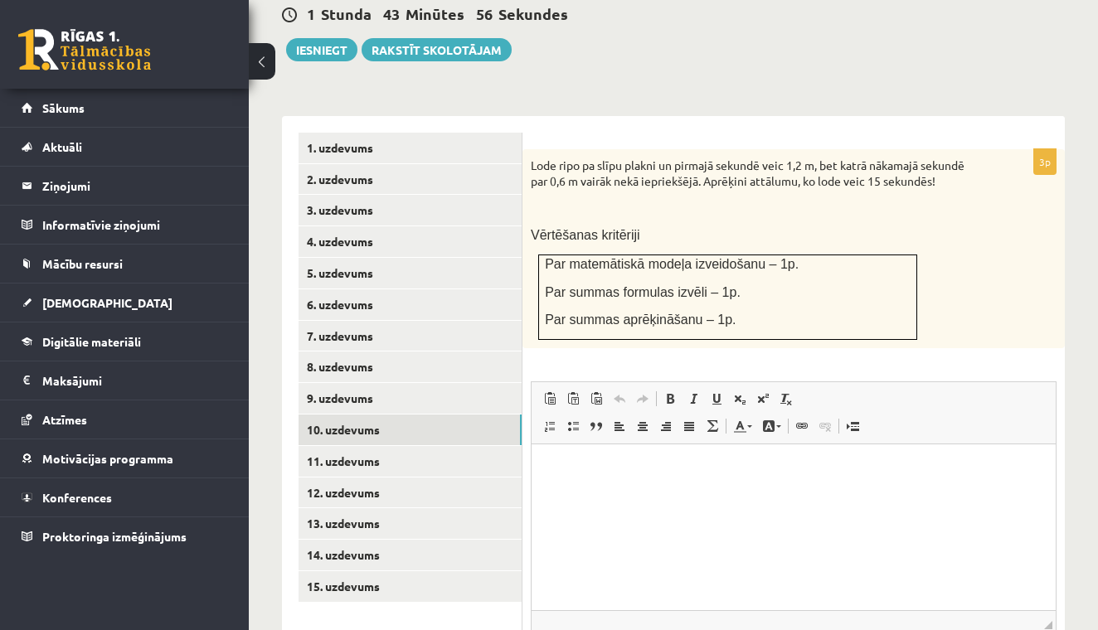
scroll to position [0, 0]
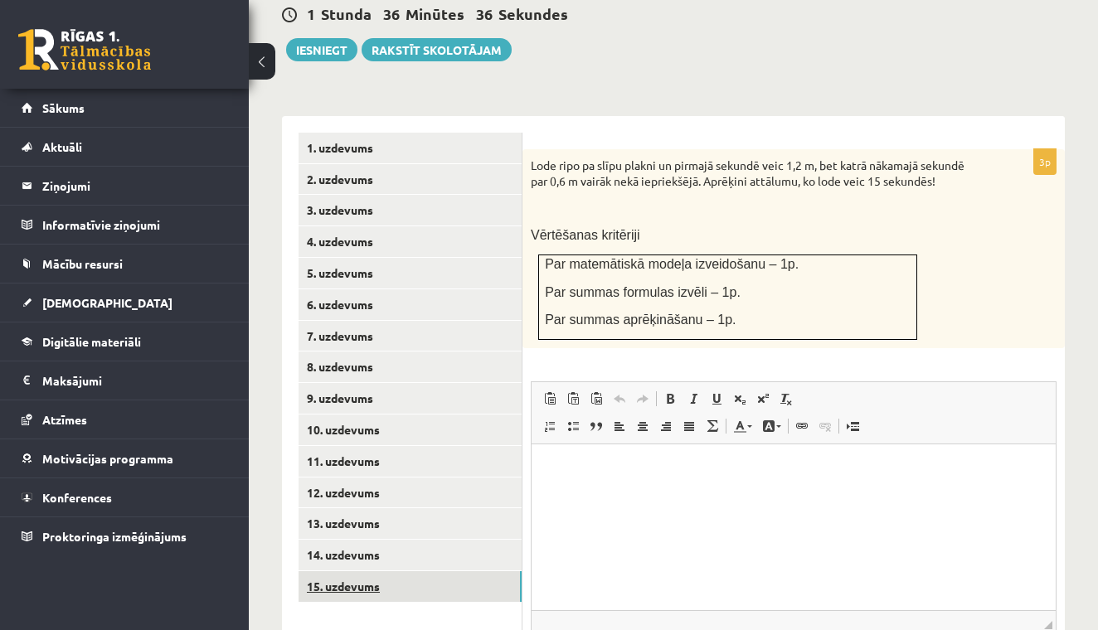
click at [382, 572] on link "15. uzdevums" at bounding box center [410, 587] width 223 height 31
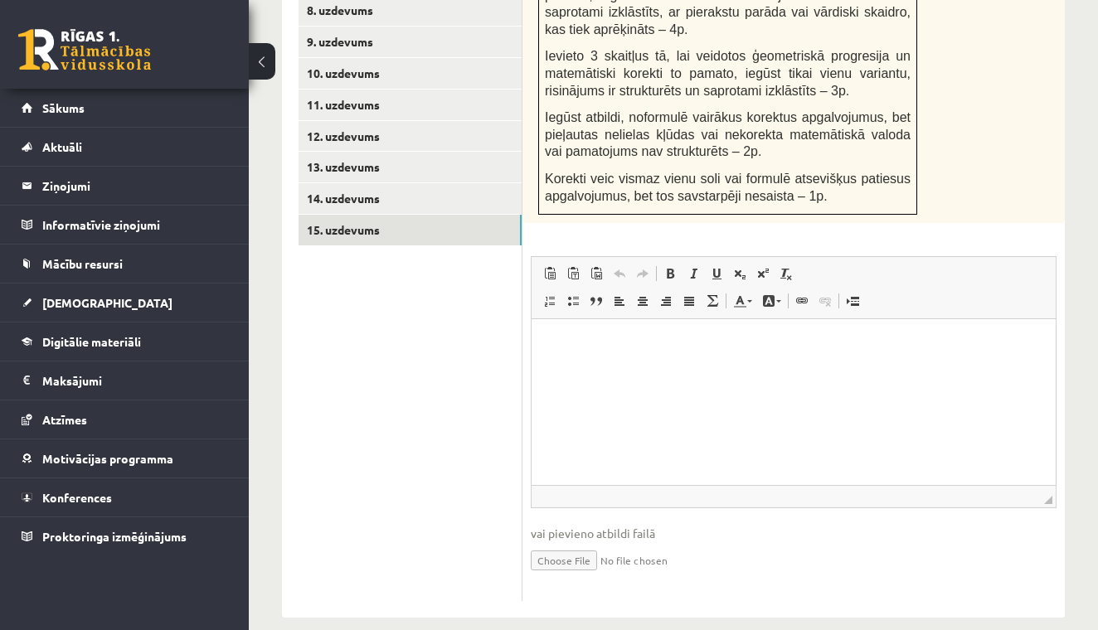
scroll to position [1014, 0]
click at [555, 342] on p "Bagātinātā teksta redaktors, wiswyg-editor-user-answer-47433781742820" at bounding box center [793, 345] width 491 height 17
click at [547, 348] on html "**********" at bounding box center [794, 358] width 524 height 77
click at [761, 377] on p "**********" at bounding box center [793, 372] width 491 height 17
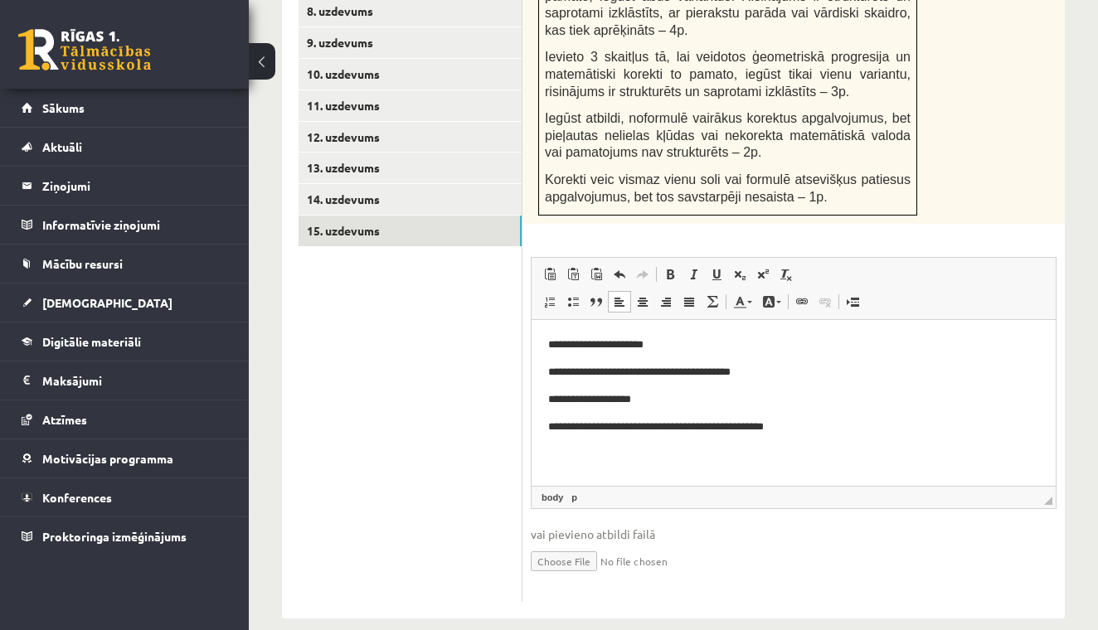
click at [645, 402] on p "**********" at bounding box center [793, 400] width 491 height 17
click at [646, 403] on p "**********" at bounding box center [793, 400] width 491 height 17
click at [560, 401] on p "**********" at bounding box center [793, 400] width 491 height 17
click at [558, 347] on p "**********" at bounding box center [793, 345] width 491 height 17
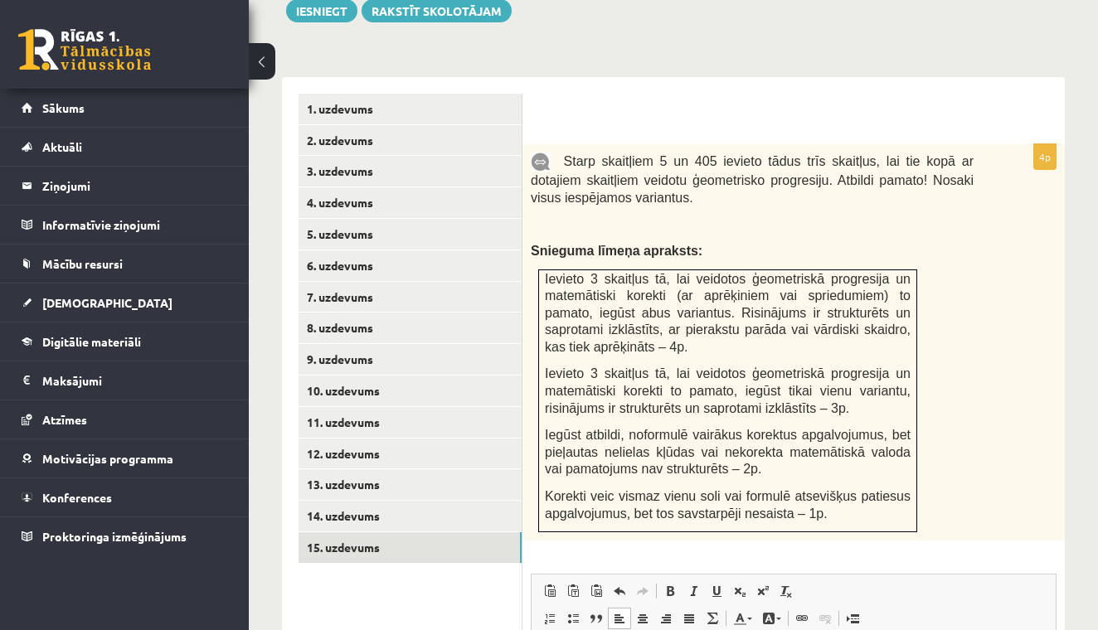
scroll to position [708, 0]
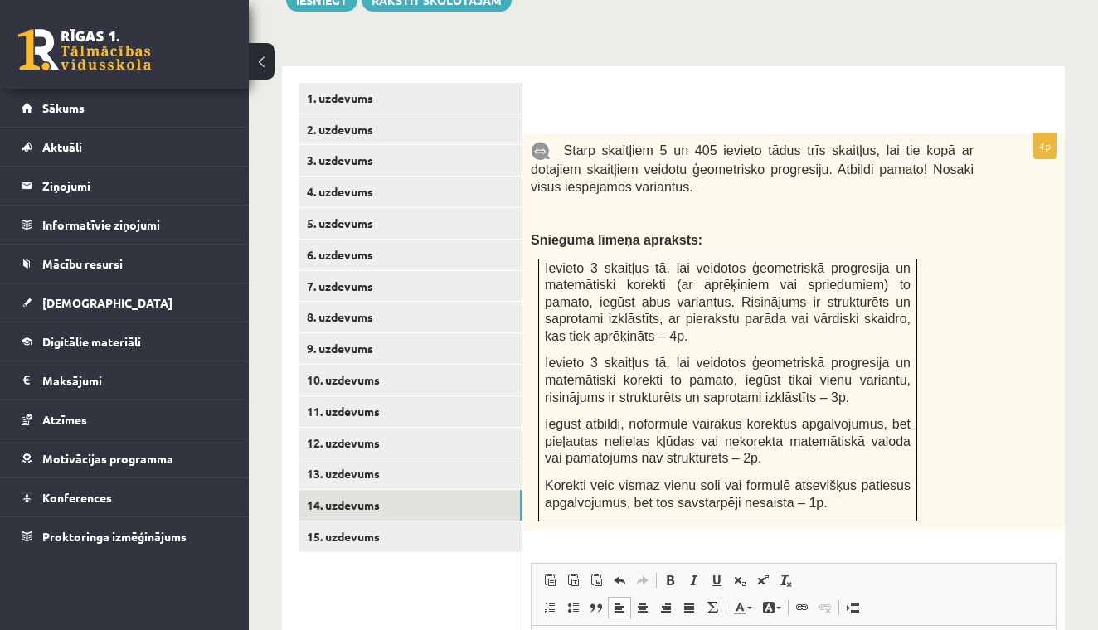
click at [372, 490] on link "14. uzdevums" at bounding box center [410, 505] width 223 height 31
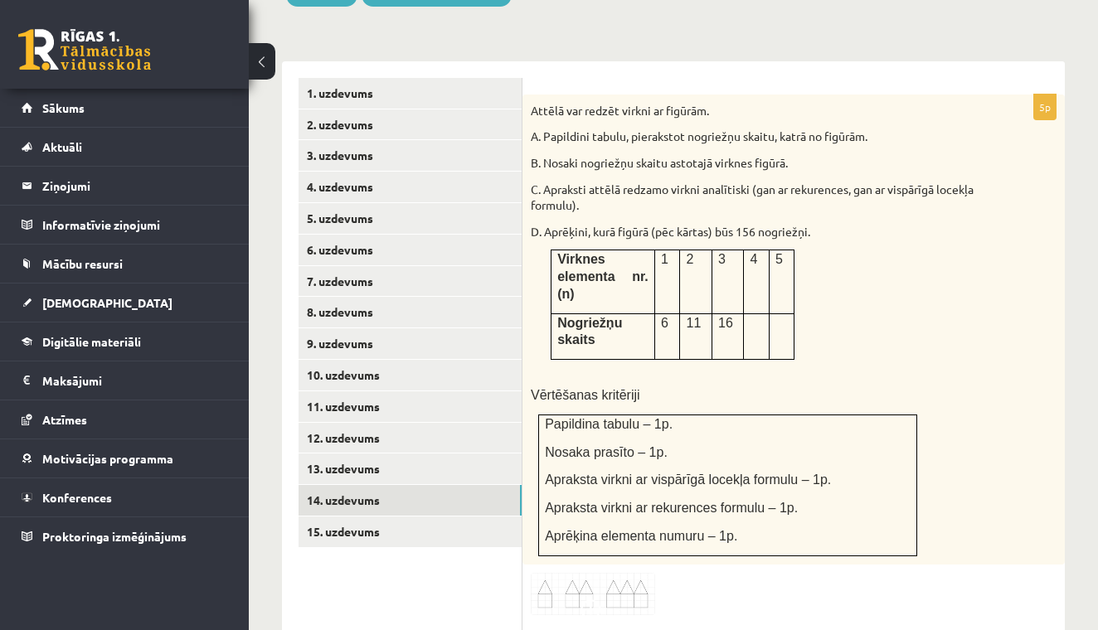
click at [557, 580] on img at bounding box center [593, 594] width 124 height 42
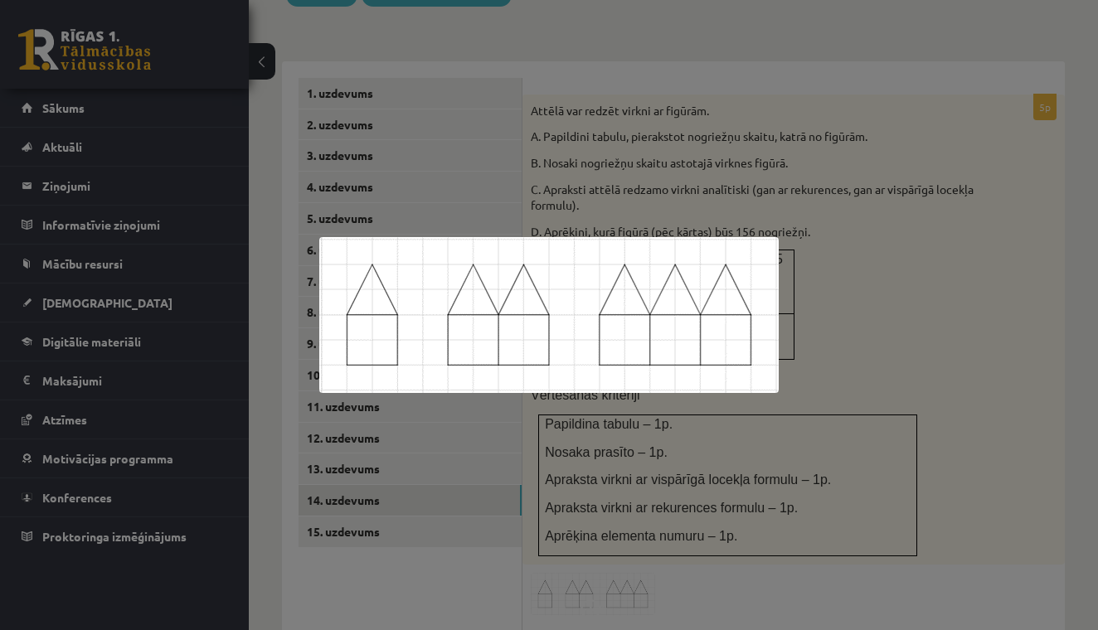
scroll to position [0, 0]
click at [592, 582] on div at bounding box center [549, 315] width 1098 height 630
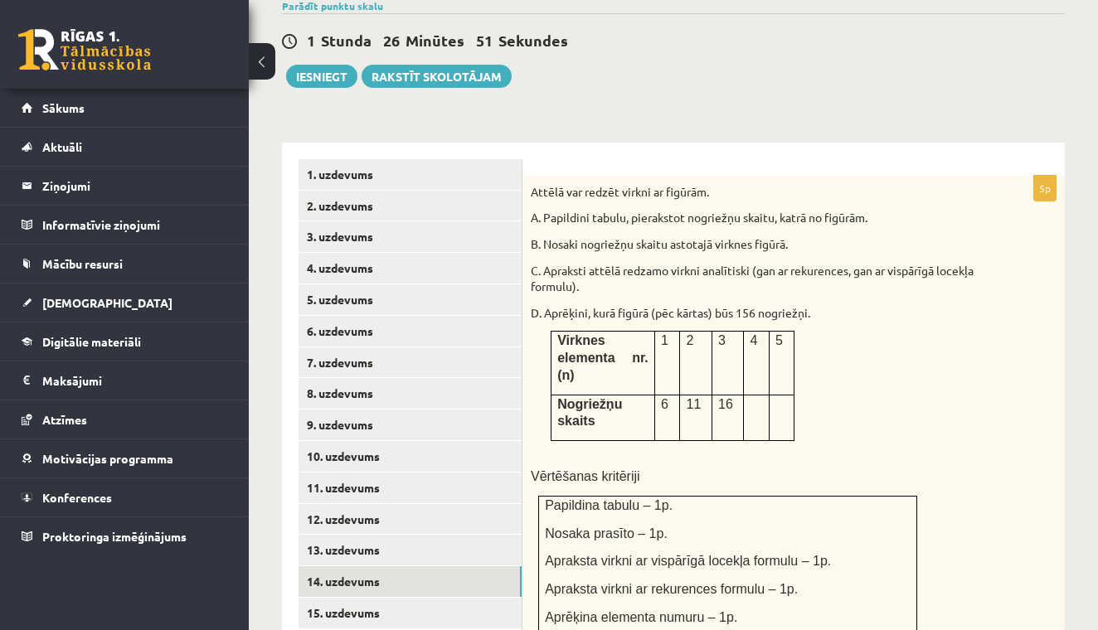
scroll to position [619, 0]
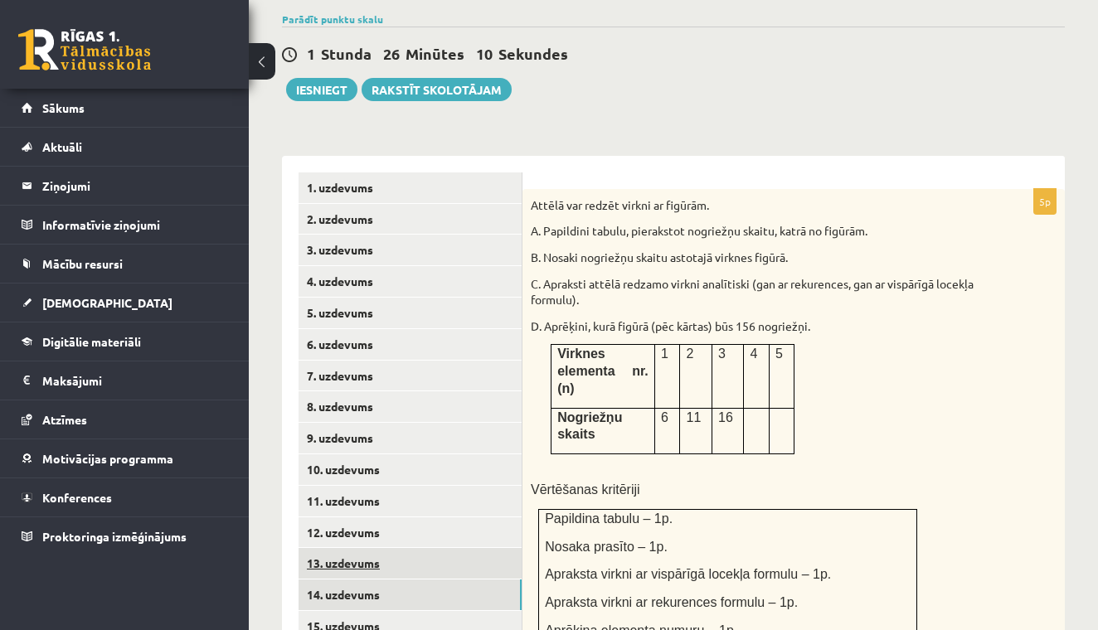
click at [384, 548] on link "13. uzdevums" at bounding box center [410, 563] width 223 height 31
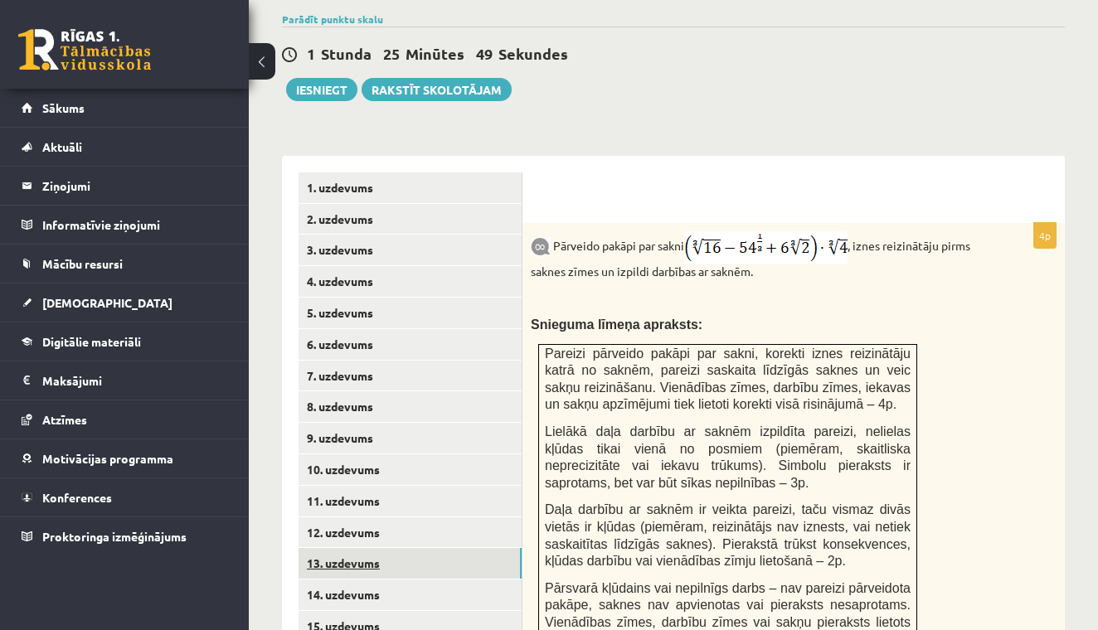
scroll to position [0, 0]
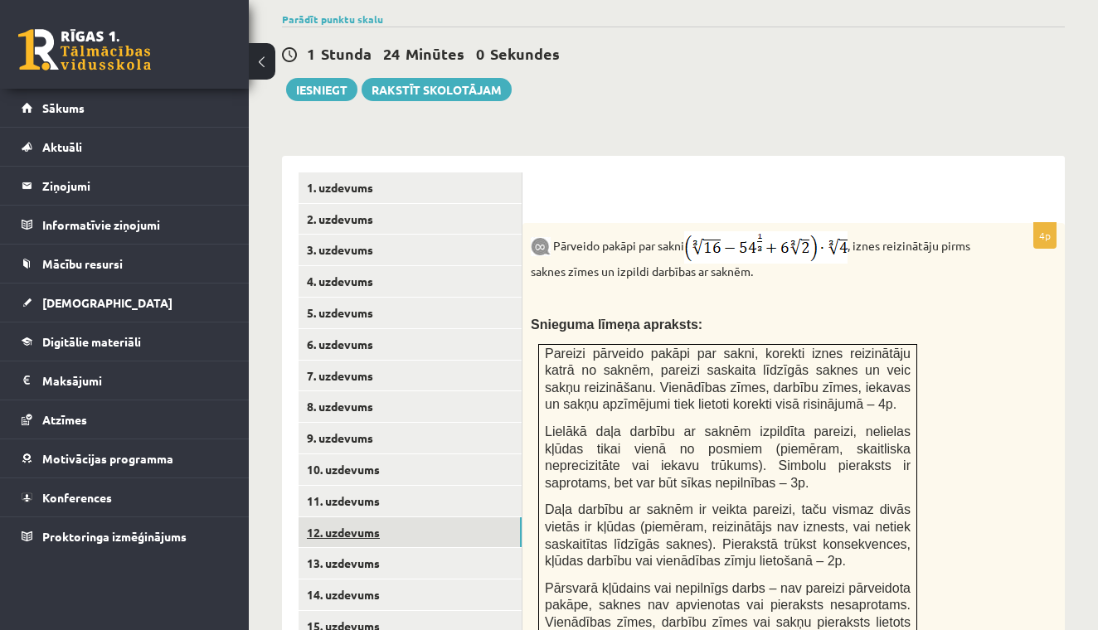
click at [366, 518] on link "12. uzdevums" at bounding box center [410, 533] width 223 height 31
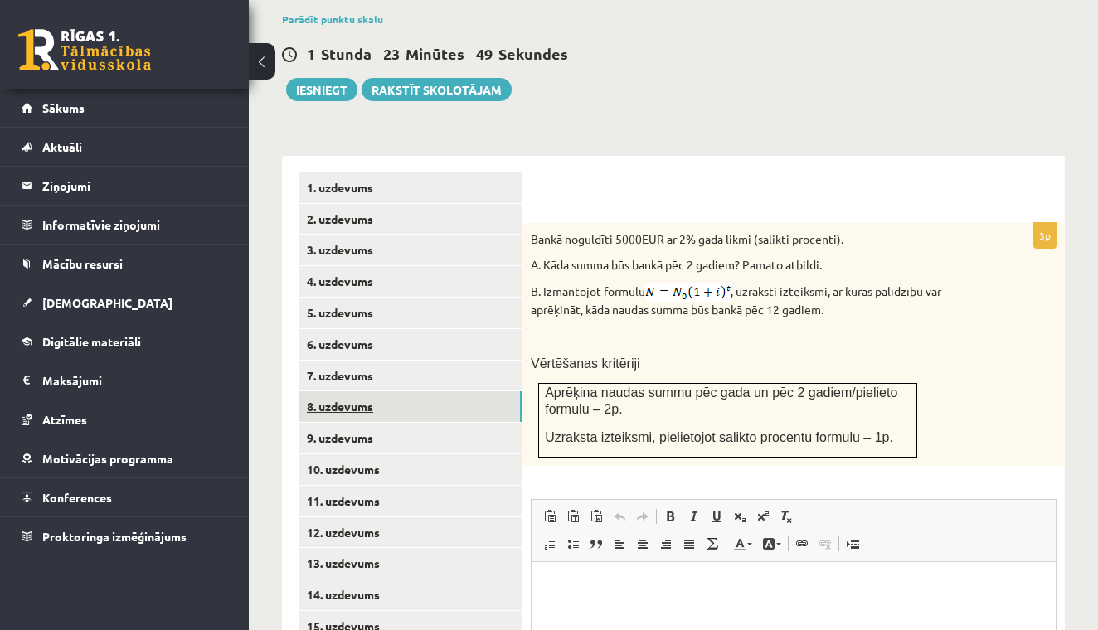
click at [343, 392] on link "8. uzdevums" at bounding box center [410, 407] width 223 height 31
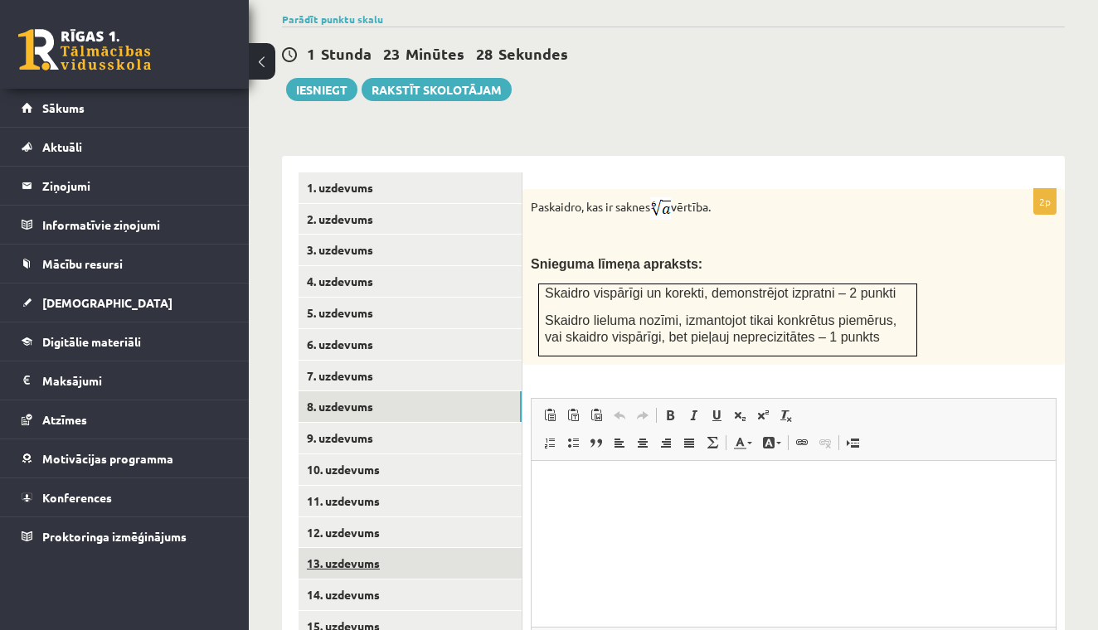
click at [349, 548] on link "13. uzdevums" at bounding box center [410, 563] width 223 height 31
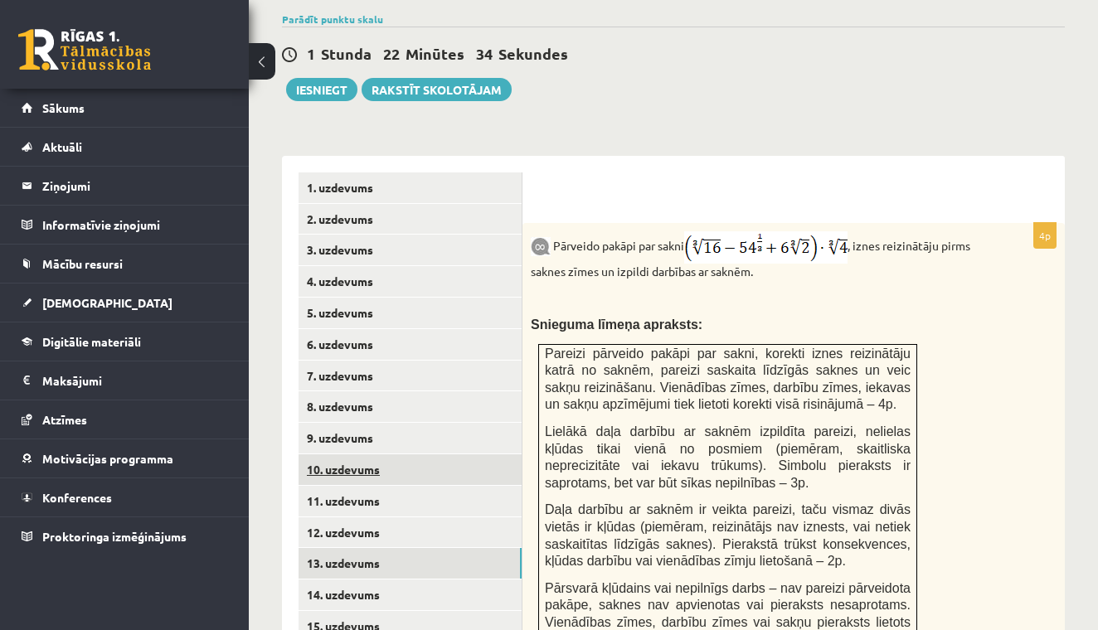
click at [362, 455] on link "10. uzdevums" at bounding box center [410, 470] width 223 height 31
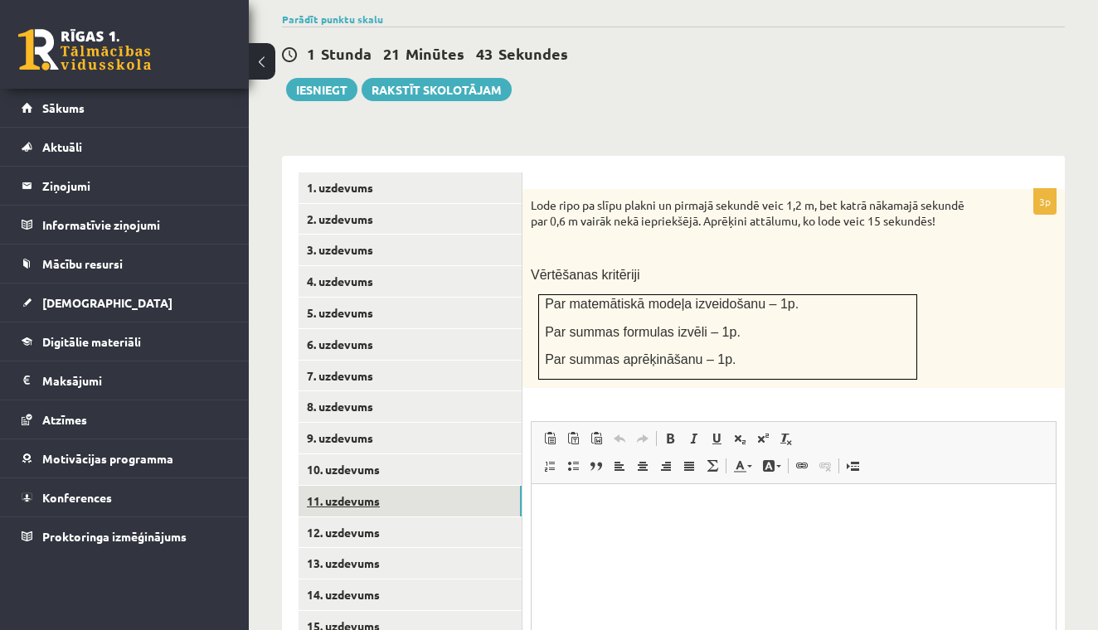
click at [361, 486] on link "11. uzdevums" at bounding box center [410, 501] width 223 height 31
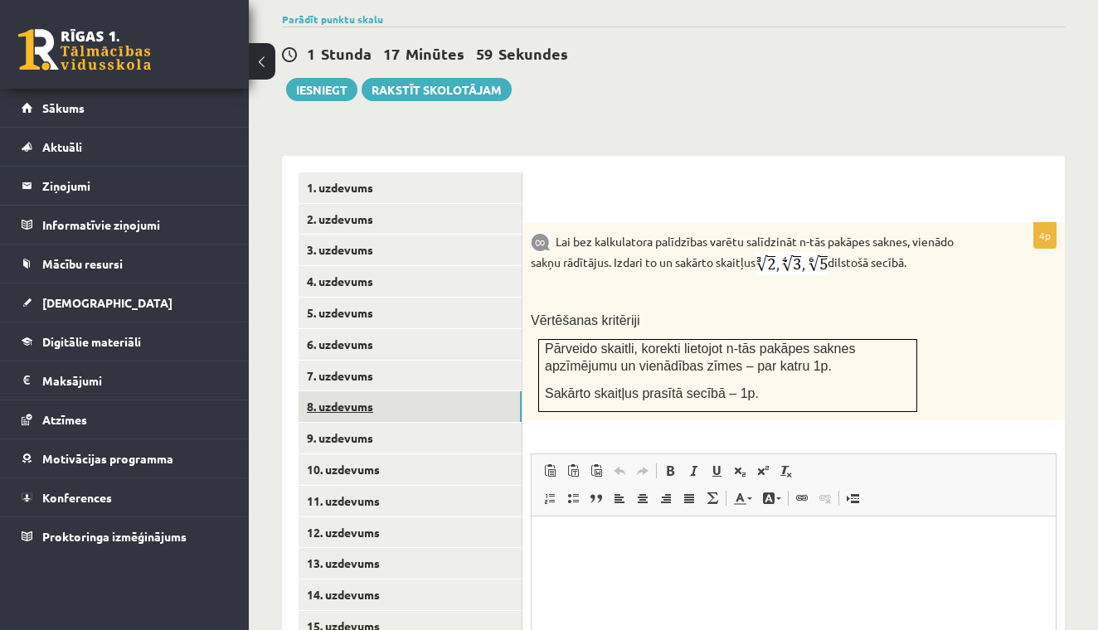
click at [380, 392] on link "8. uzdevums" at bounding box center [410, 407] width 223 height 31
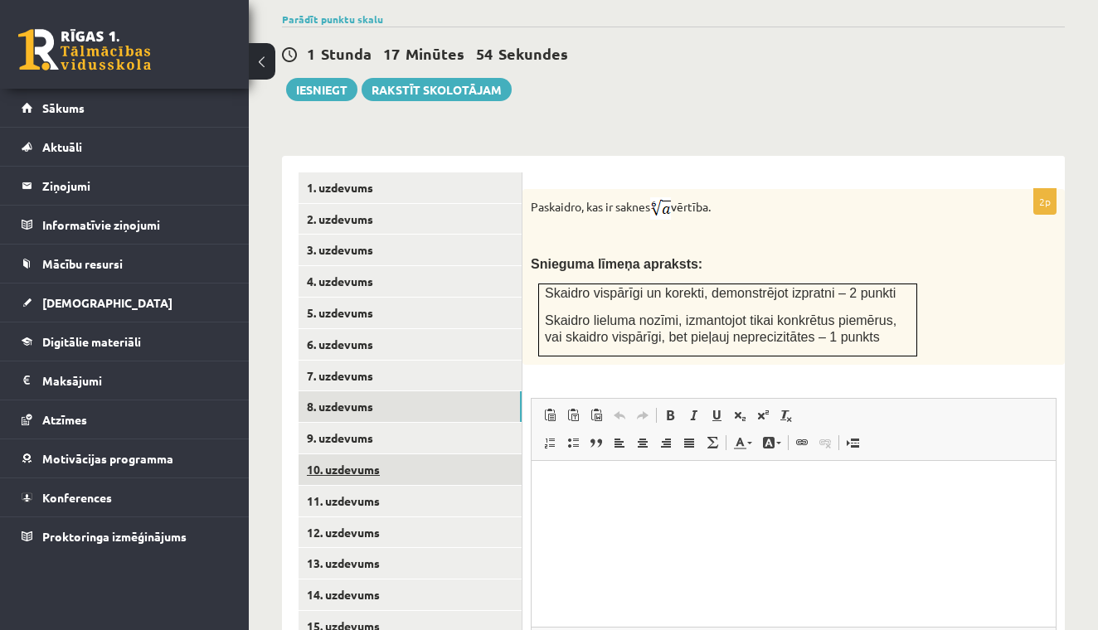
click at [357, 455] on link "10. uzdevums" at bounding box center [410, 470] width 223 height 31
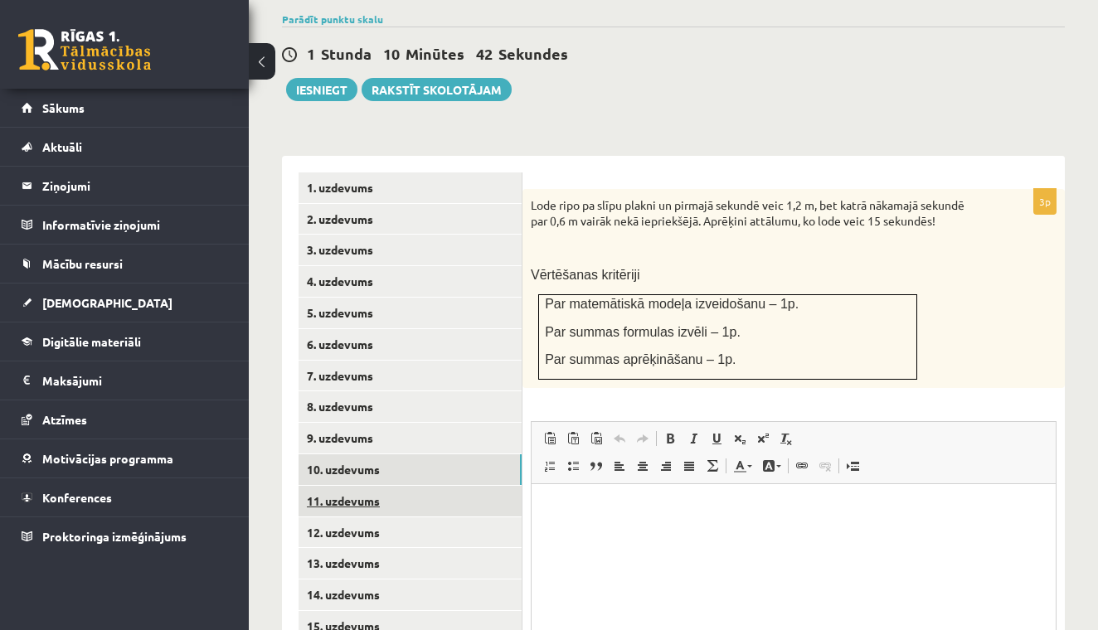
click at [361, 486] on link "11. uzdevums" at bounding box center [410, 501] width 223 height 31
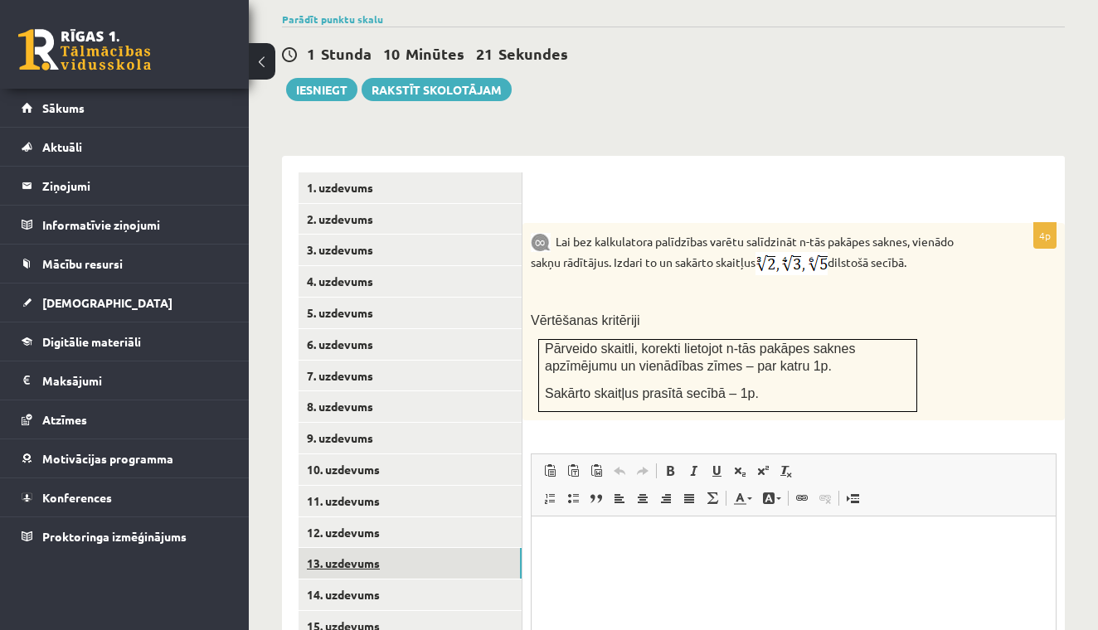
click at [365, 548] on link "13. uzdevums" at bounding box center [410, 563] width 223 height 31
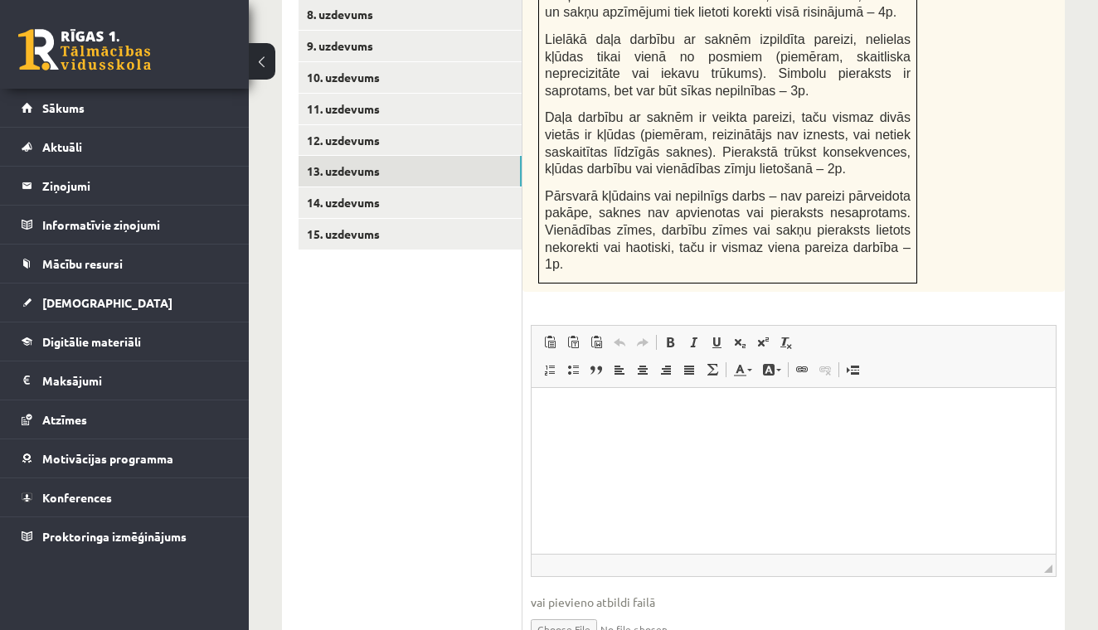
scroll to position [1030, 0]
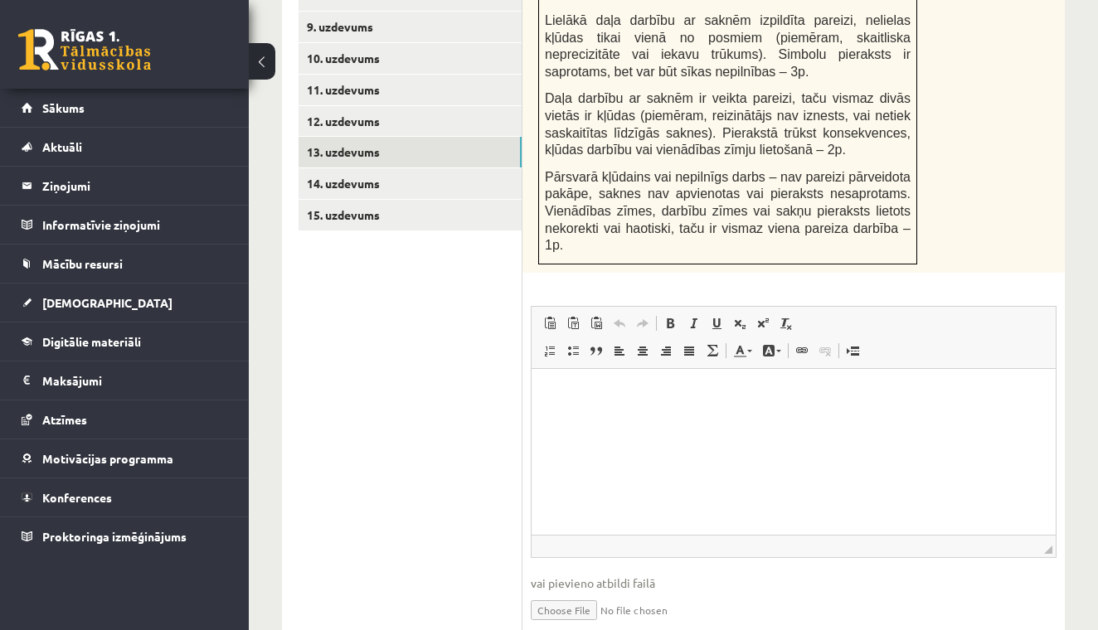
click at [584, 601] on input "file" at bounding box center [794, 609] width 526 height 34
type input "**********"
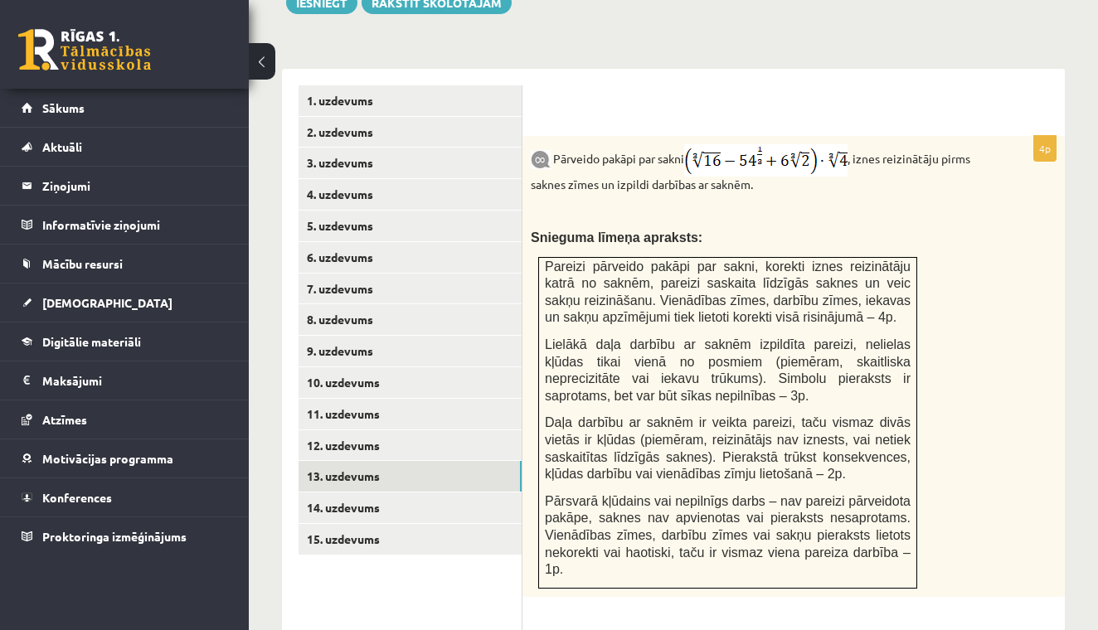
scroll to position [713, 0]
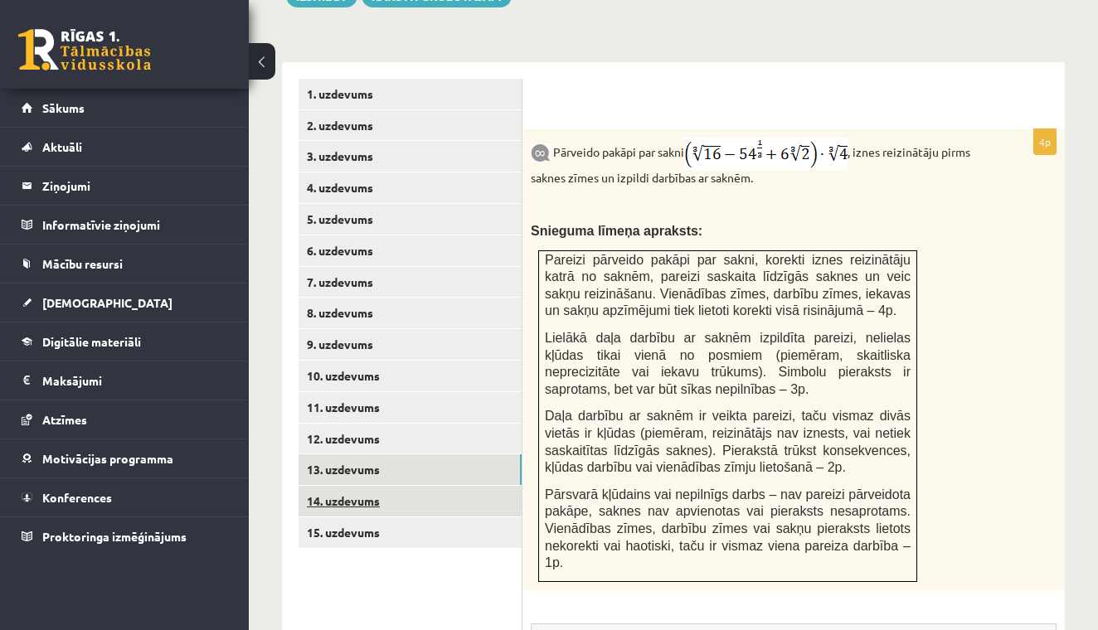
click at [417, 486] on link "14. uzdevums" at bounding box center [410, 501] width 223 height 31
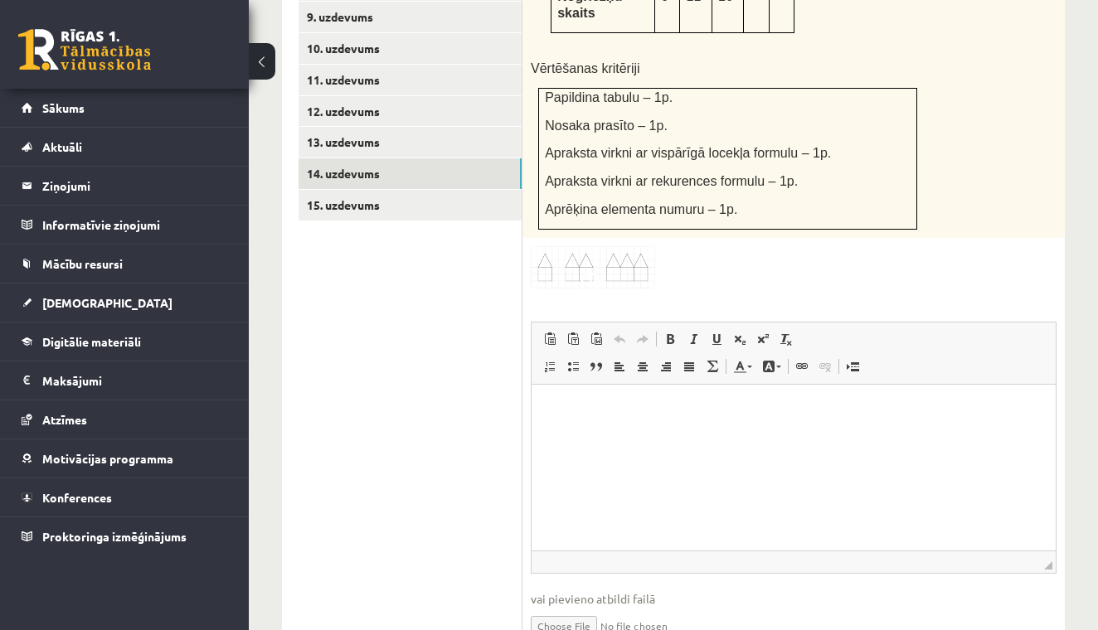
scroll to position [1106, 0]
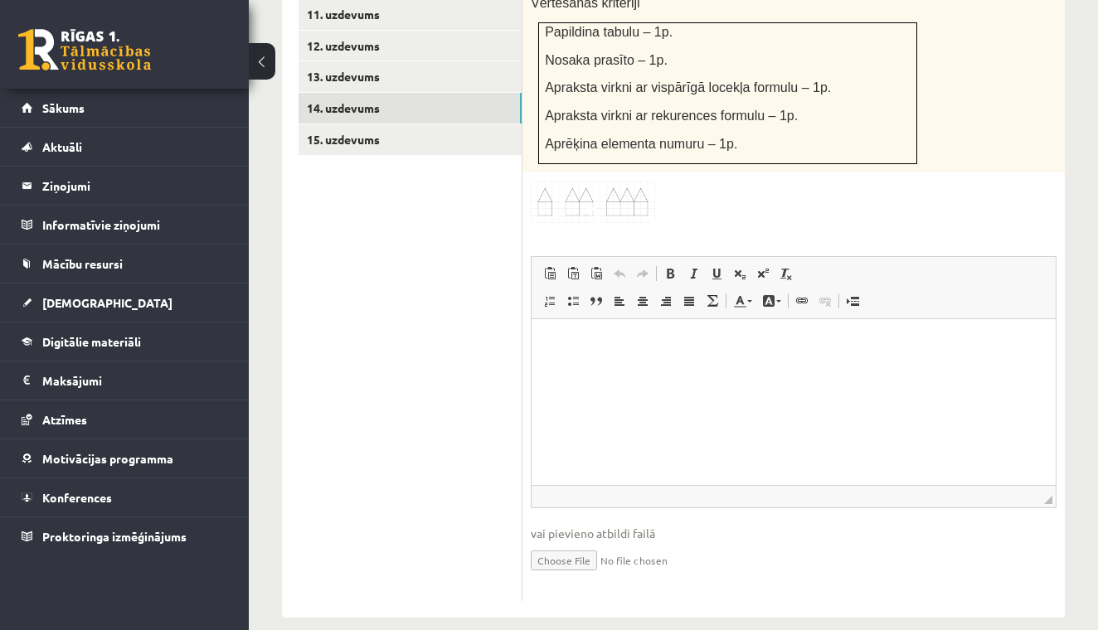
click at [567, 542] on input "file" at bounding box center [794, 559] width 526 height 34
type input "**********"
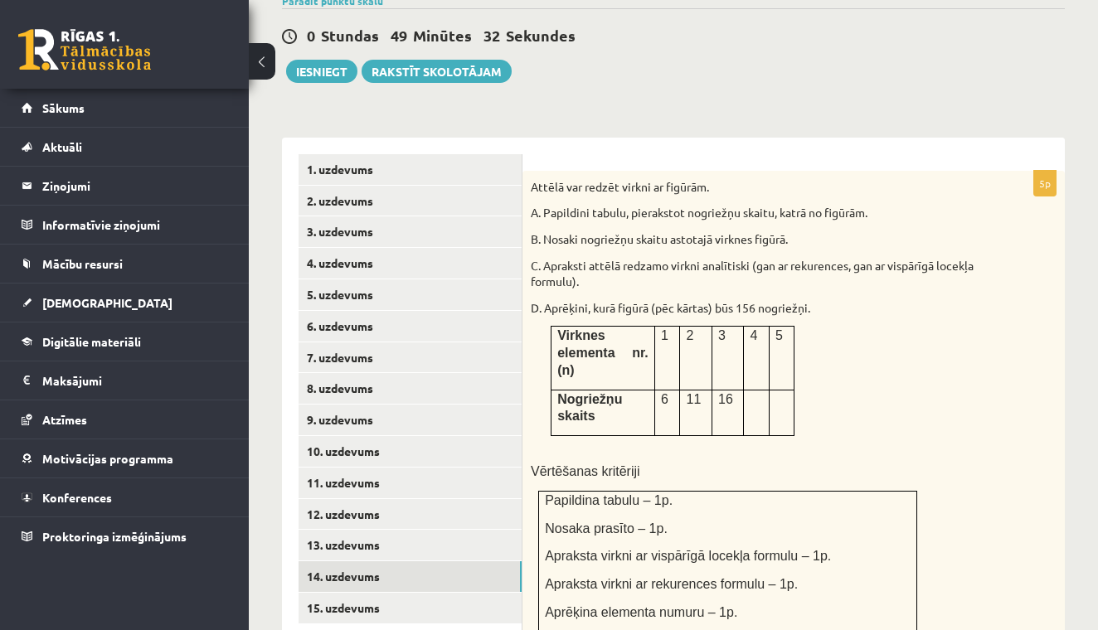
scroll to position [623, 0]
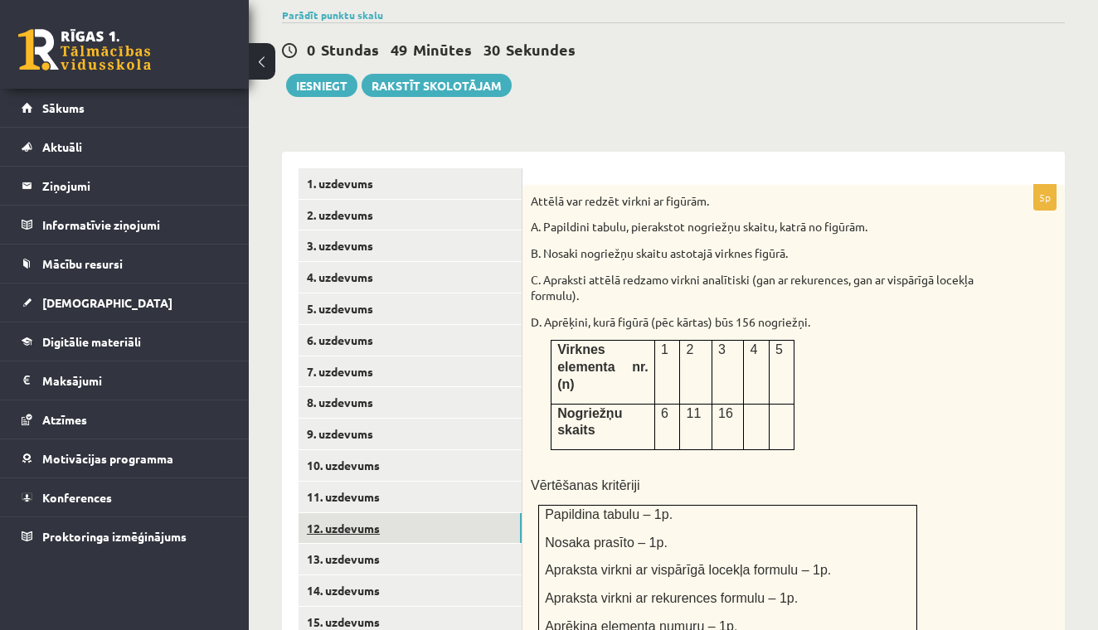
click at [423, 513] on link "12. uzdevums" at bounding box center [410, 528] width 223 height 31
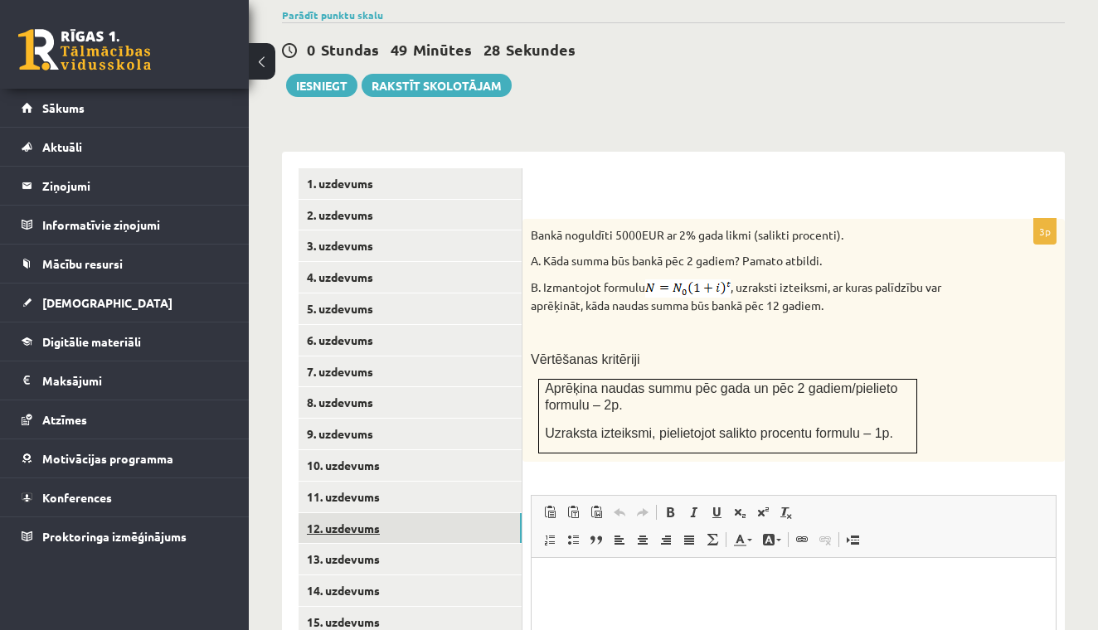
scroll to position [0, 0]
click at [371, 453] on link "10. uzdevums" at bounding box center [410, 465] width 223 height 31
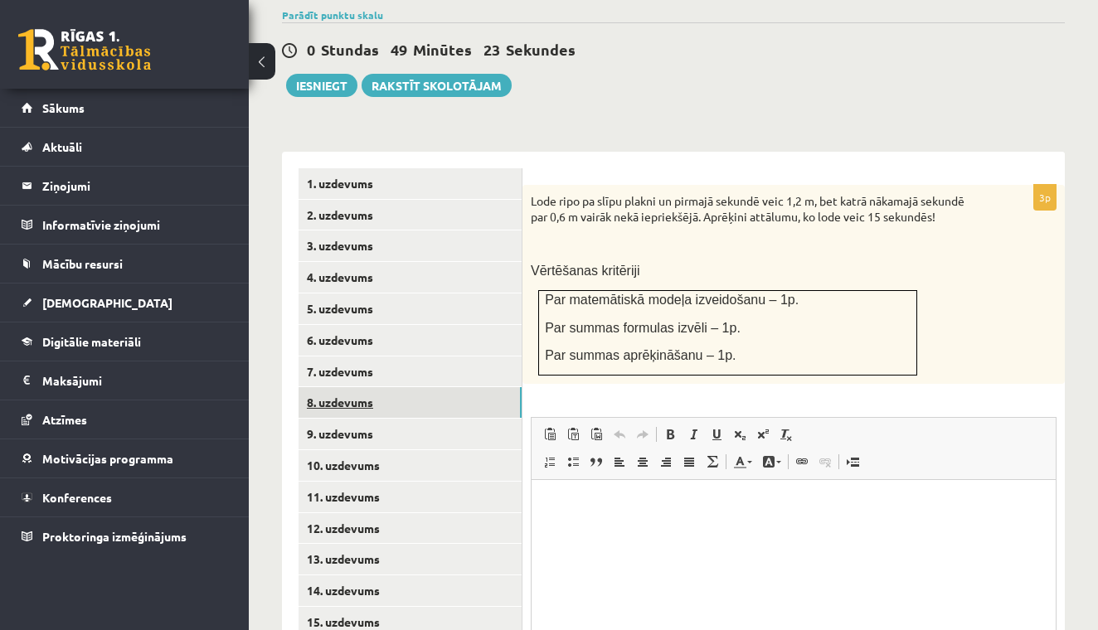
click at [354, 387] on link "8. uzdevums" at bounding box center [410, 402] width 223 height 31
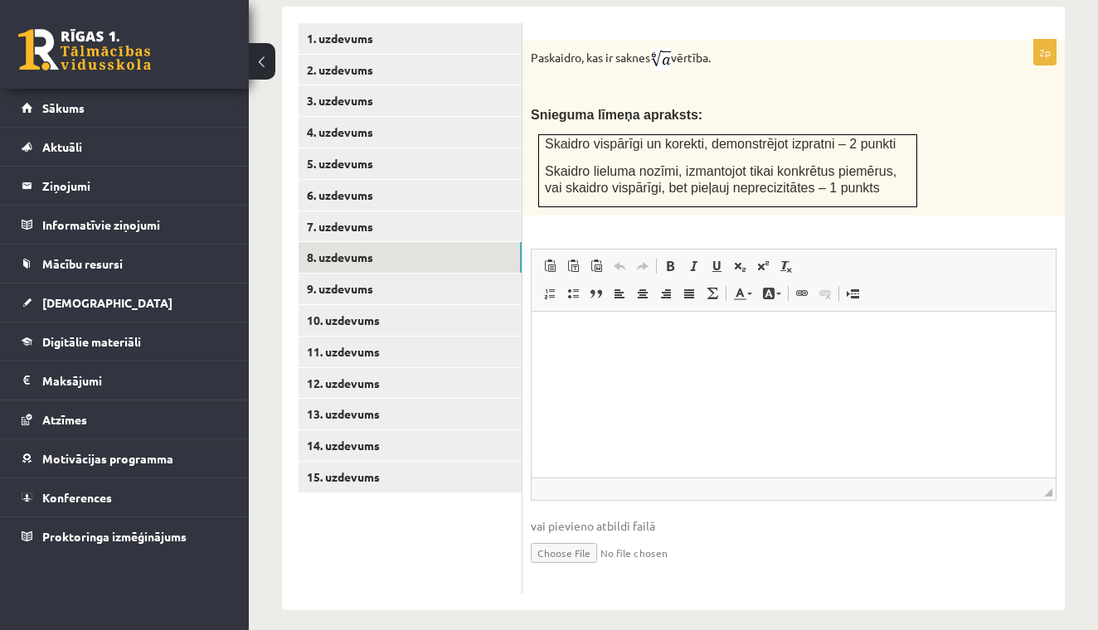
scroll to position [766, 0]
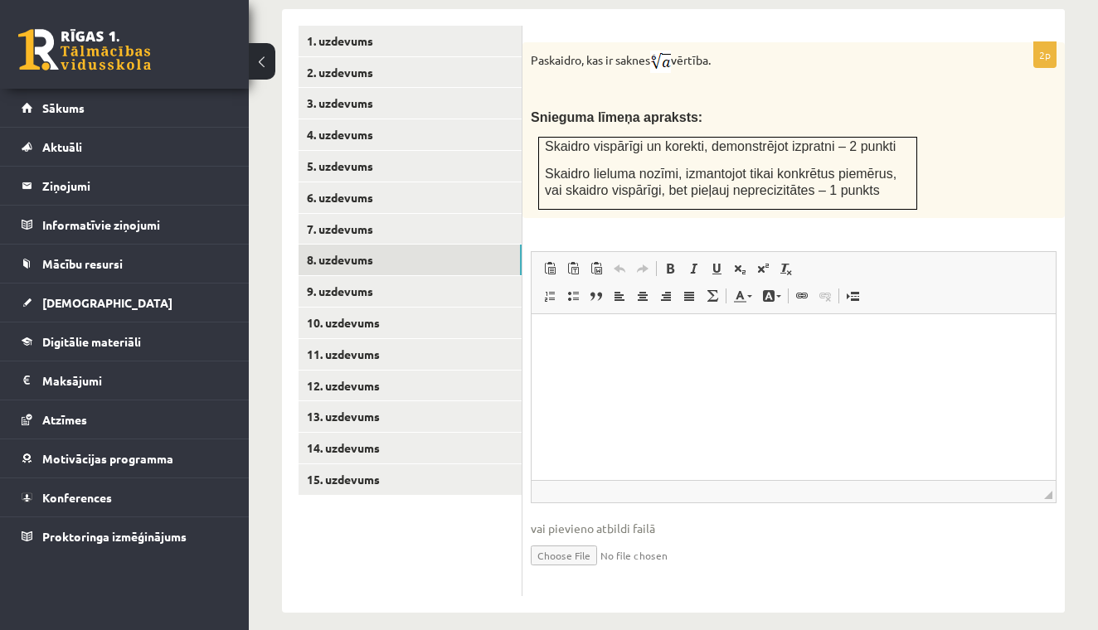
click at [564, 539] on input "file" at bounding box center [794, 555] width 526 height 34
type input "**********"
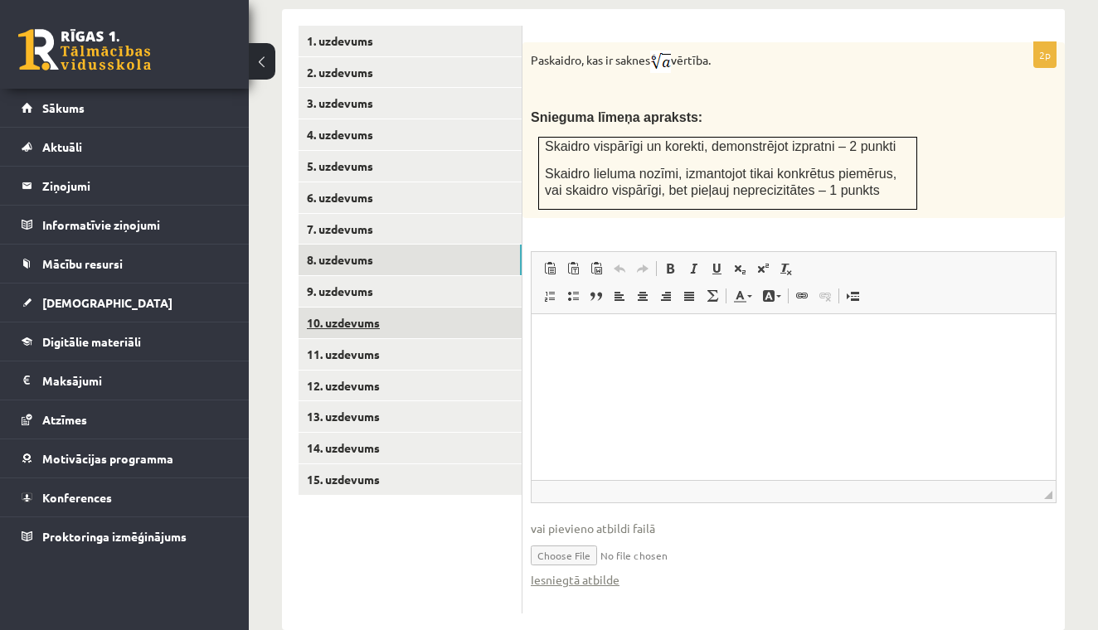
click at [389, 308] on link "10. uzdevums" at bounding box center [410, 323] width 223 height 31
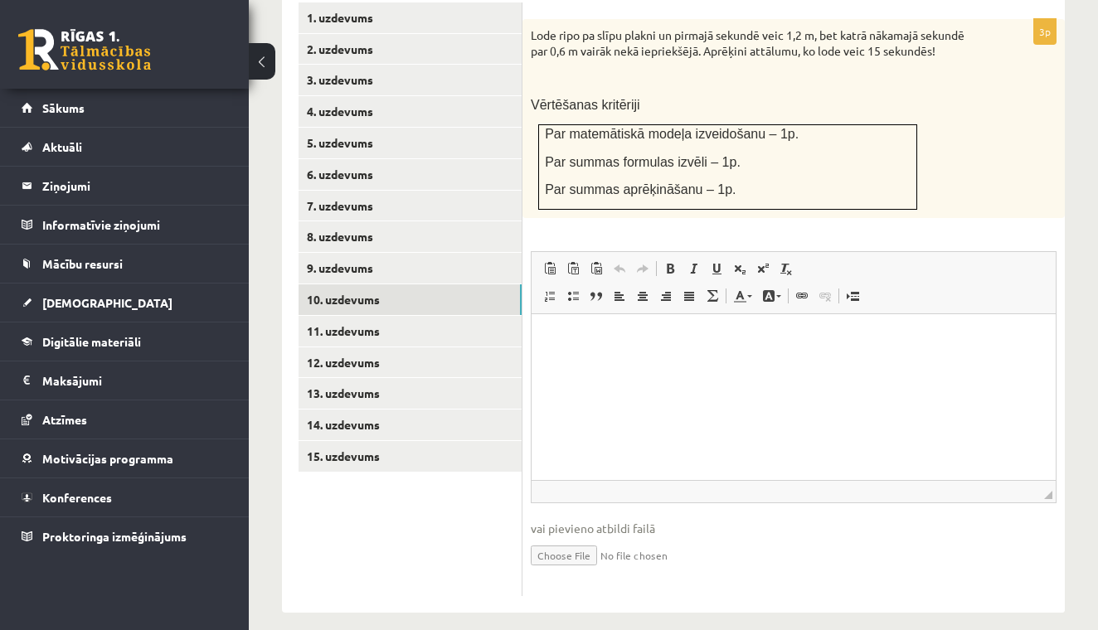
scroll to position [788, 0]
click at [554, 543] on input "file" at bounding box center [794, 555] width 526 height 34
type input "**********"
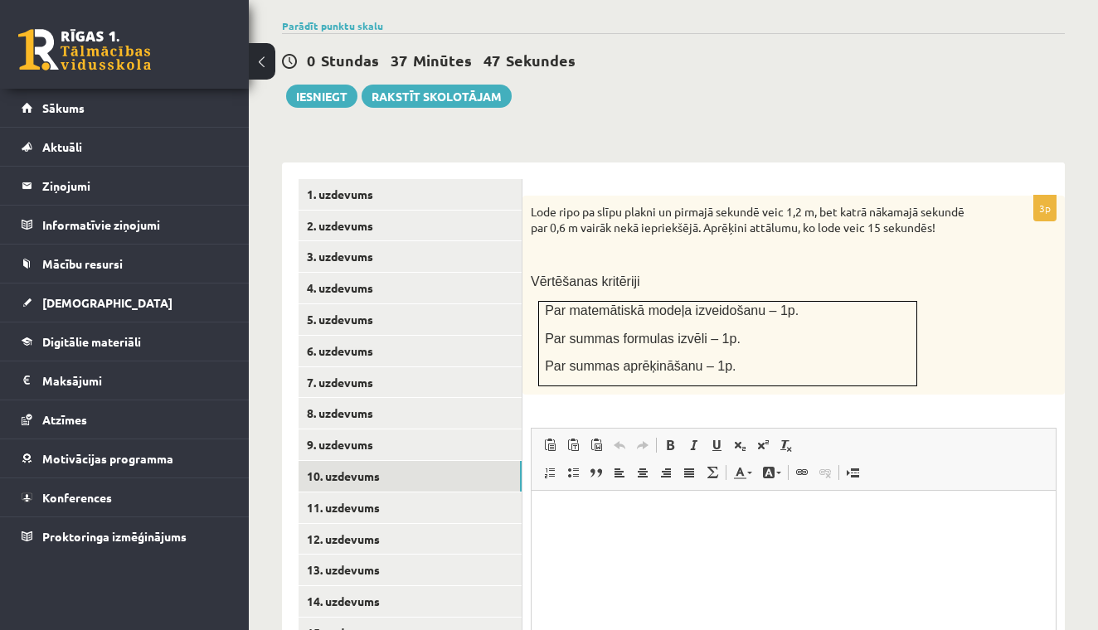
scroll to position [619, 0]
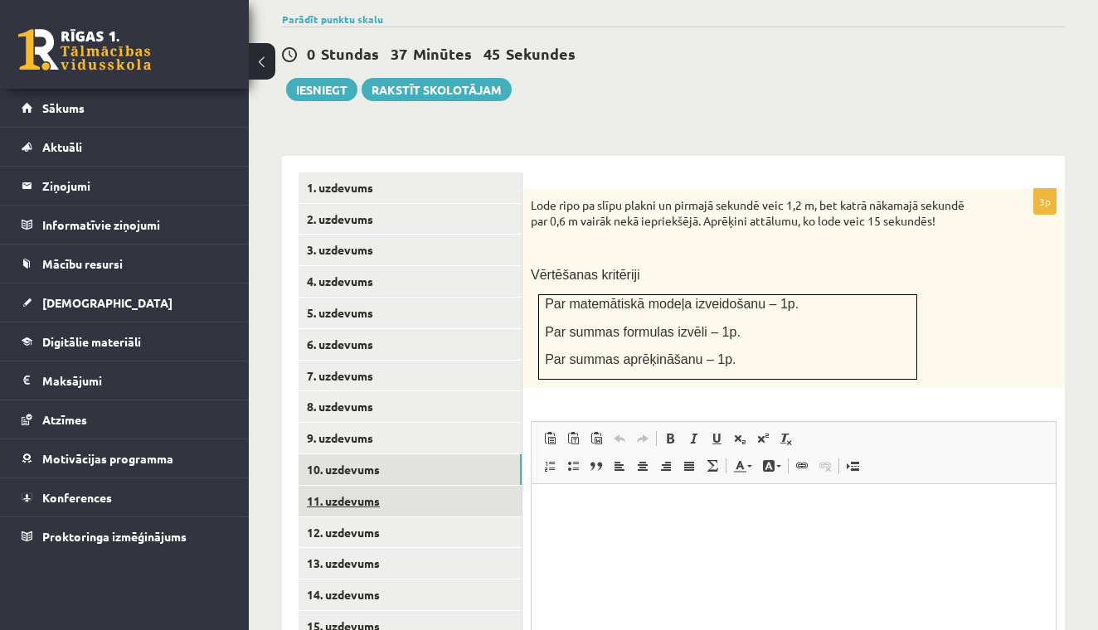
click at [361, 487] on link "11. uzdevums" at bounding box center [410, 501] width 223 height 31
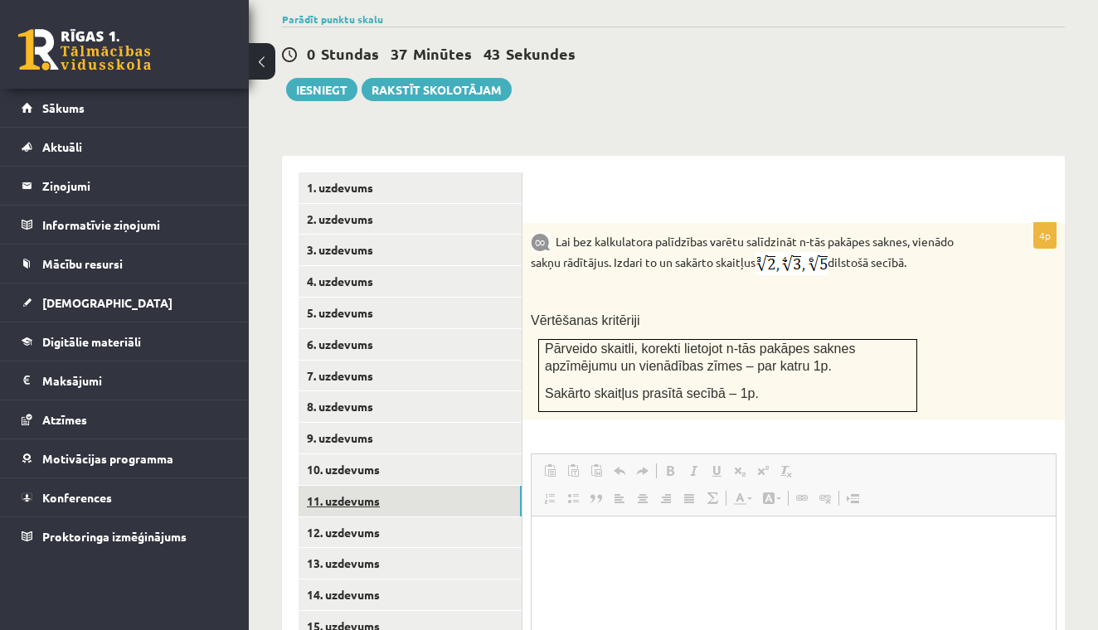
scroll to position [0, 0]
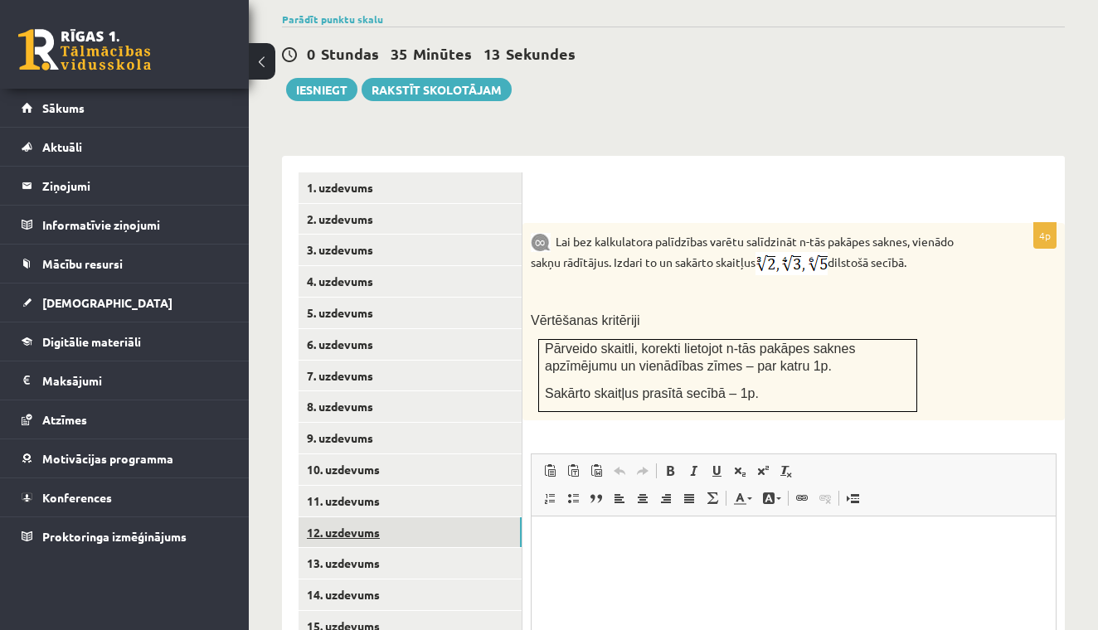
click at [362, 518] on link "12. uzdevums" at bounding box center [410, 533] width 223 height 31
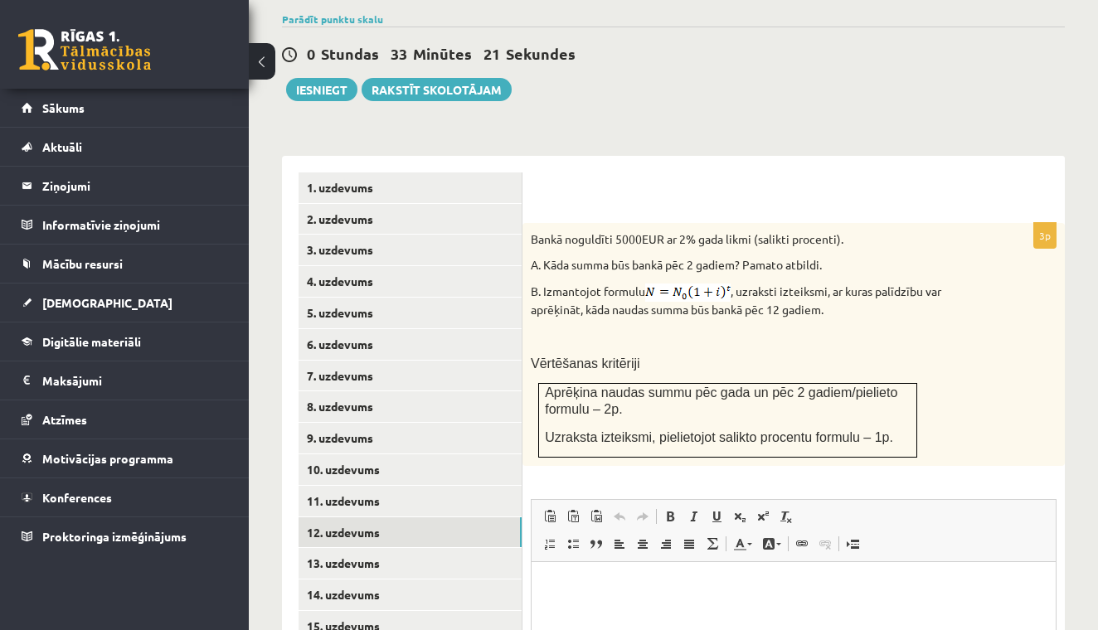
drag, startPoint x: 654, startPoint y: 276, endPoint x: 723, endPoint y: 281, distance: 69.0
click at [722, 284] on img at bounding box center [687, 293] width 85 height 18
drag, startPoint x: 742, startPoint y: 282, endPoint x: 662, endPoint y: 282, distance: 80.5
click at [662, 284] on p "B. Izmantojot formulu , uzraksti izteiksmi, ar kuras palīdzību var aprēķināt, k…" at bounding box center [752, 301] width 443 height 35
click at [662, 284] on img at bounding box center [687, 293] width 85 height 18
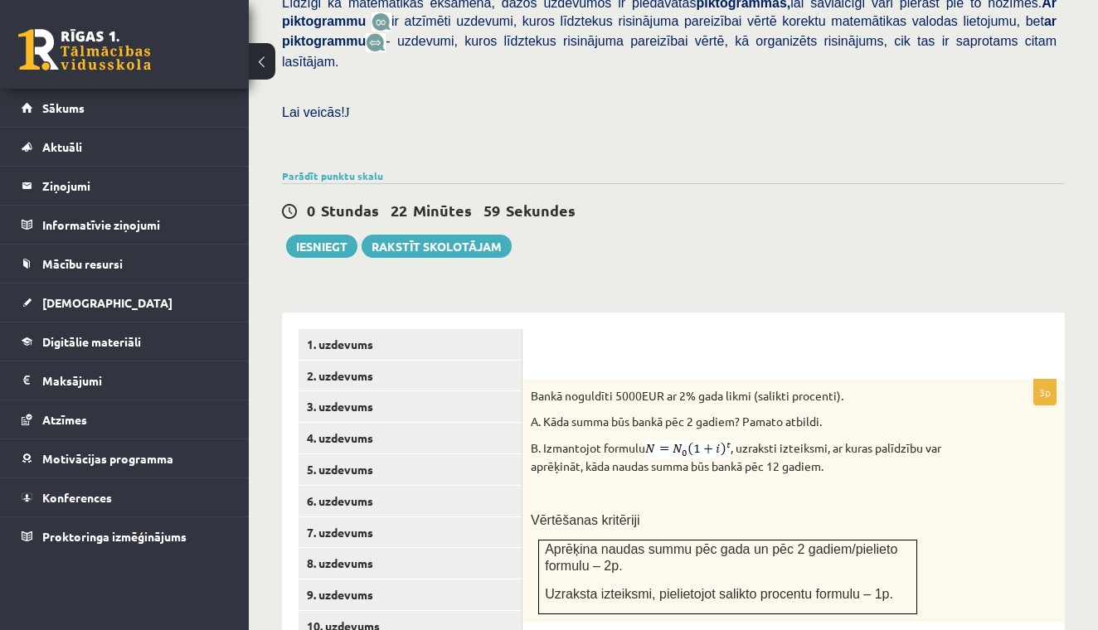
scroll to position [465, 0]
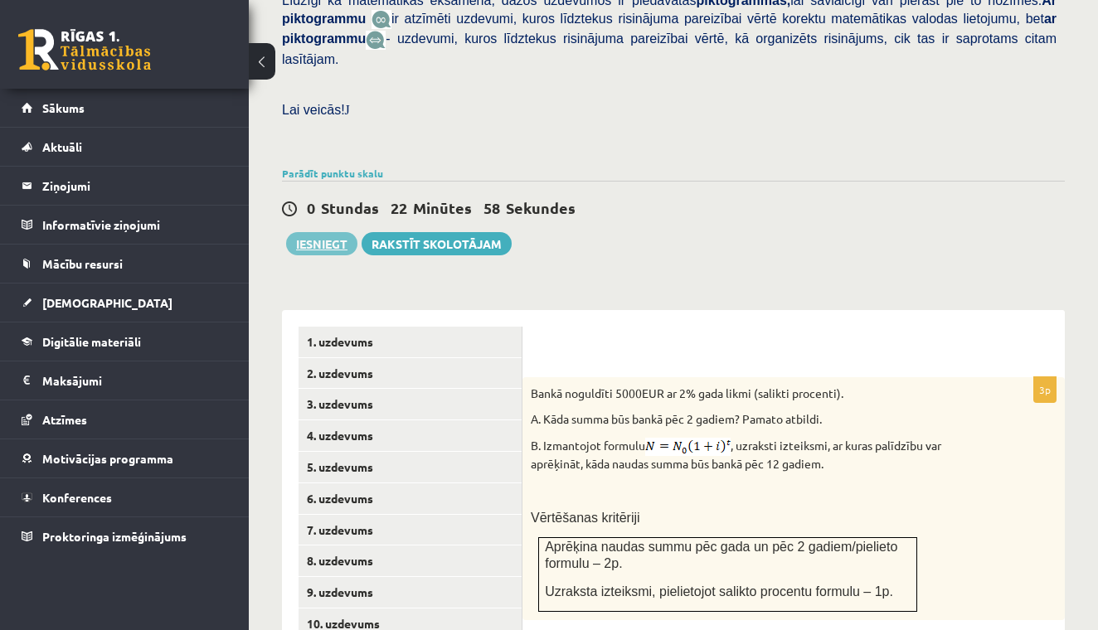
click at [322, 232] on button "Iesniegt" at bounding box center [321, 243] width 71 height 23
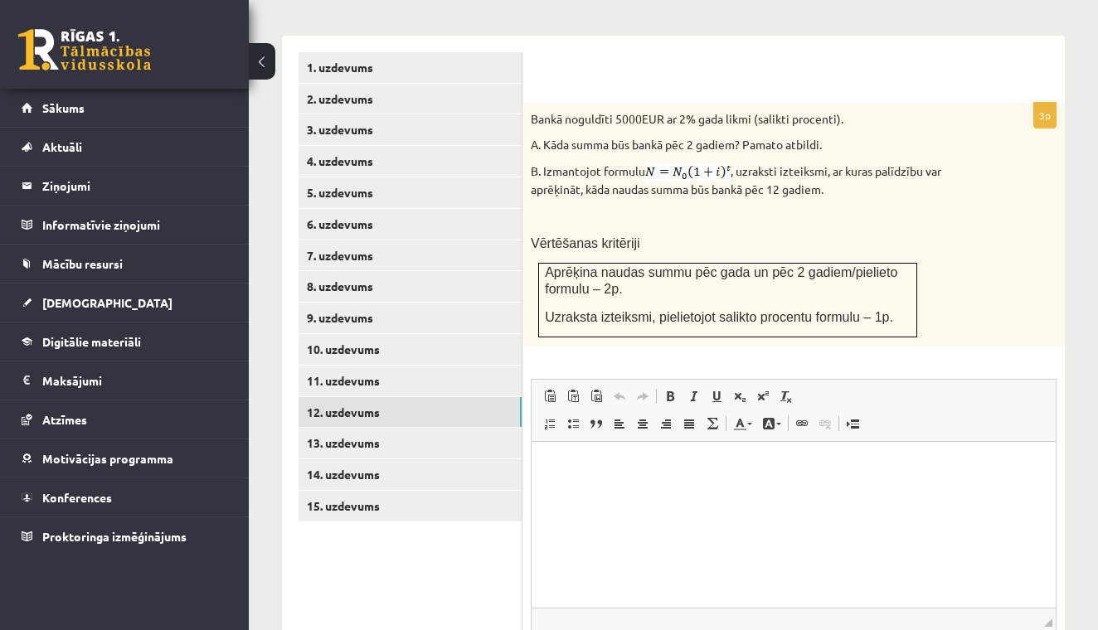
scroll to position [745, 0]
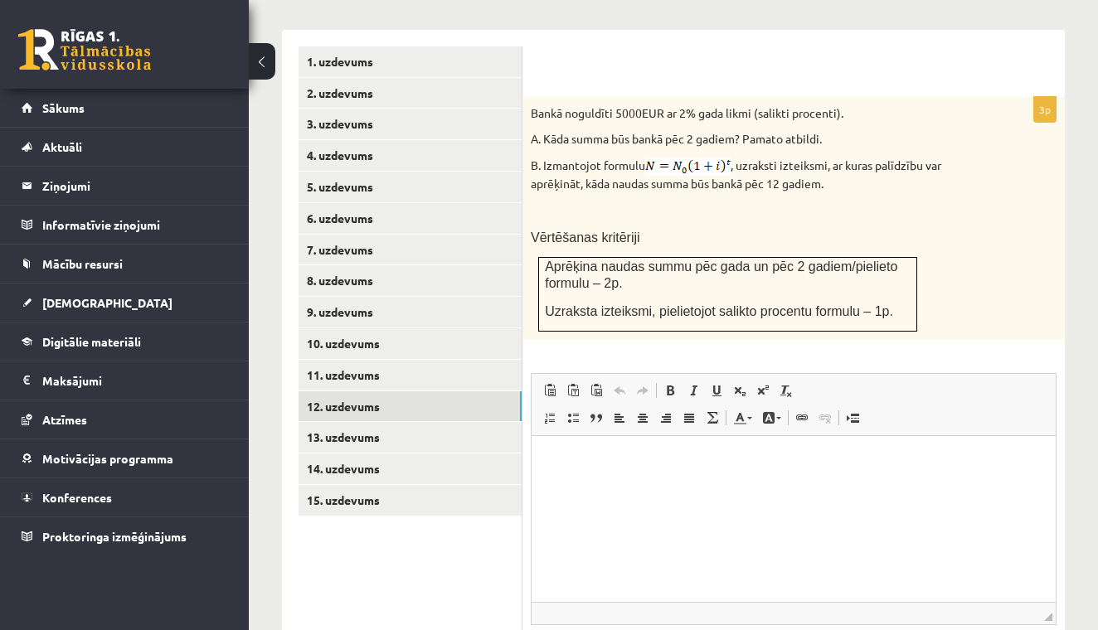
click at [843, 13] on div "**********" at bounding box center [673, 374] width 783 height 722
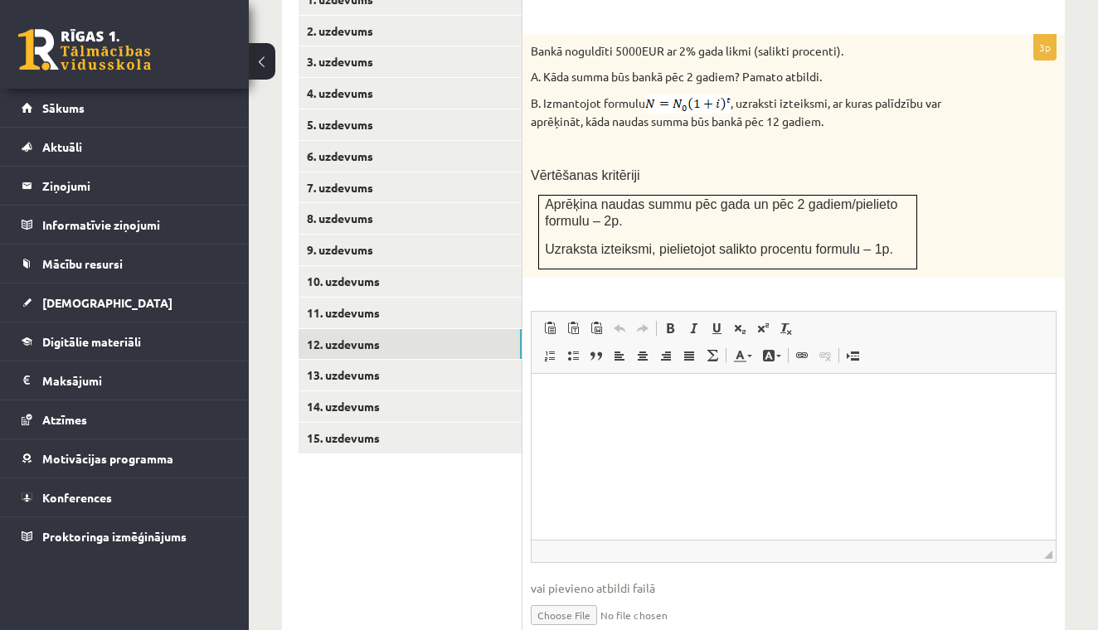
scroll to position [827, 0]
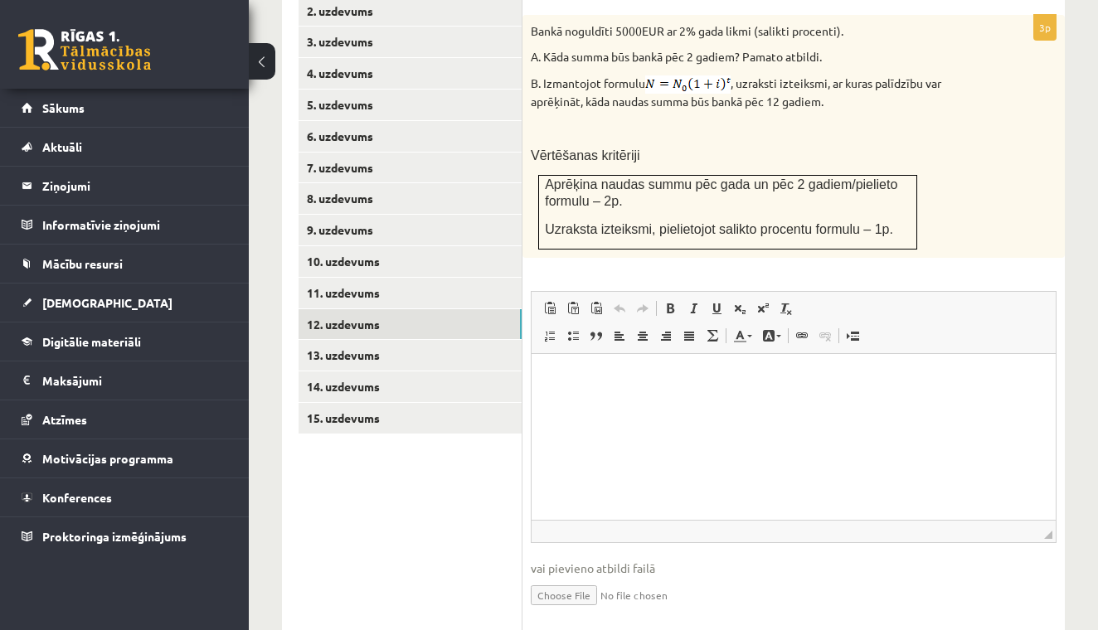
click at [563, 577] on input "file" at bounding box center [794, 594] width 526 height 34
type input "**********"
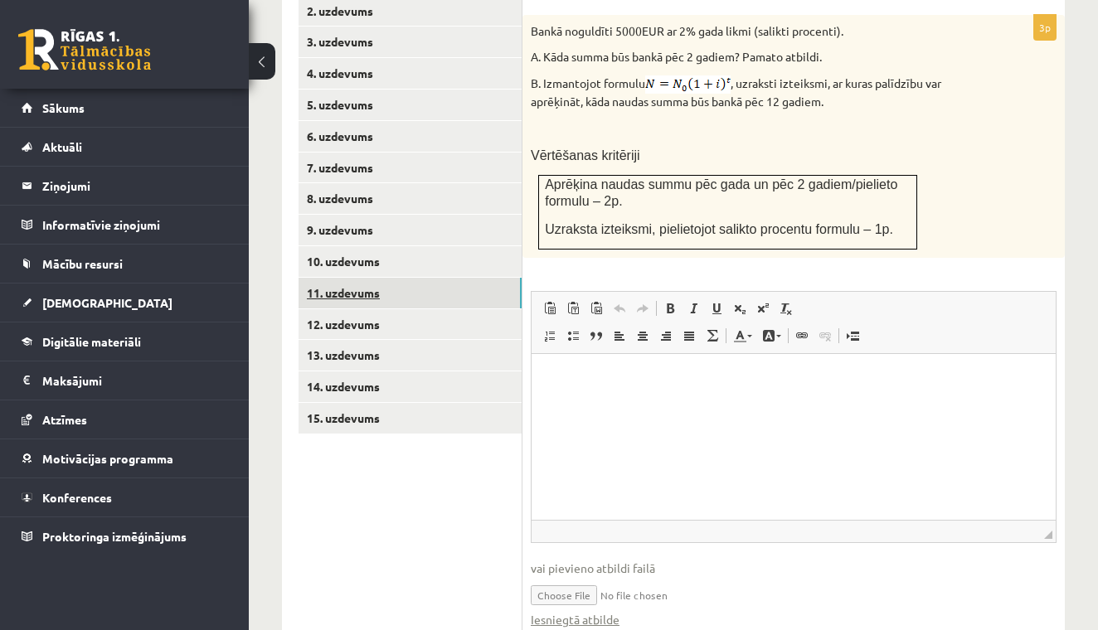
click at [354, 278] on link "11. uzdevums" at bounding box center [410, 293] width 223 height 31
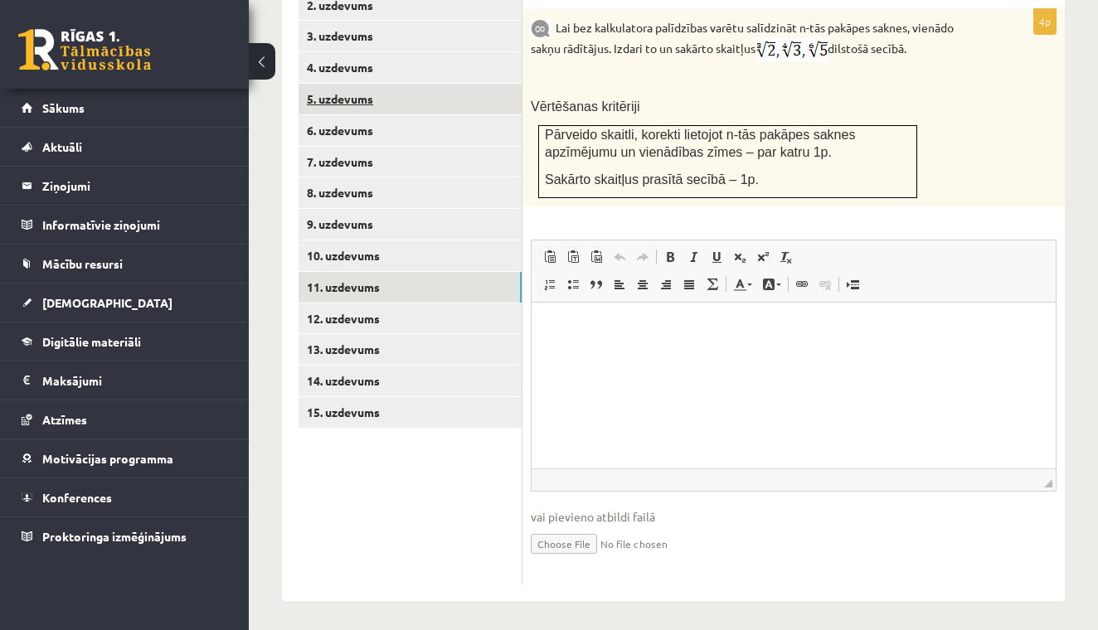
scroll to position [820, 0]
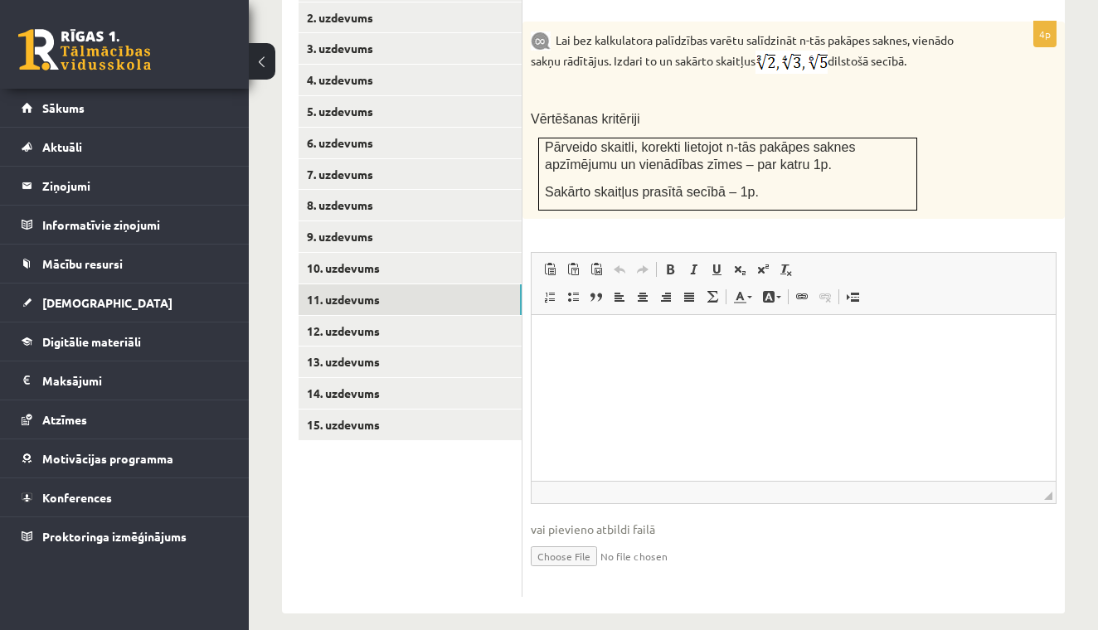
click at [577, 539] on input "file" at bounding box center [794, 555] width 526 height 34
type input "**********"
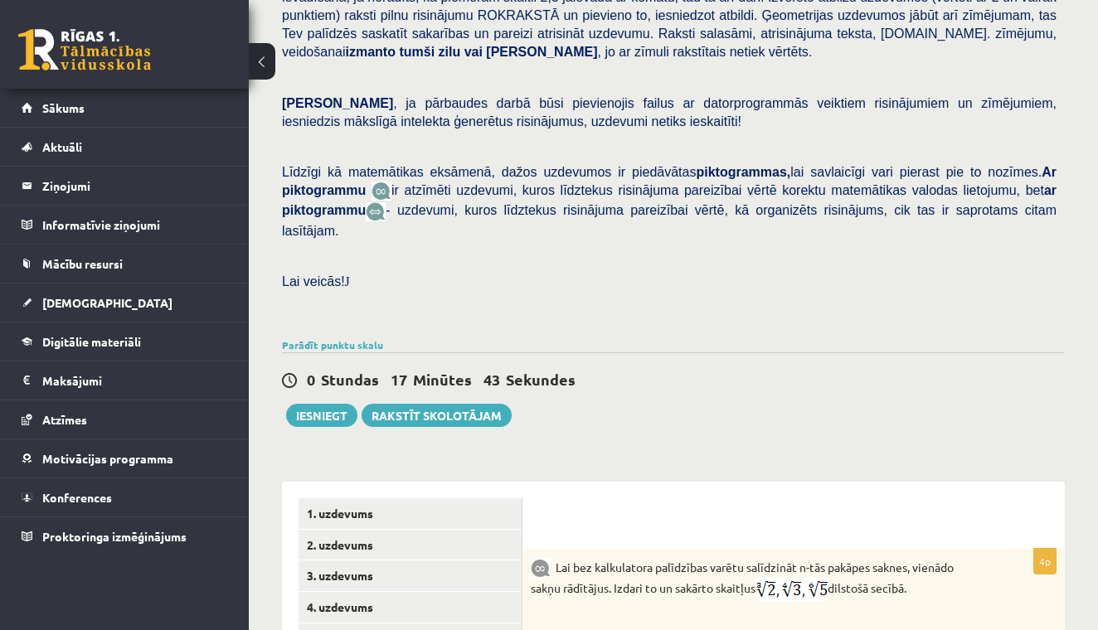
scroll to position [289, 0]
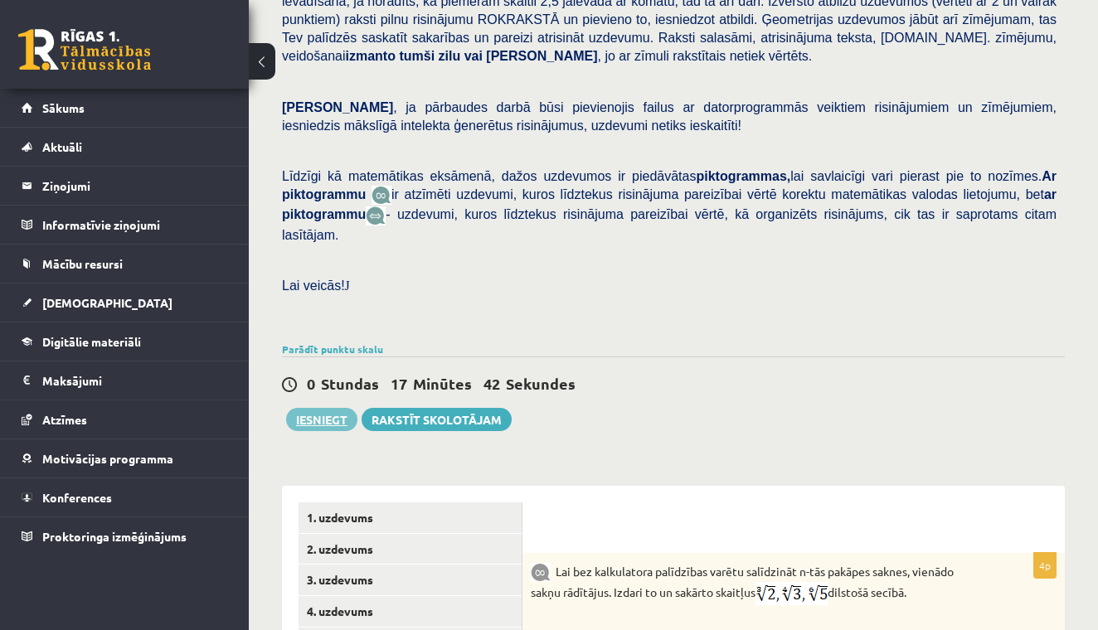
click at [318, 412] on button "Iesniegt" at bounding box center [321, 419] width 71 height 23
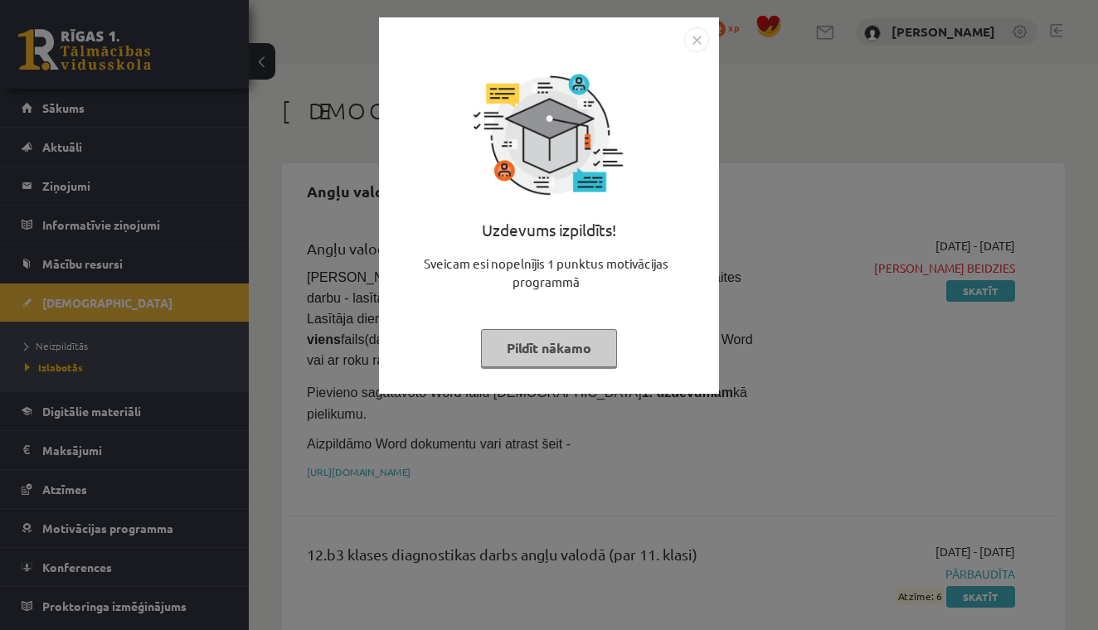
click at [547, 345] on button "Pildīt nākamo" at bounding box center [549, 348] width 136 height 38
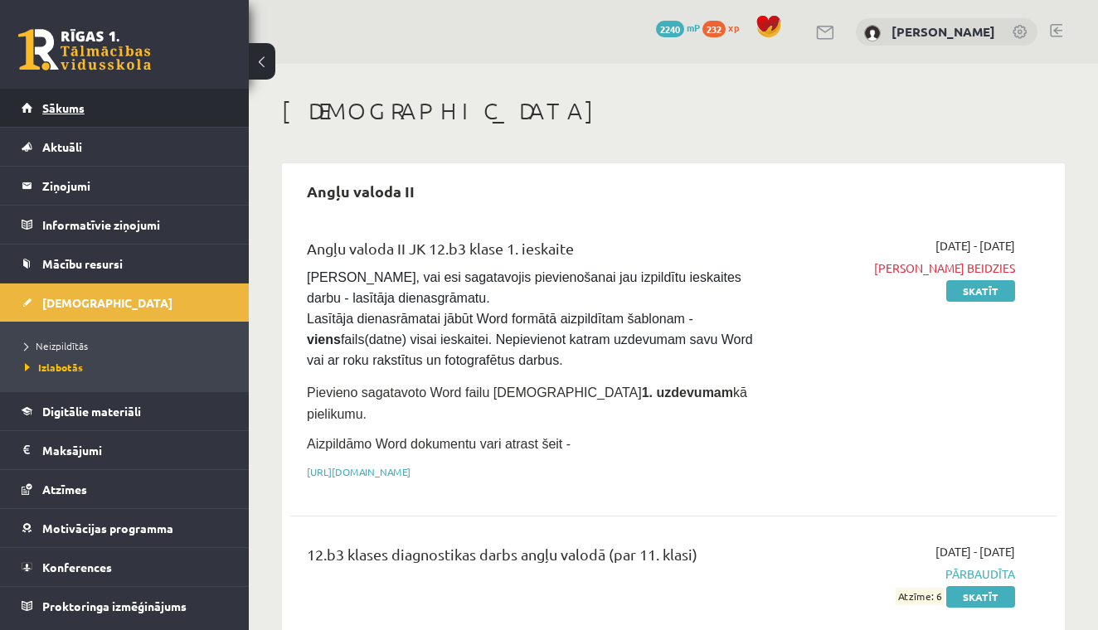
click at [96, 105] on link "Sākums" at bounding box center [125, 108] width 207 height 38
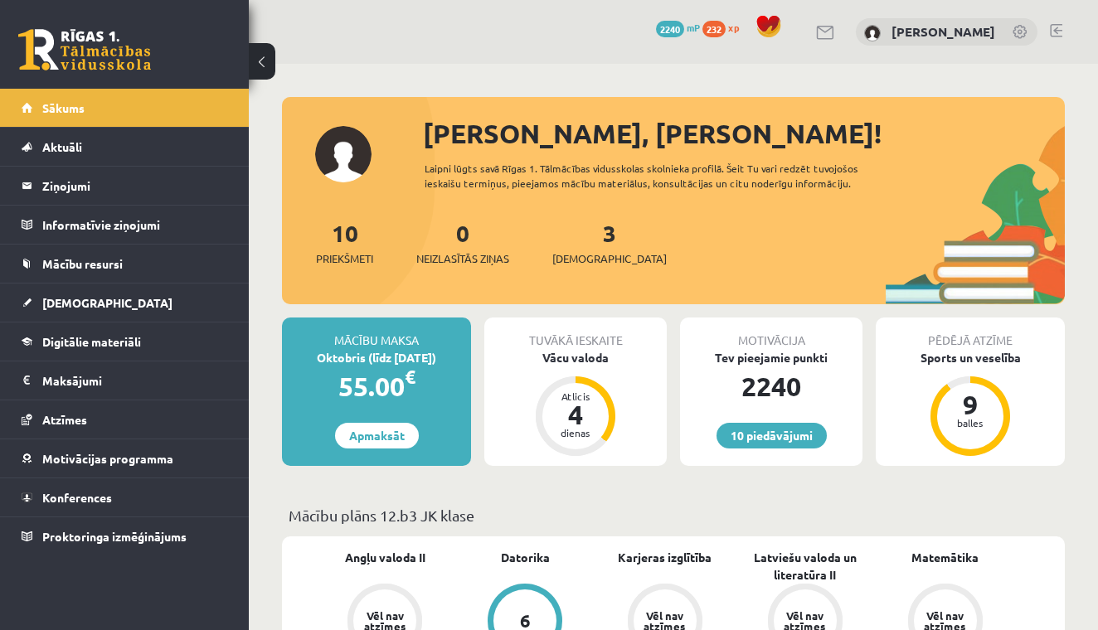
click at [1054, 32] on link at bounding box center [1056, 30] width 12 height 13
